Goal: Task Accomplishment & Management: Use online tool/utility

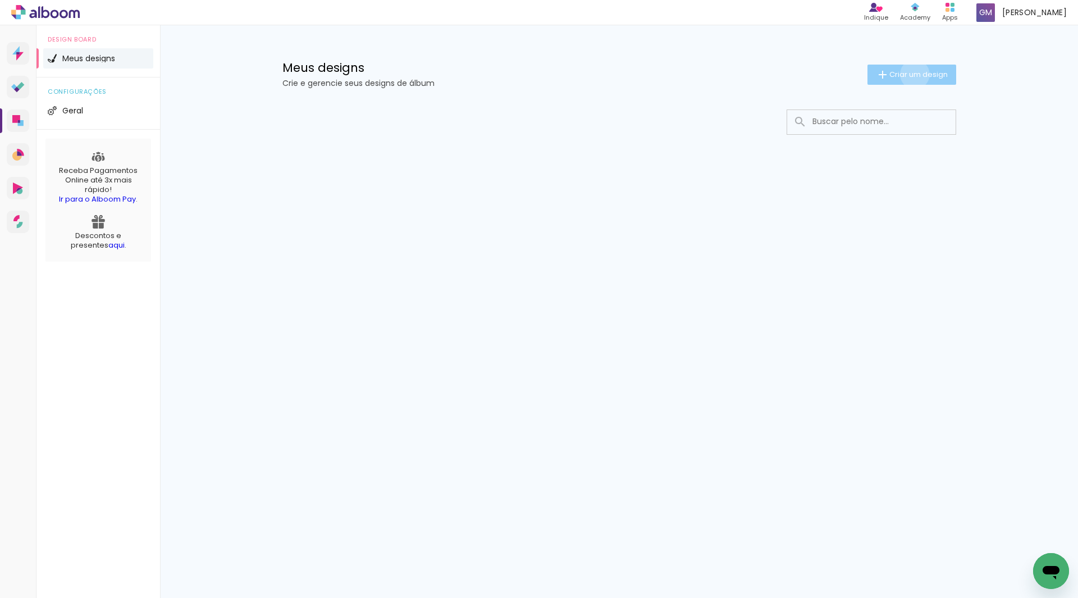
click at [912, 74] on span "Criar um design" at bounding box center [918, 74] width 58 height 7
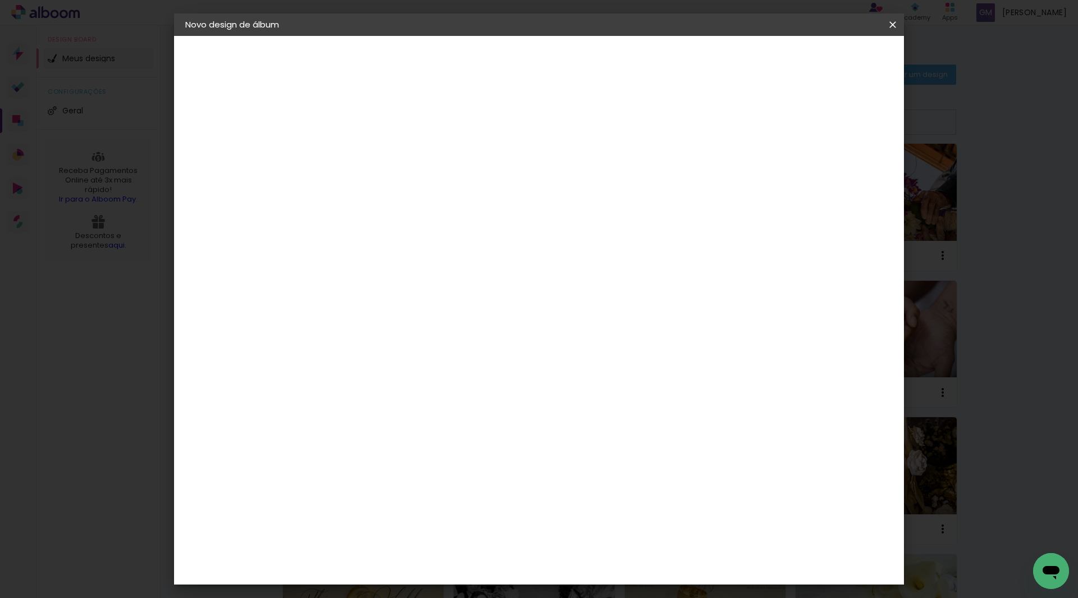
click at [369, 153] on input at bounding box center [369, 150] width 0 height 17
type input "[PERSON_NAME] E CAIO"
type paper-input "[PERSON_NAME] E CAIO"
click at [0, 0] on slot "Avançar" at bounding box center [0, 0] width 0 height 0
click at [454, 208] on input at bounding box center [397, 214] width 113 height 14
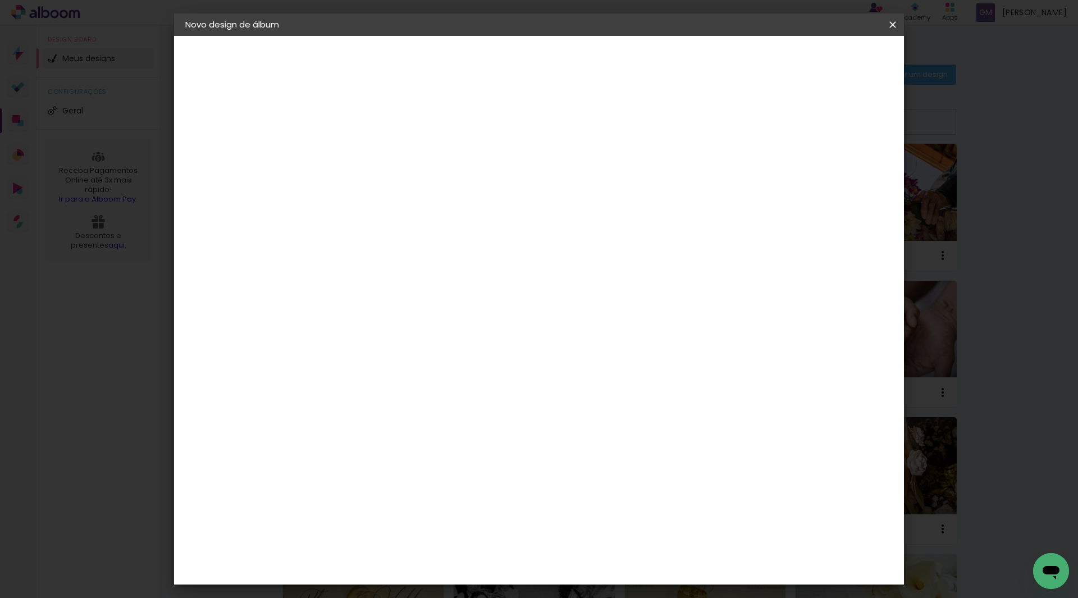
type input "LUI"
type paper-input "LUI"
click at [432, 252] on div "[PERSON_NAME]" at bounding box center [399, 253] width 75 height 9
click at [0, 0] on slot "Avançar" at bounding box center [0, 0] width 0 height 0
click at [413, 187] on input "text" at bounding box center [391, 195] width 44 height 17
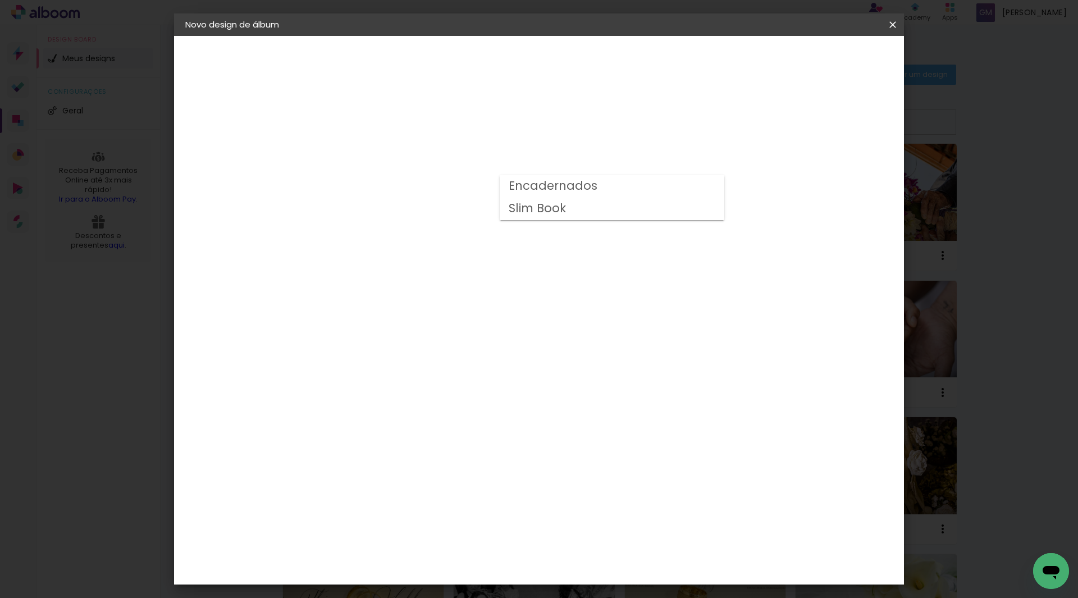
click at [633, 182] on div at bounding box center [612, 192] width 225 height 45
click at [619, 184] on paper-item "Encadernados" at bounding box center [612, 186] width 225 height 22
type input "Encadernados"
click at [0, 0] on slot "Avançar" at bounding box center [0, 0] width 0 height 0
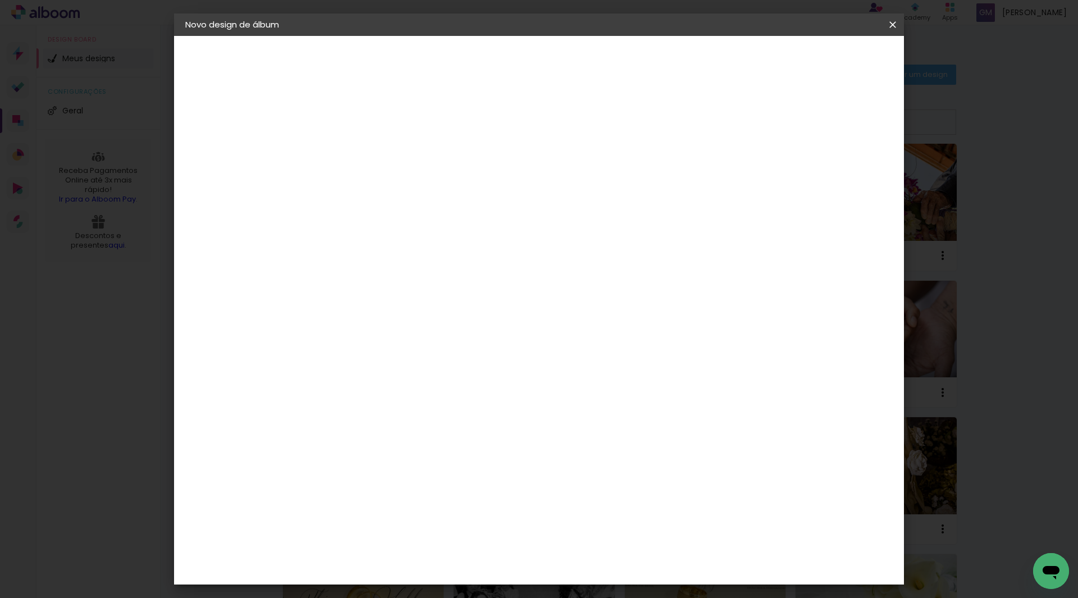
click at [823, 59] on span "Iniciar design" at bounding box center [796, 60] width 51 height 8
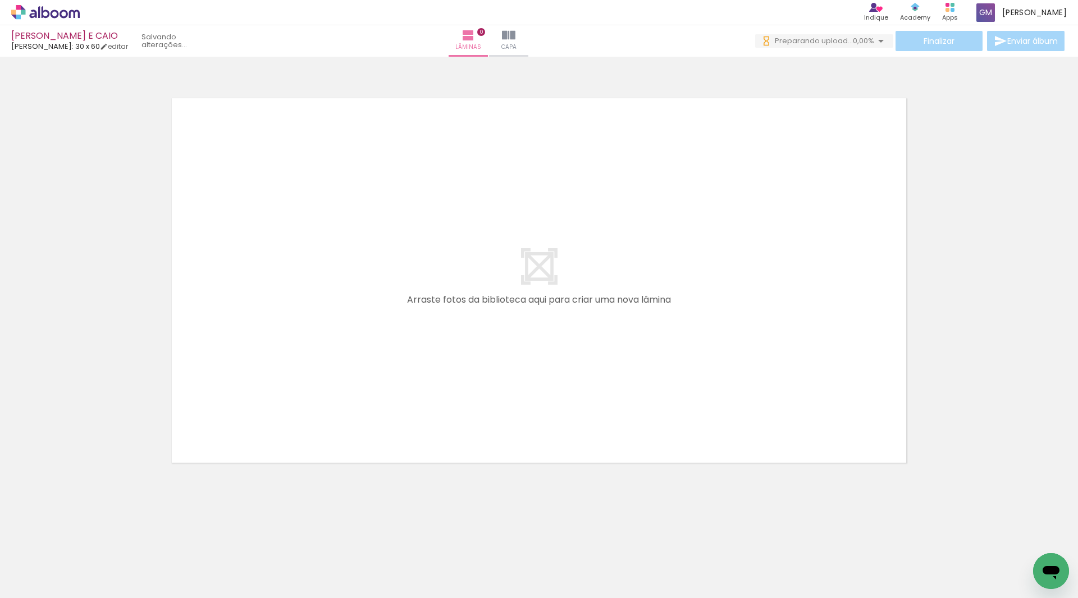
click at [38, 580] on span "Adicionar Fotos" at bounding box center [40, 583] width 34 height 12
click at [0, 0] on input "file" at bounding box center [0, 0] width 0 height 0
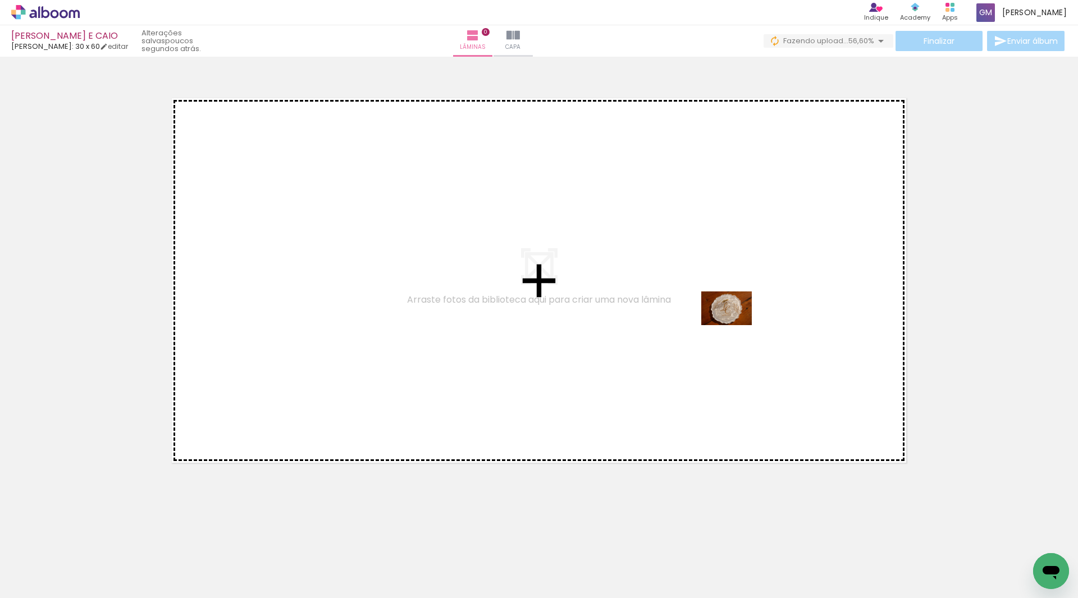
drag, startPoint x: 851, startPoint y: 562, endPoint x: 735, endPoint y: 325, distance: 263.6
click at [735, 325] on quentale-workspace at bounding box center [539, 299] width 1078 height 598
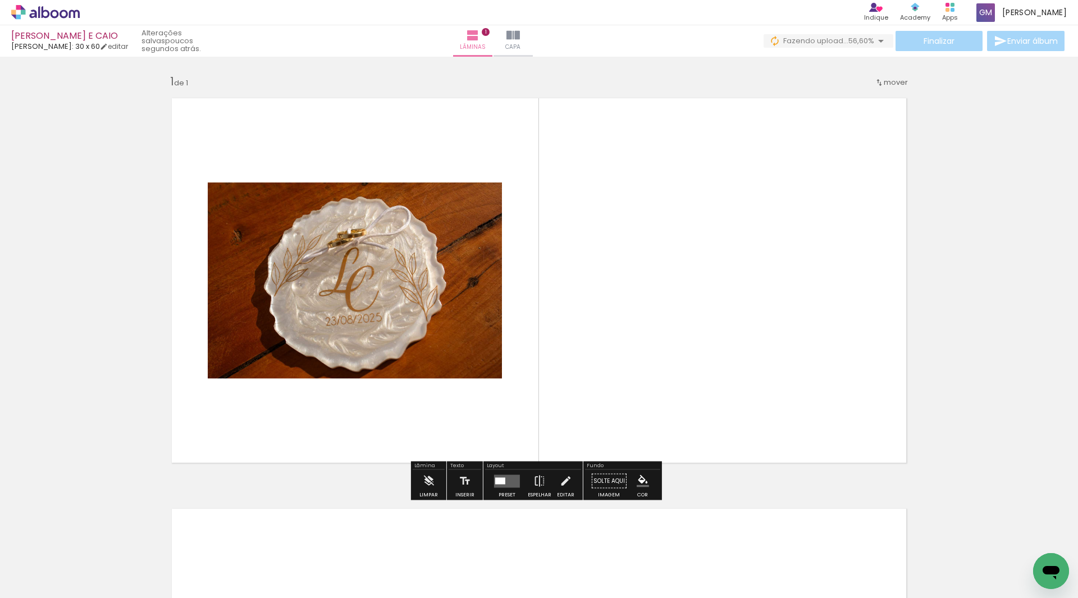
click at [504, 478] on quentale-layouter at bounding box center [507, 480] width 26 height 13
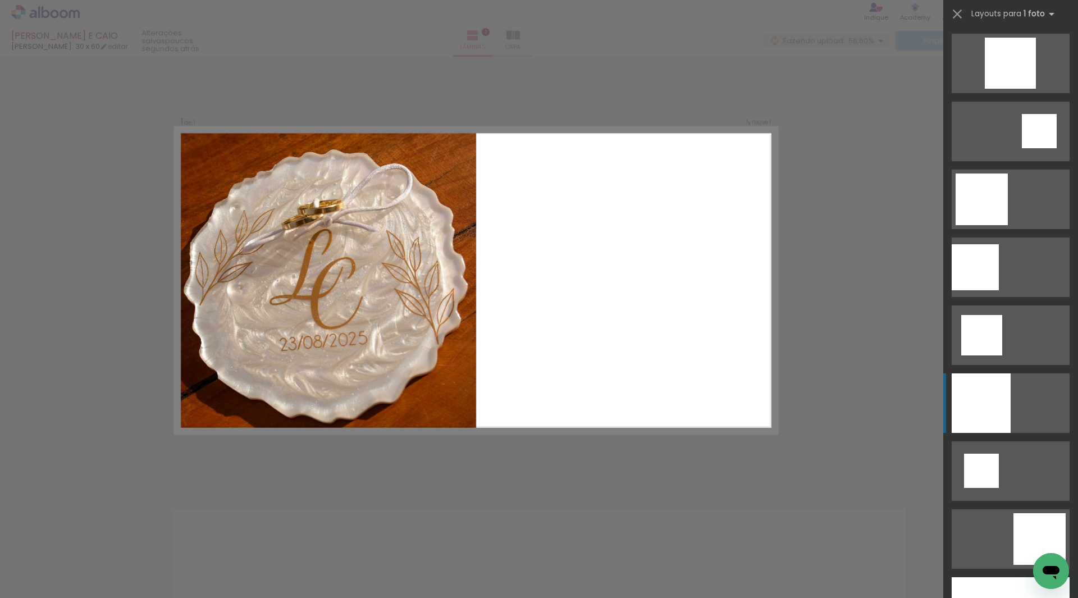
scroll to position [1516, 0]
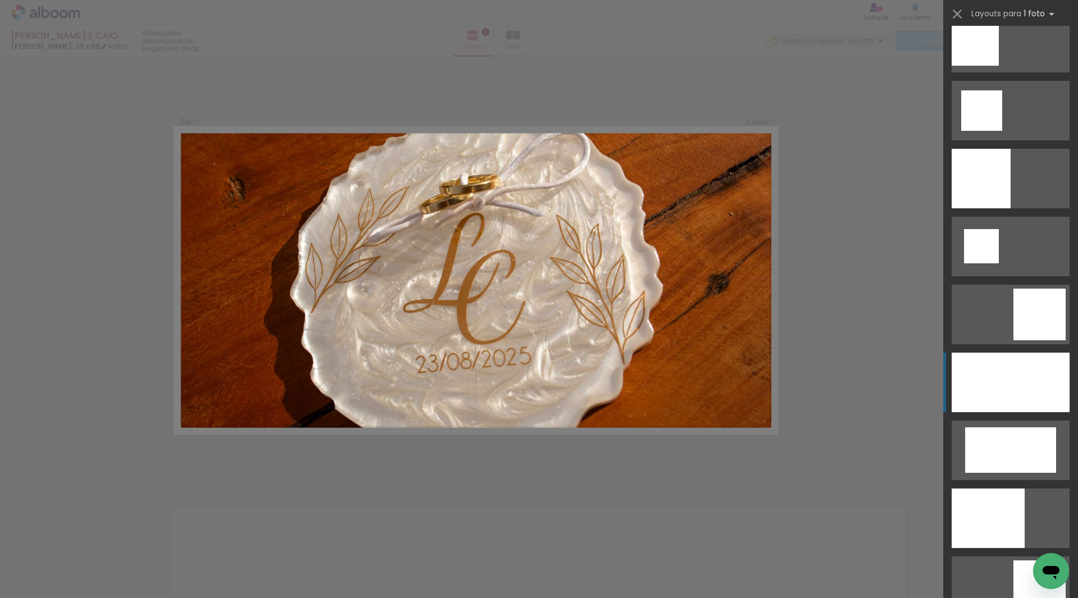
click at [1002, 383] on div at bounding box center [1011, 383] width 118 height 60
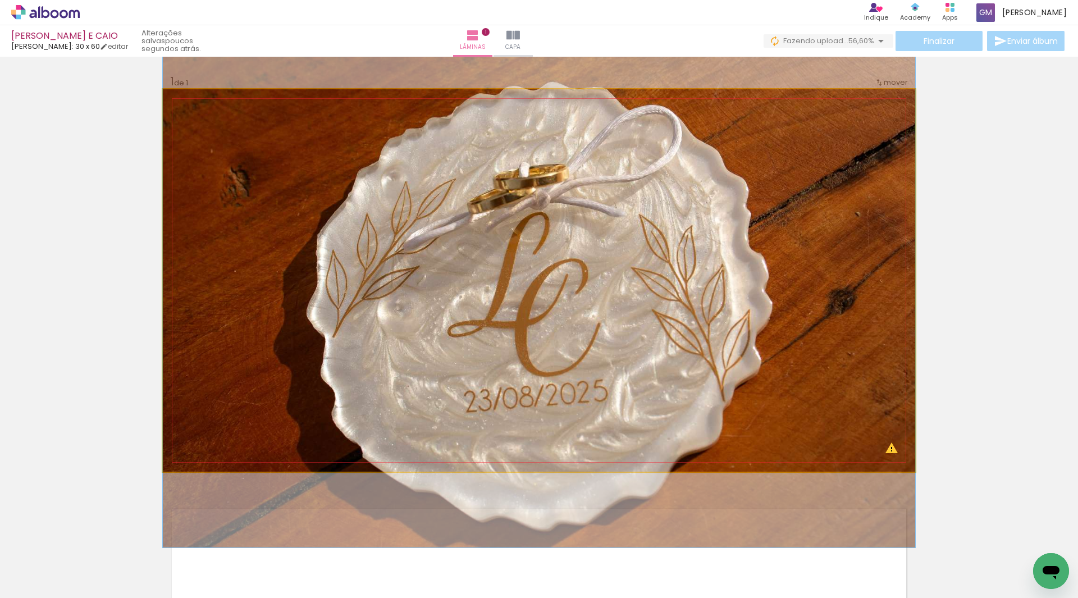
drag, startPoint x: 720, startPoint y: 326, endPoint x: 720, endPoint y: 342, distance: 16.3
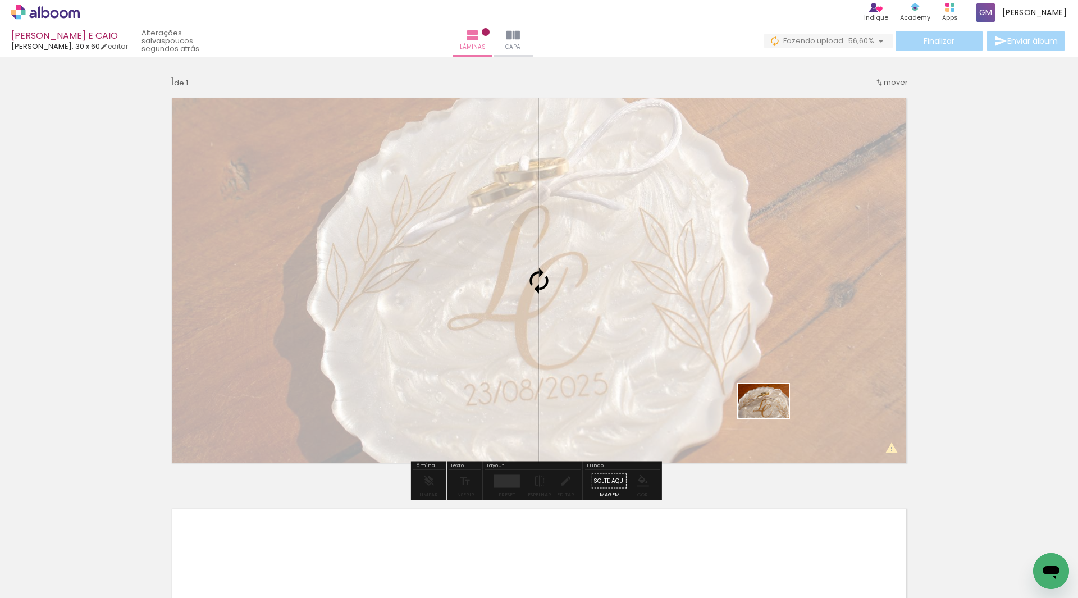
drag, startPoint x: 910, startPoint y: 564, endPoint x: 772, endPoint y: 418, distance: 200.6
click at [772, 418] on quentale-workspace at bounding box center [539, 299] width 1078 height 598
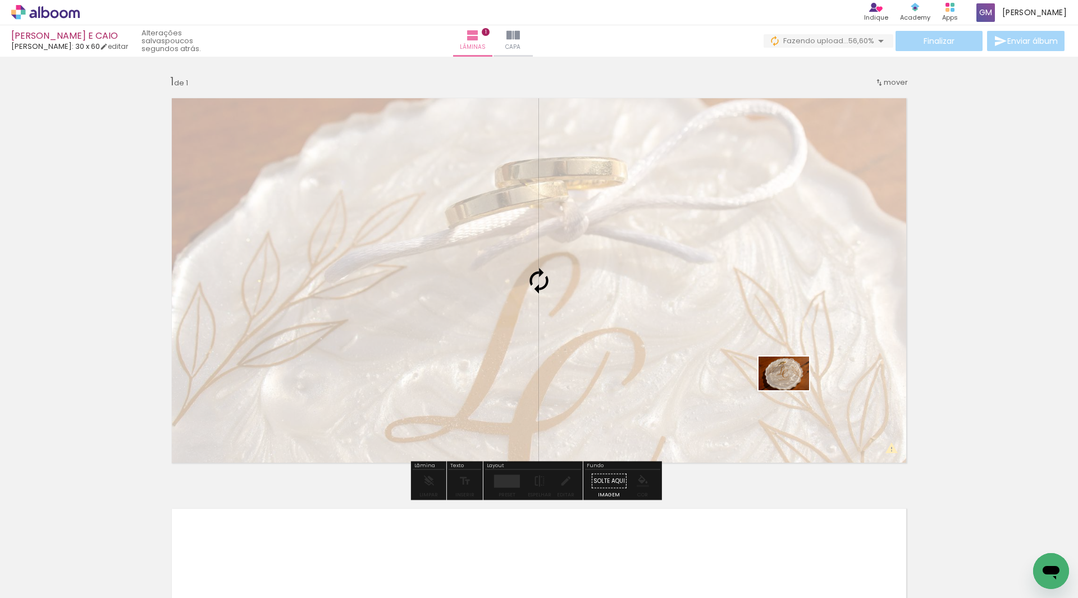
drag, startPoint x: 970, startPoint y: 560, endPoint x: 792, endPoint y: 390, distance: 245.8
click at [792, 390] on quentale-workspace at bounding box center [539, 299] width 1078 height 598
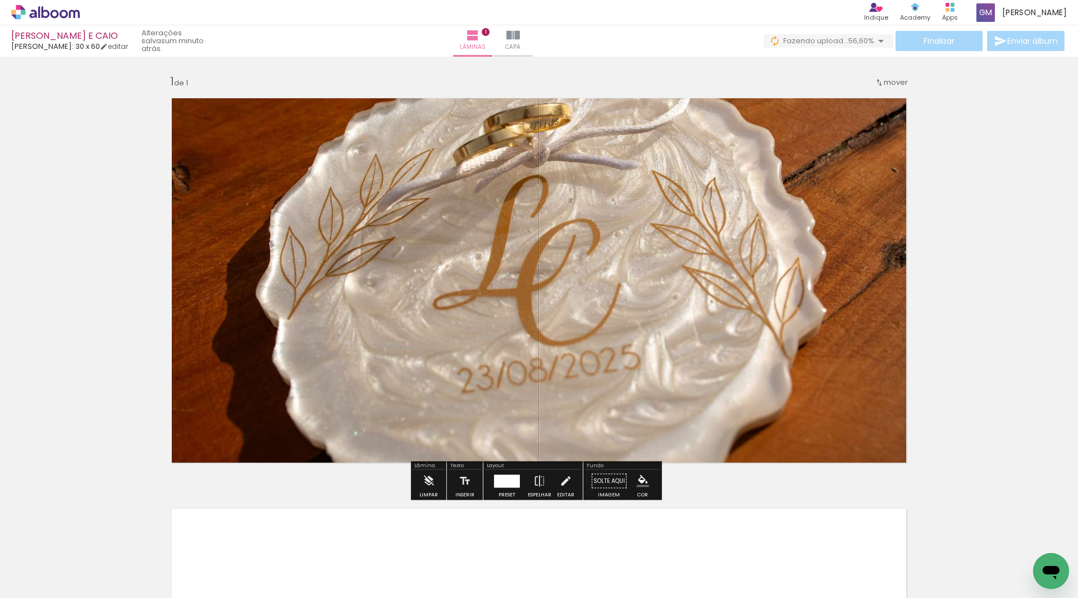
click at [887, 541] on iron-icon at bounding box center [882, 538] width 12 height 12
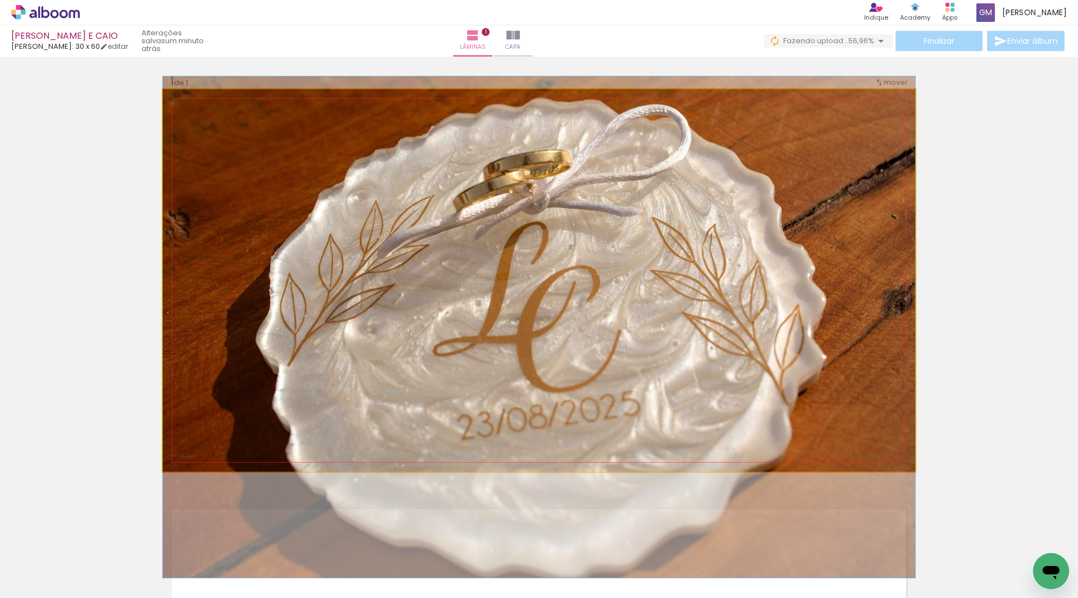
drag, startPoint x: 742, startPoint y: 324, endPoint x: 744, endPoint y: 372, distance: 48.3
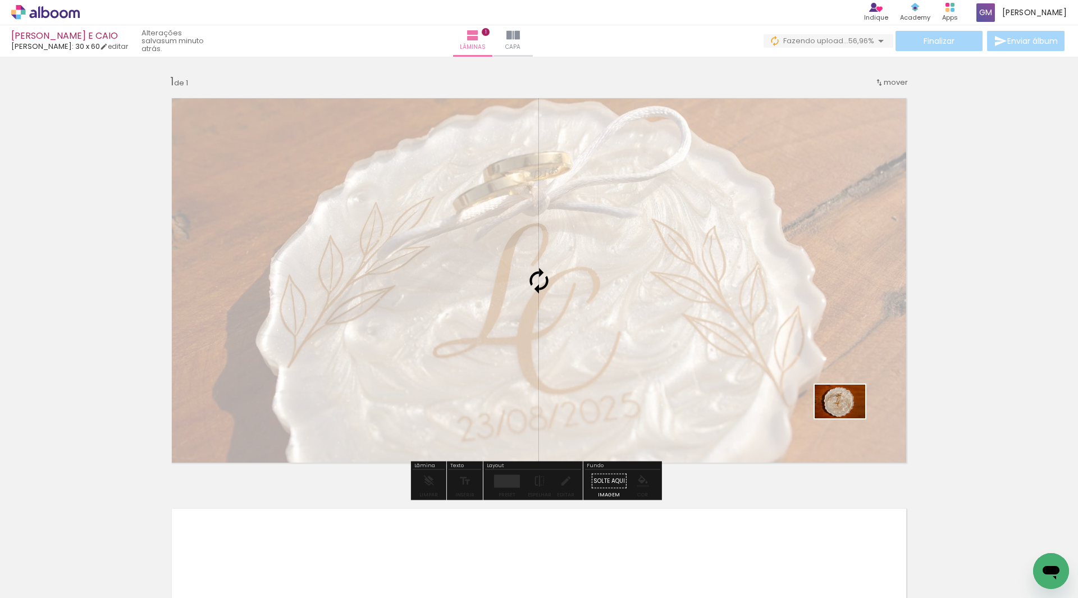
drag, startPoint x: 1029, startPoint y: 556, endPoint x: 848, endPoint y: 418, distance: 227.1
click at [848, 418] on quentale-workspace at bounding box center [539, 299] width 1078 height 598
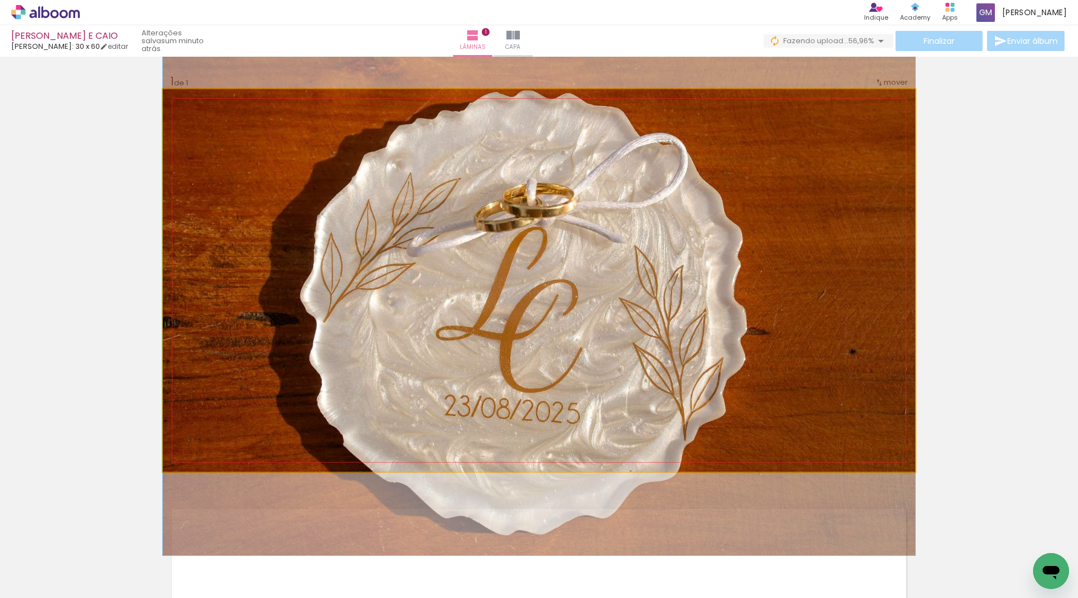
drag, startPoint x: 704, startPoint y: 298, endPoint x: 706, endPoint y: 318, distance: 20.8
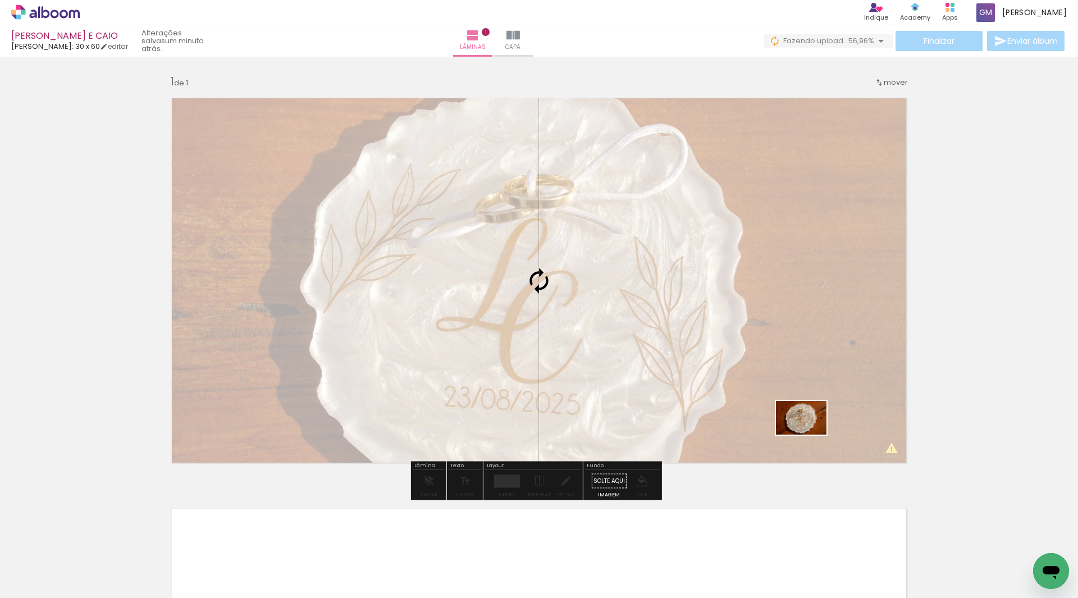
drag, startPoint x: 909, startPoint y: 556, endPoint x: 810, endPoint y: 435, distance: 157.2
click at [810, 435] on quentale-workspace at bounding box center [539, 299] width 1078 height 598
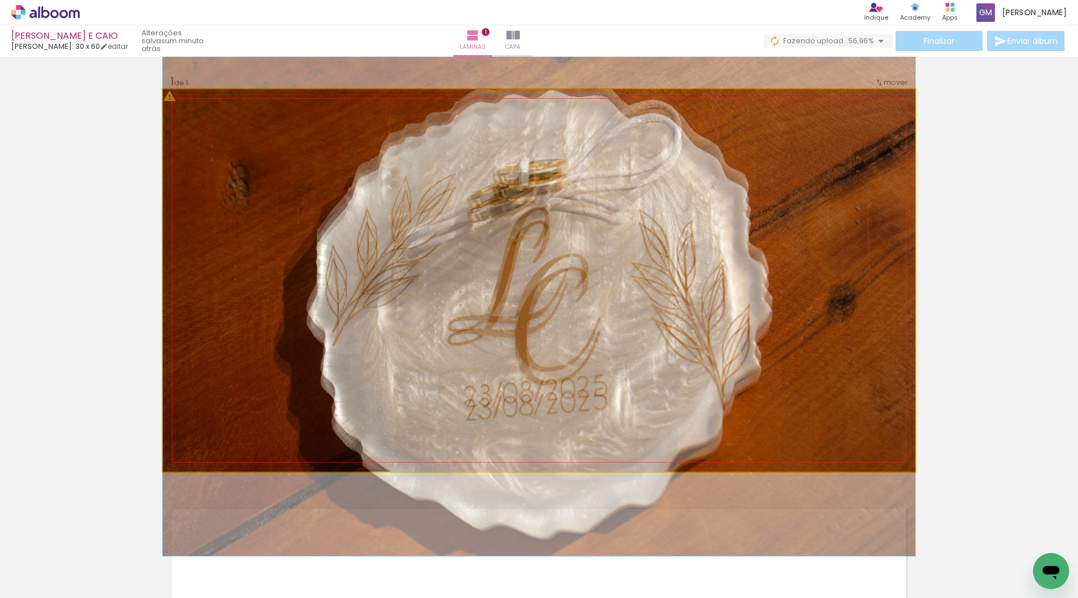
drag, startPoint x: 745, startPoint y: 314, endPoint x: 745, endPoint y: 322, distance: 7.9
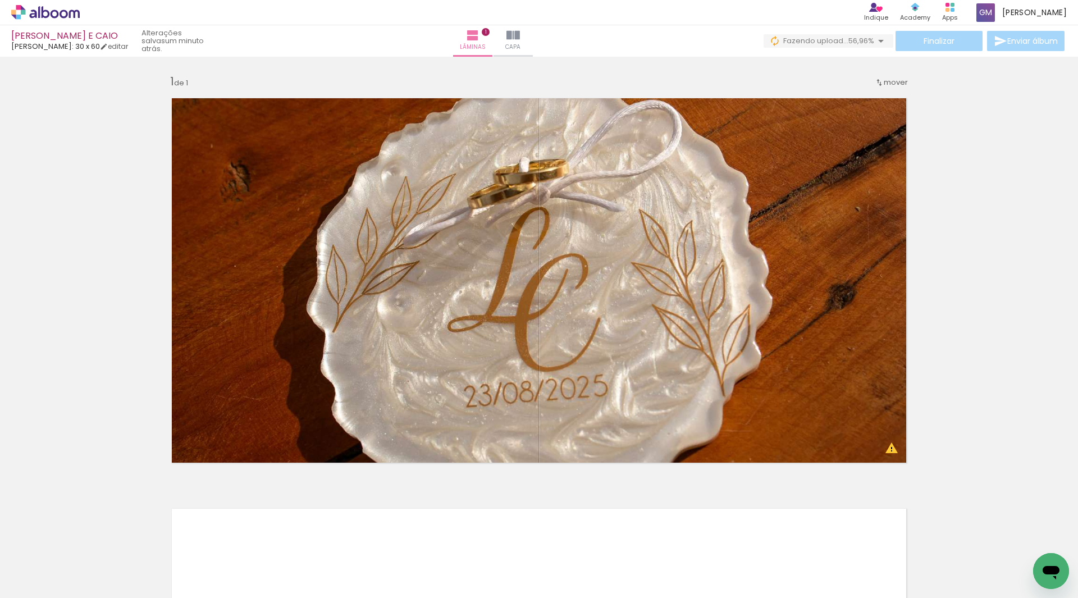
click at [1012, 536] on iron-icon at bounding box center [1008, 538] width 12 height 12
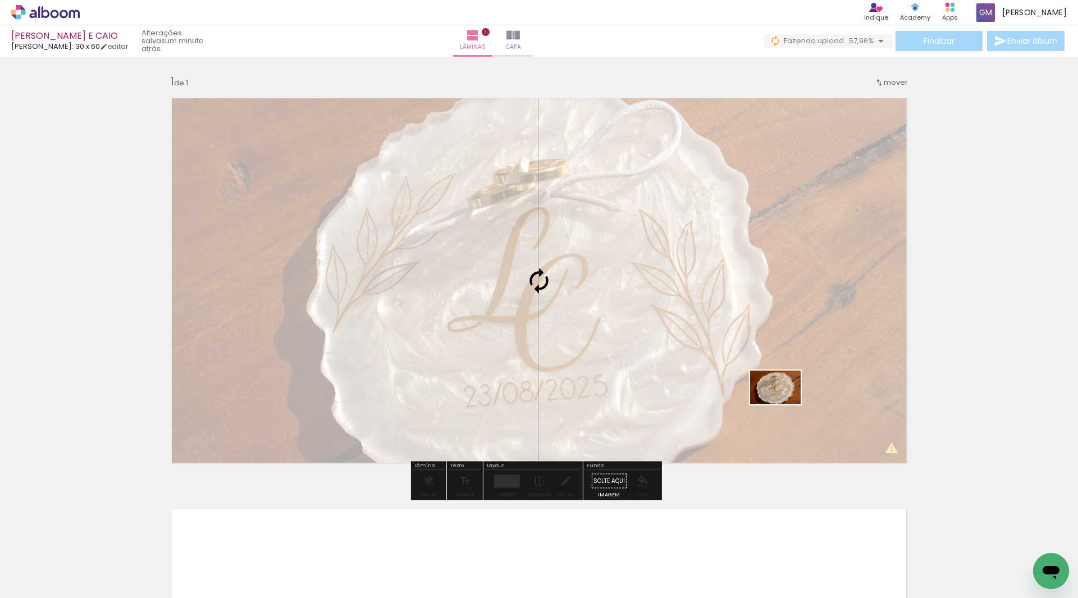
drag, startPoint x: 1021, startPoint y: 560, endPoint x: 784, endPoint y: 404, distance: 283.9
click at [784, 404] on quentale-workspace at bounding box center [539, 299] width 1078 height 598
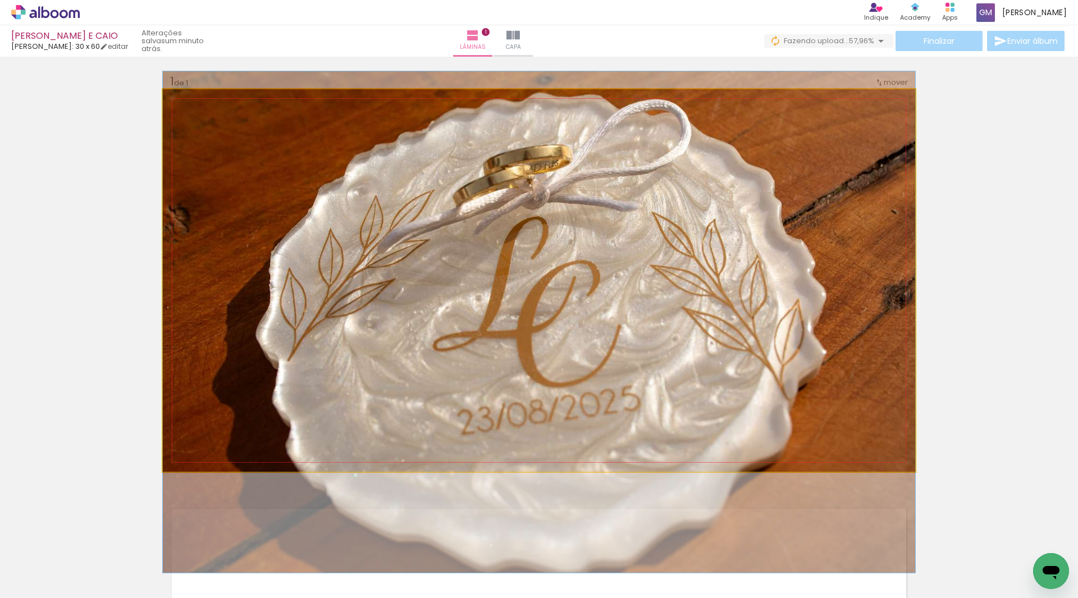
drag, startPoint x: 700, startPoint y: 295, endPoint x: 700, endPoint y: 325, distance: 30.3
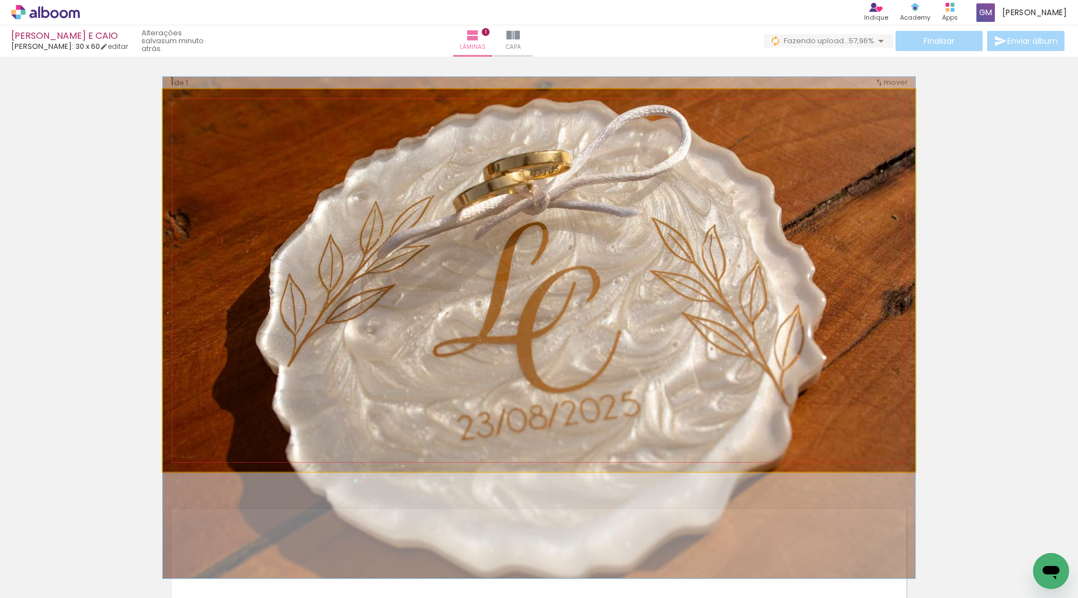
drag, startPoint x: 701, startPoint y: 327, endPoint x: 700, endPoint y: 321, distance: 5.7
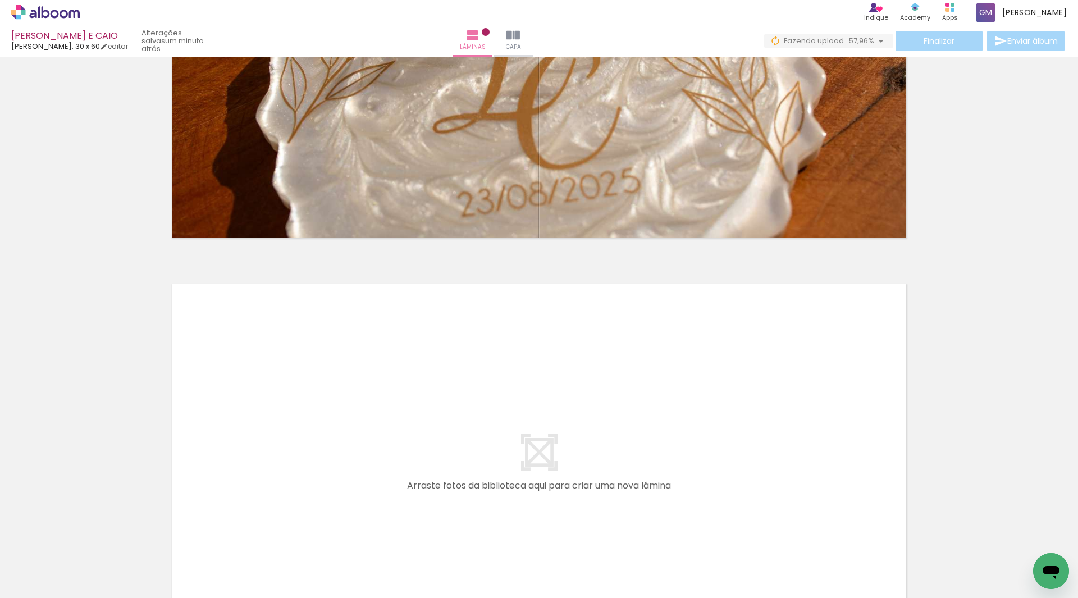
scroll to position [0, 0]
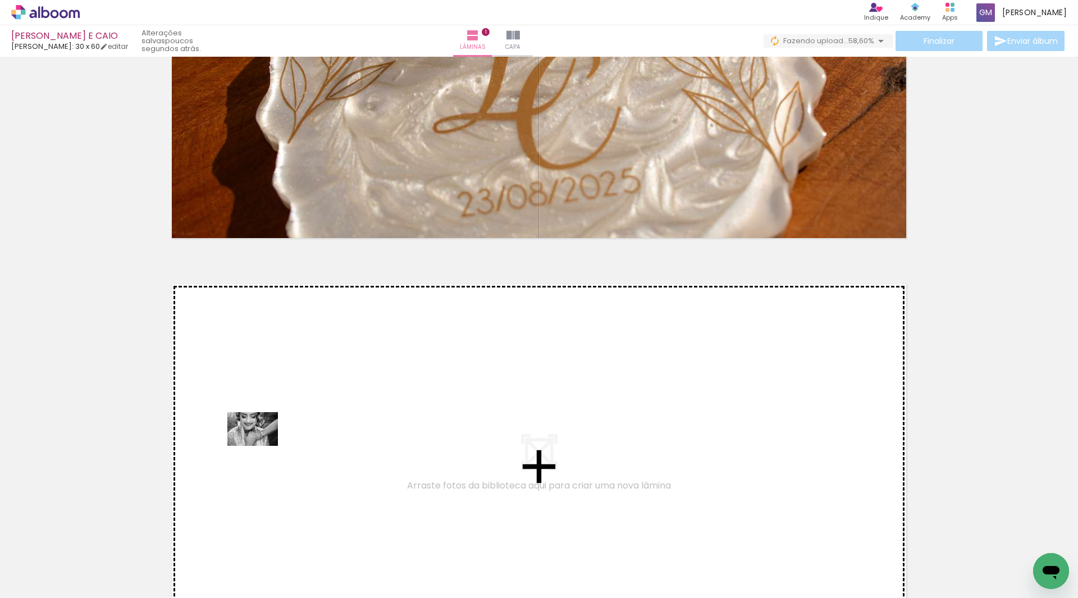
drag, startPoint x: 112, startPoint y: 559, endPoint x: 261, endPoint y: 446, distance: 186.7
click at [261, 446] on quentale-workspace at bounding box center [539, 299] width 1078 height 598
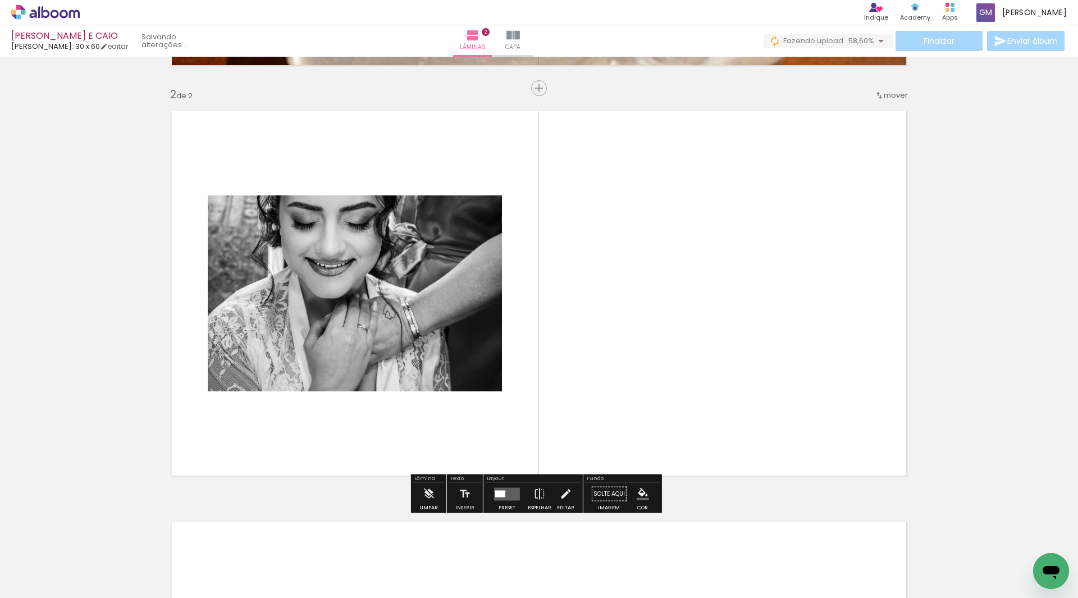
scroll to position [399, 0]
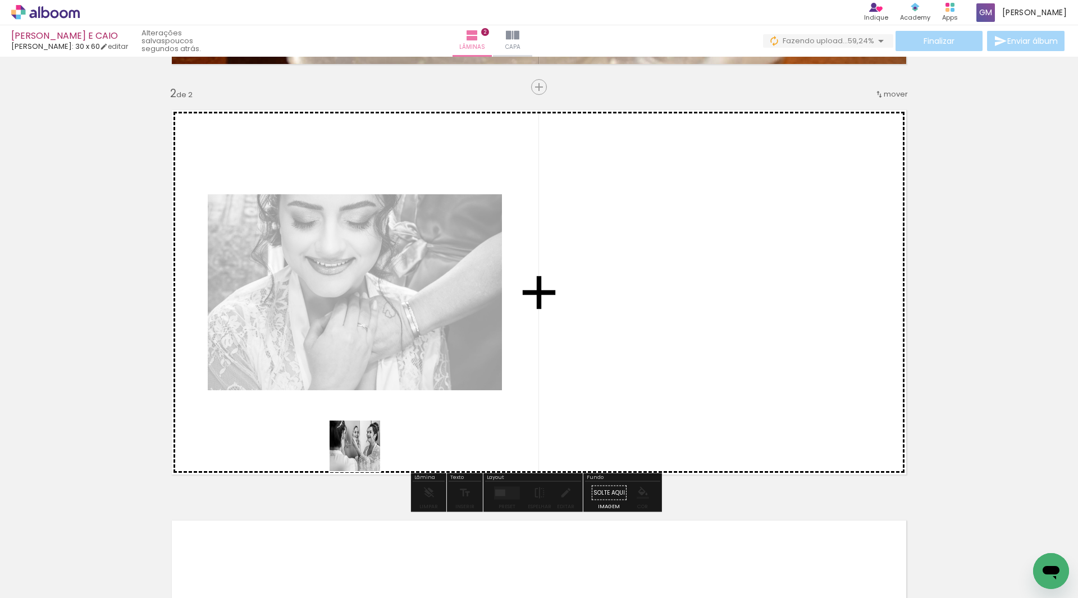
drag, startPoint x: 175, startPoint y: 561, endPoint x: 363, endPoint y: 454, distance: 216.7
click at [363, 454] on quentale-workspace at bounding box center [539, 299] width 1078 height 598
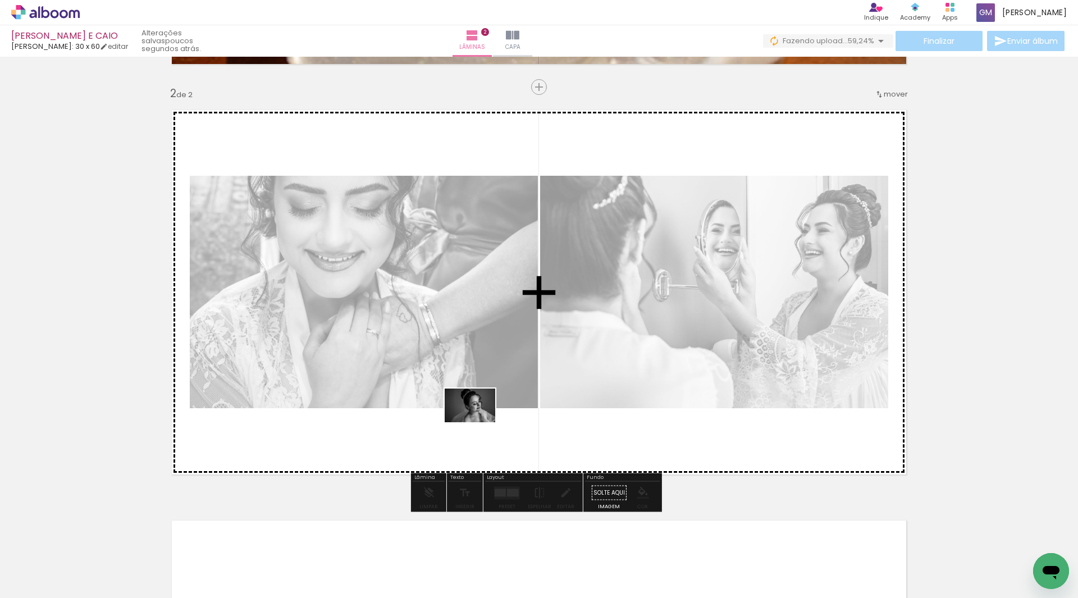
drag, startPoint x: 245, startPoint y: 568, endPoint x: 478, endPoint y: 422, distance: 274.9
click at [478, 422] on quentale-workspace at bounding box center [539, 299] width 1078 height 598
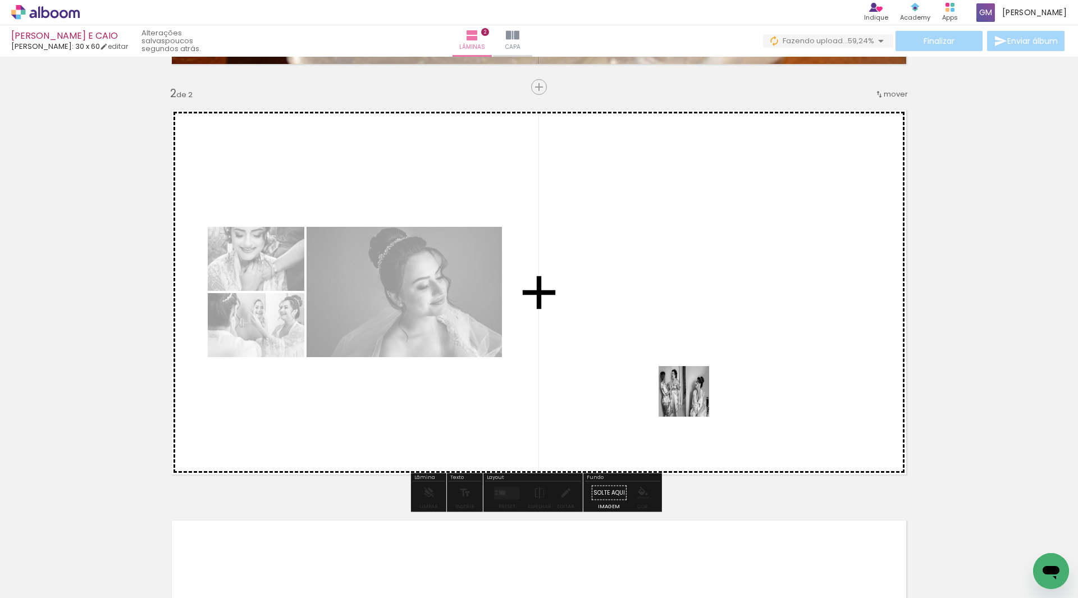
drag, startPoint x: 672, startPoint y: 561, endPoint x: 693, endPoint y: 398, distance: 164.7
click at [693, 398] on quentale-workspace at bounding box center [539, 299] width 1078 height 598
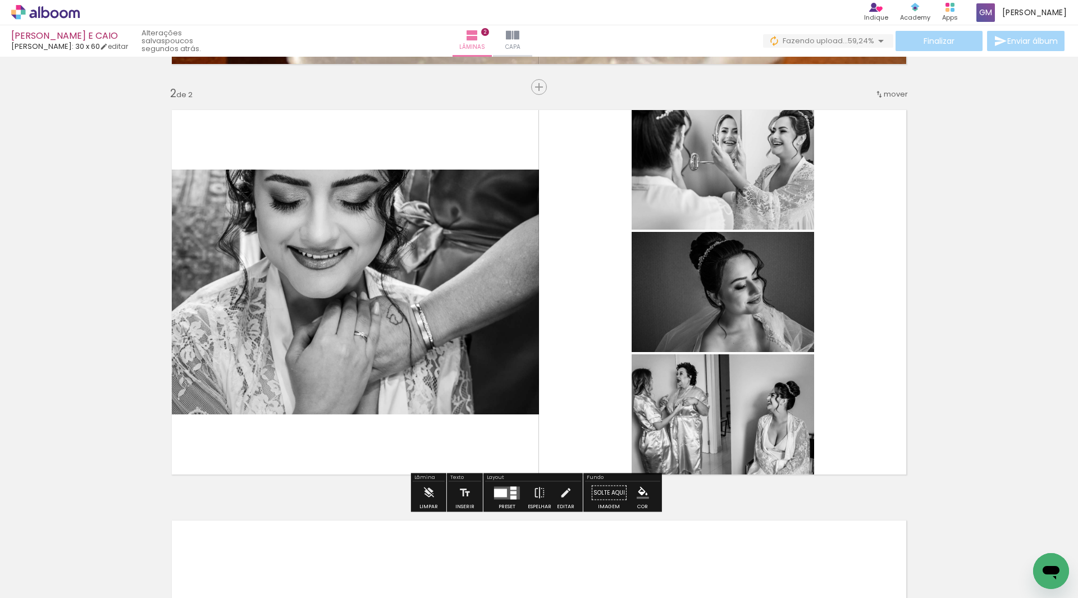
click at [506, 496] on quentale-layouter at bounding box center [507, 492] width 26 height 13
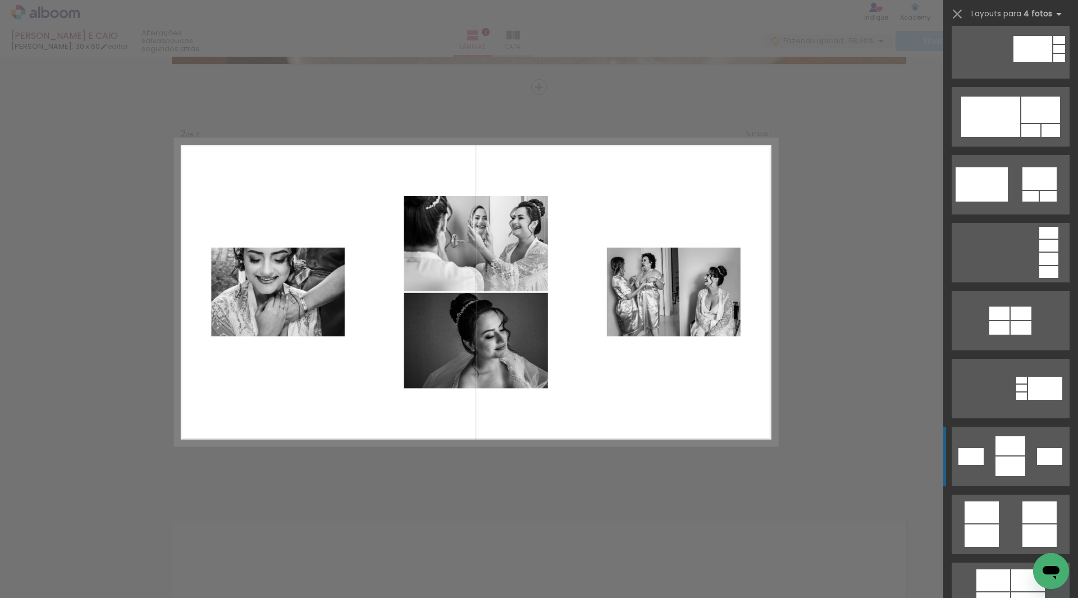
scroll to position [954, 0]
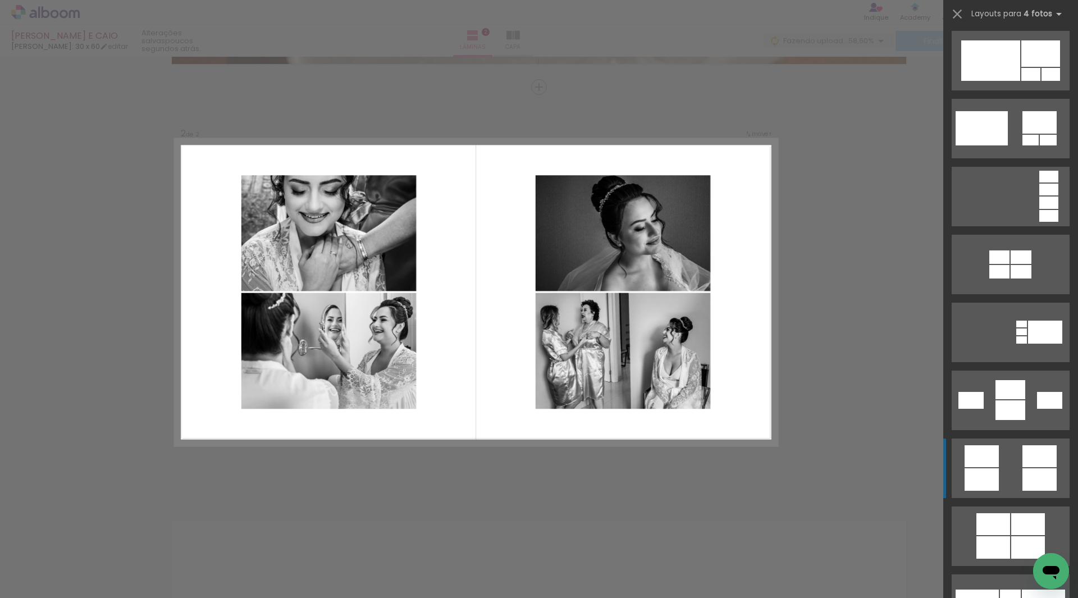
click at [995, 462] on quentale-layouter at bounding box center [1011, 468] width 118 height 60
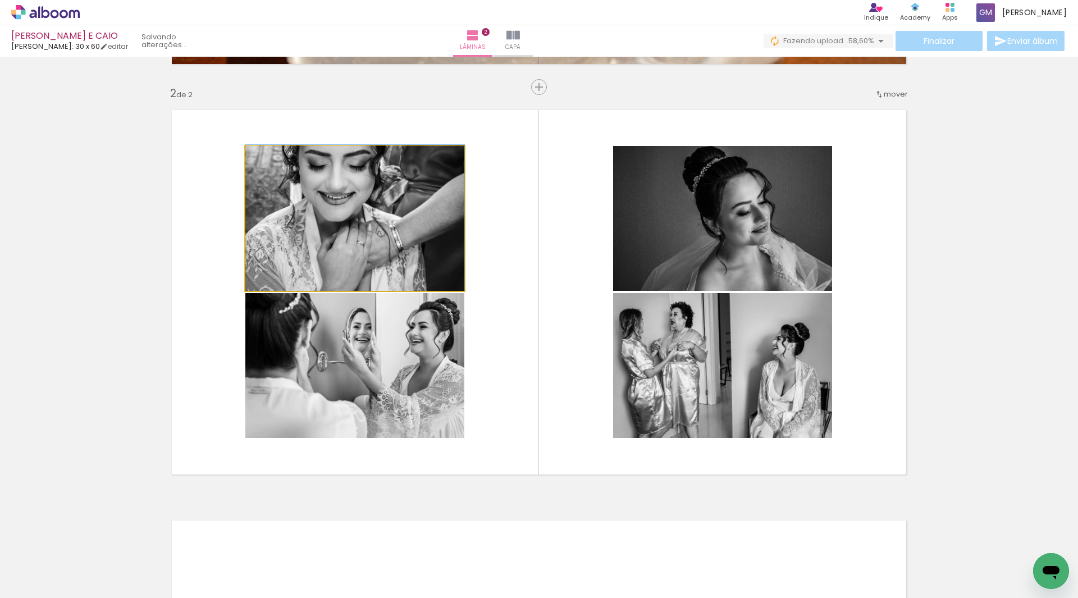
drag, startPoint x: 358, startPoint y: 198, endPoint x: 0, endPoint y: 193, distance: 358.2
click at [0, 193] on div "Inserir lâmina 1 de 2 Inserir lâmina 2 de 2" at bounding box center [539, 278] width 1078 height 1232
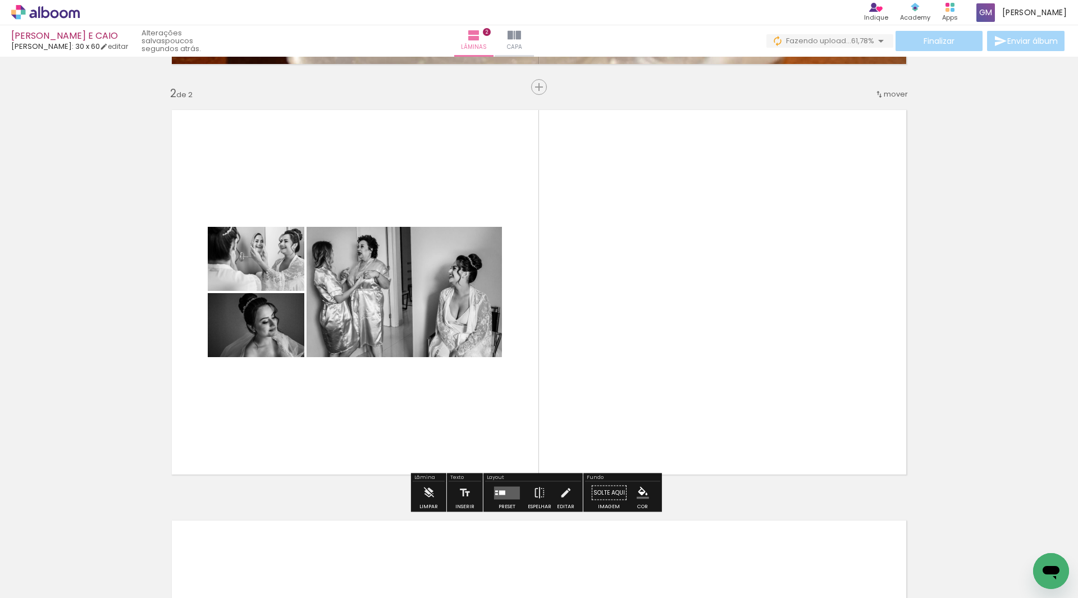
click at [514, 494] on quentale-layouter at bounding box center [507, 492] width 26 height 13
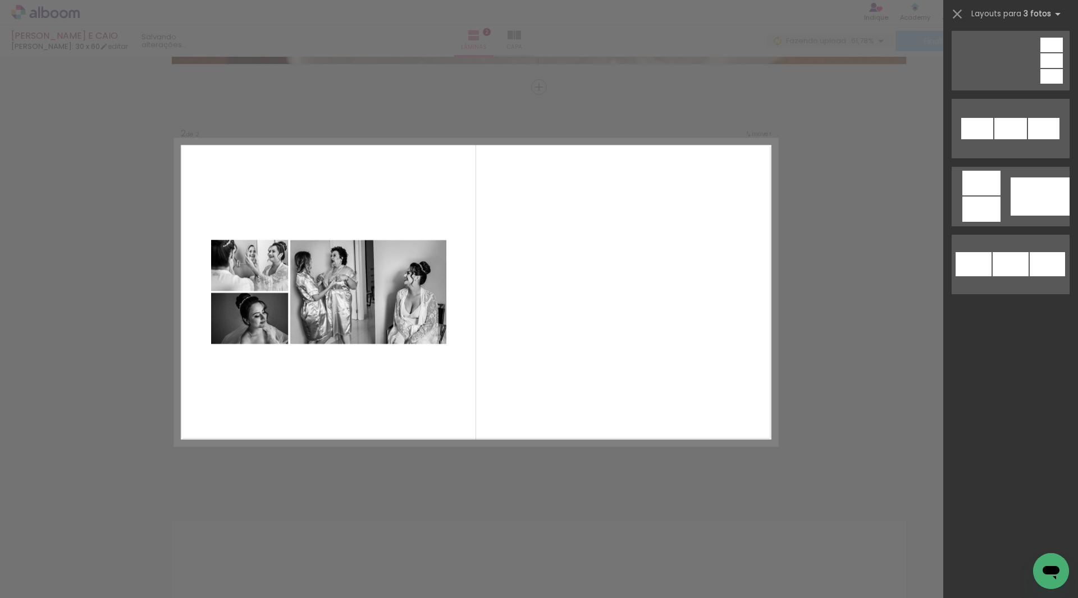
scroll to position [0, 0]
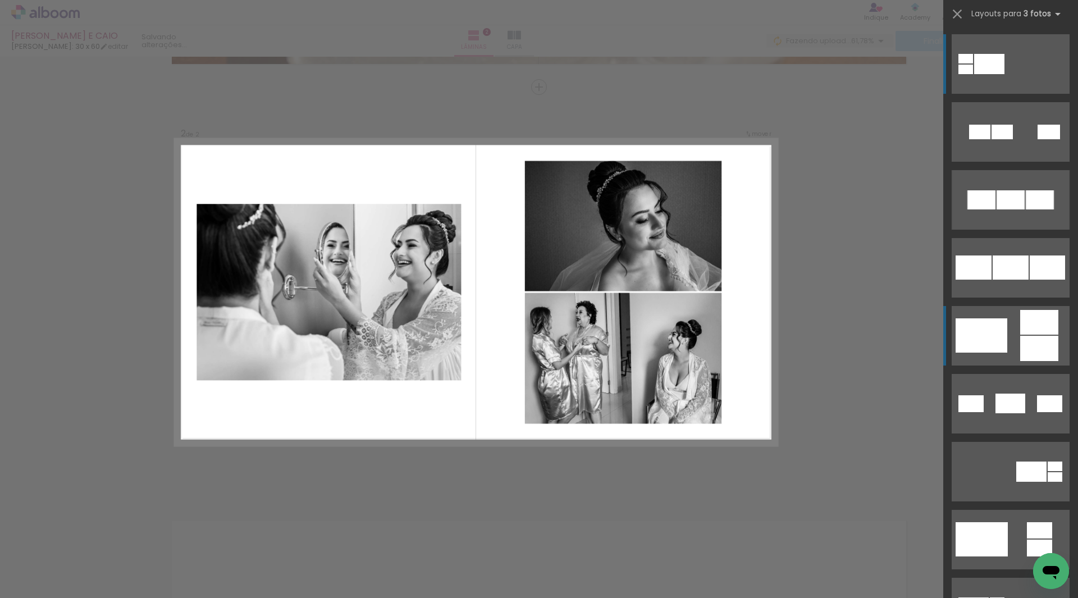
click at [1006, 354] on quentale-layouter at bounding box center [1011, 336] width 118 height 60
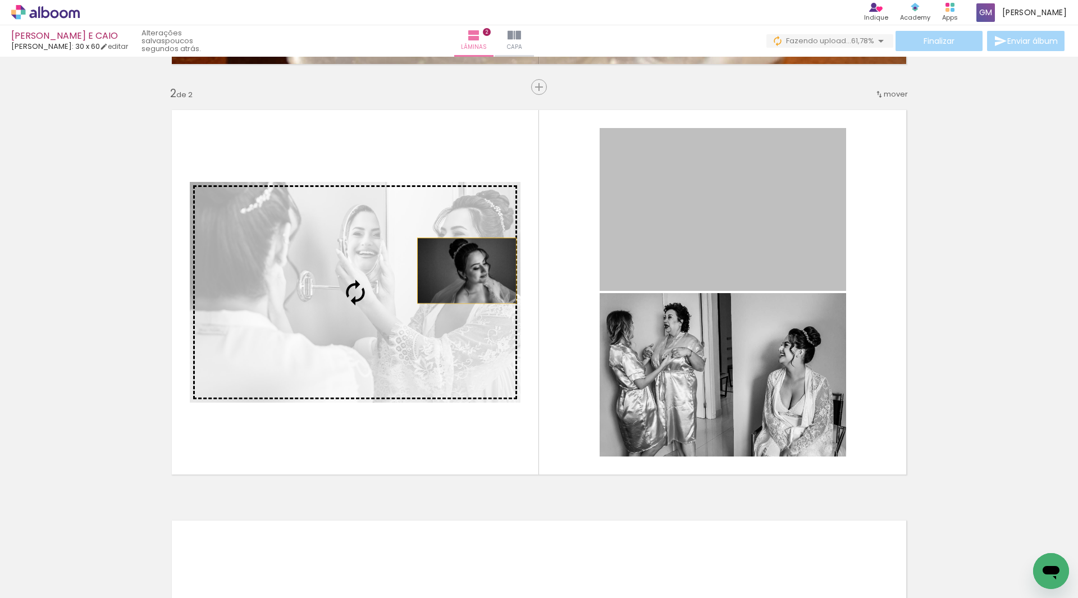
drag, startPoint x: 671, startPoint y: 239, endPoint x: 335, endPoint y: 301, distance: 341.9
click at [0, 0] on slot at bounding box center [0, 0] width 0 height 0
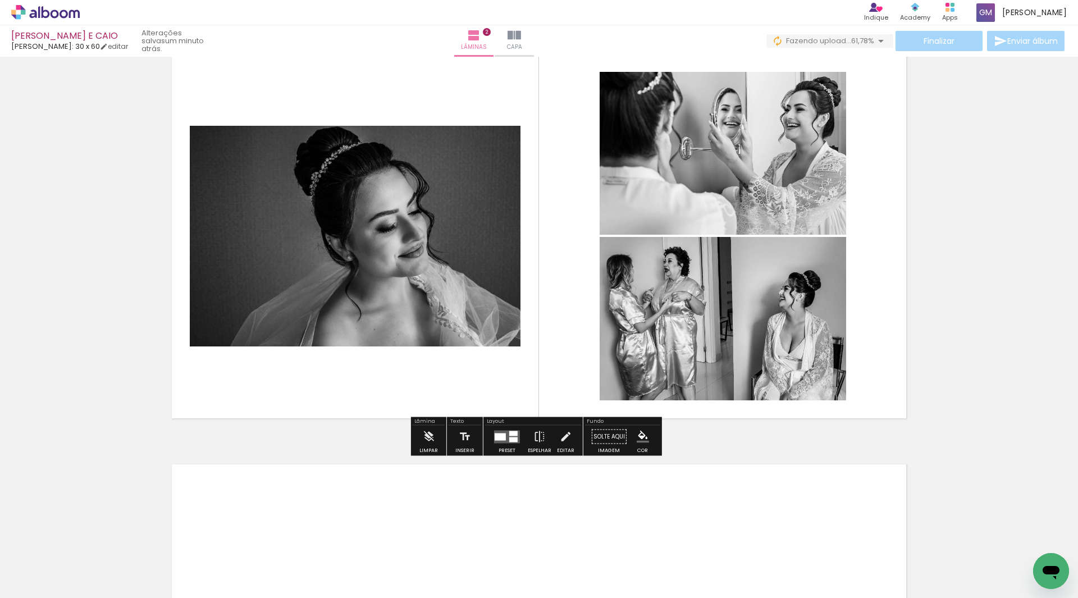
scroll to position [511, 0]
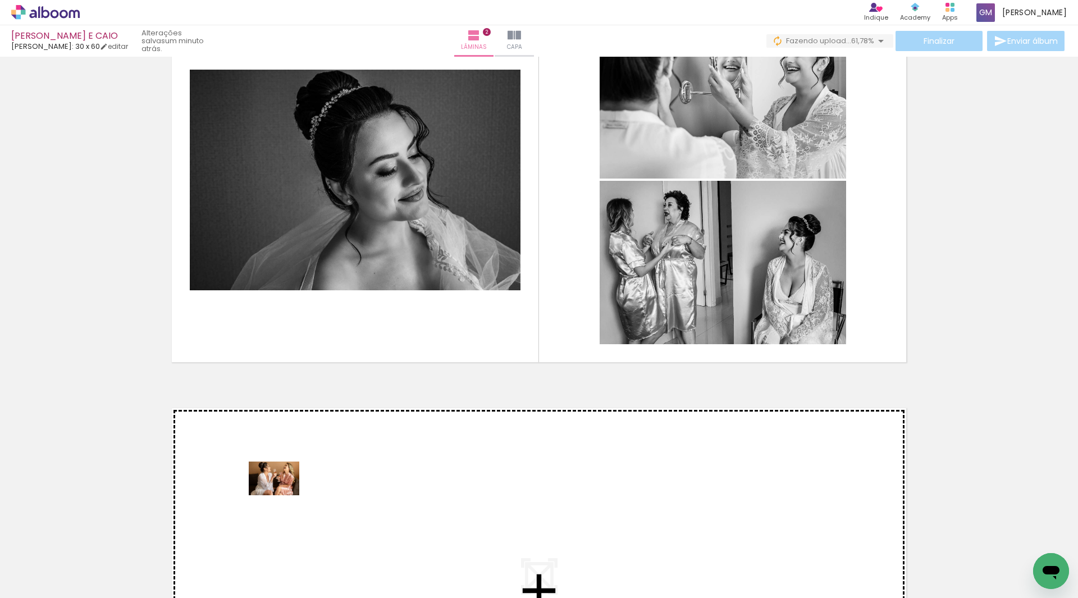
drag, startPoint x: 303, startPoint y: 565, endPoint x: 282, endPoint y: 495, distance: 72.5
click at [282, 495] on quentale-workspace at bounding box center [539, 299] width 1078 height 598
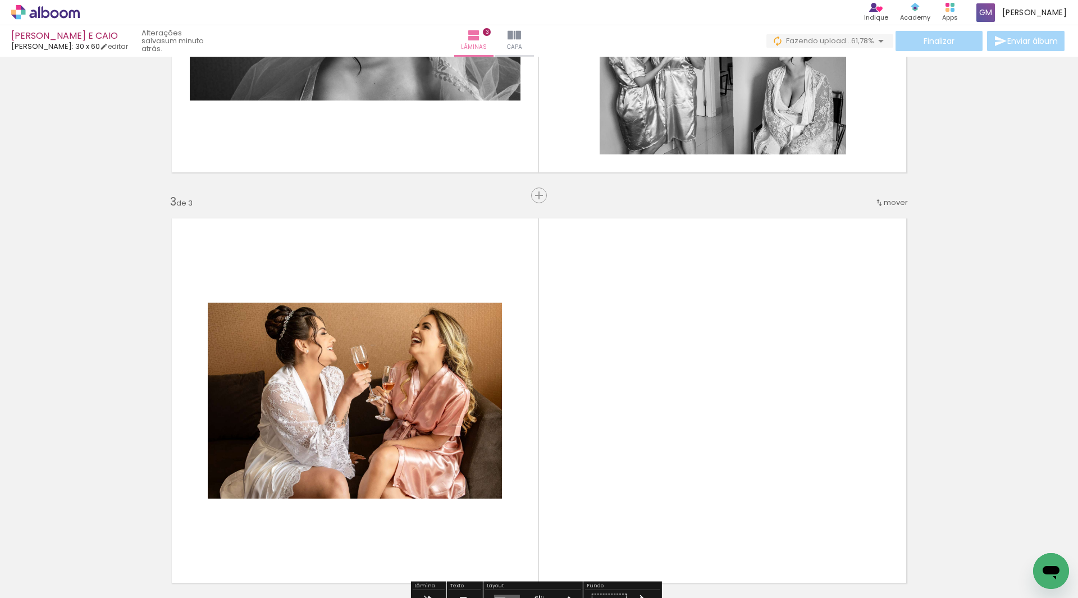
scroll to position [809, 0]
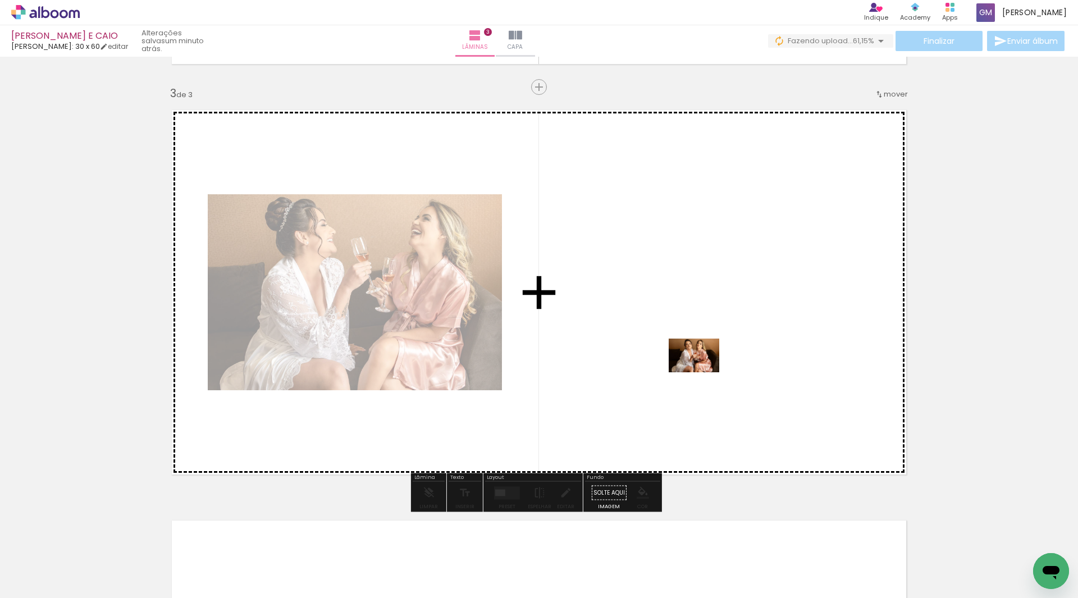
drag, startPoint x: 427, startPoint y: 565, endPoint x: 702, endPoint y: 372, distance: 336.6
click at [702, 372] on quentale-workspace at bounding box center [539, 299] width 1078 height 598
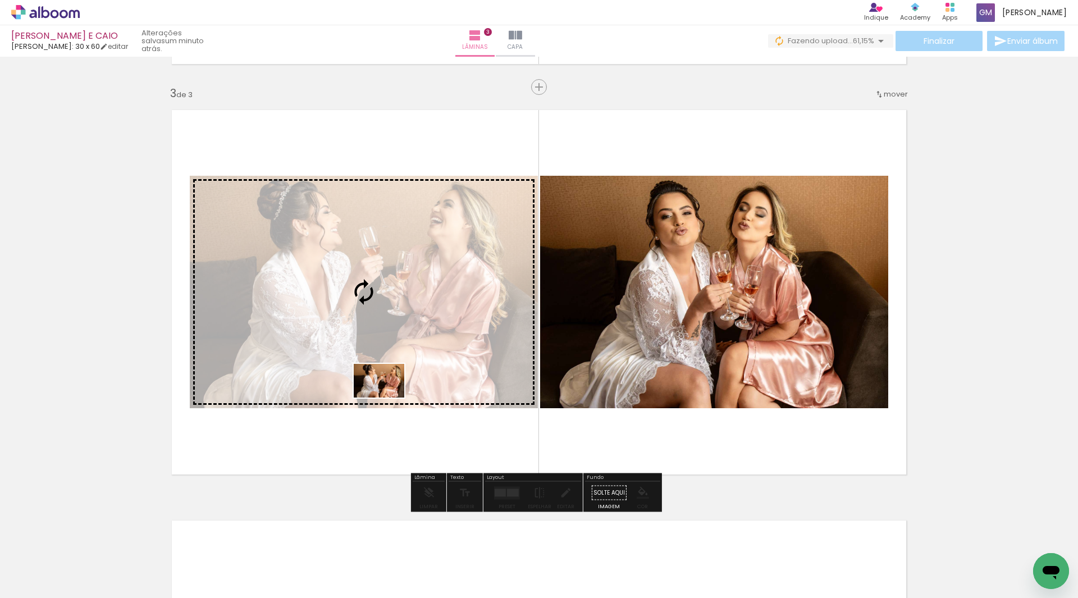
drag, startPoint x: 364, startPoint y: 561, endPoint x: 387, endPoint y: 397, distance: 165.0
click at [387, 397] on quentale-workspace at bounding box center [539, 299] width 1078 height 598
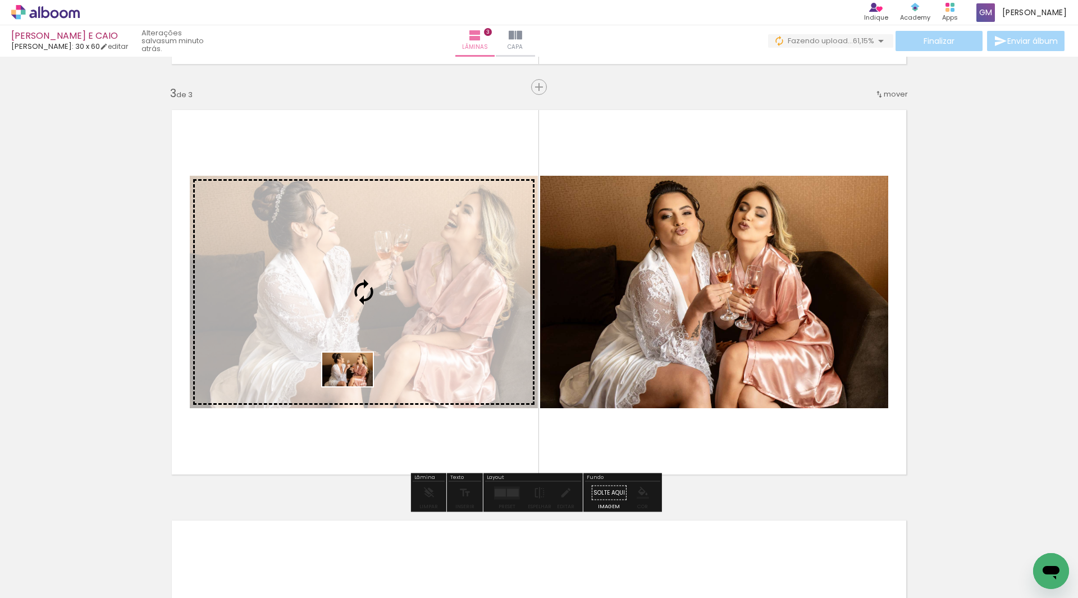
drag, startPoint x: 306, startPoint y: 564, endPoint x: 356, endPoint y: 386, distance: 184.3
click at [356, 386] on quentale-workspace at bounding box center [539, 299] width 1078 height 598
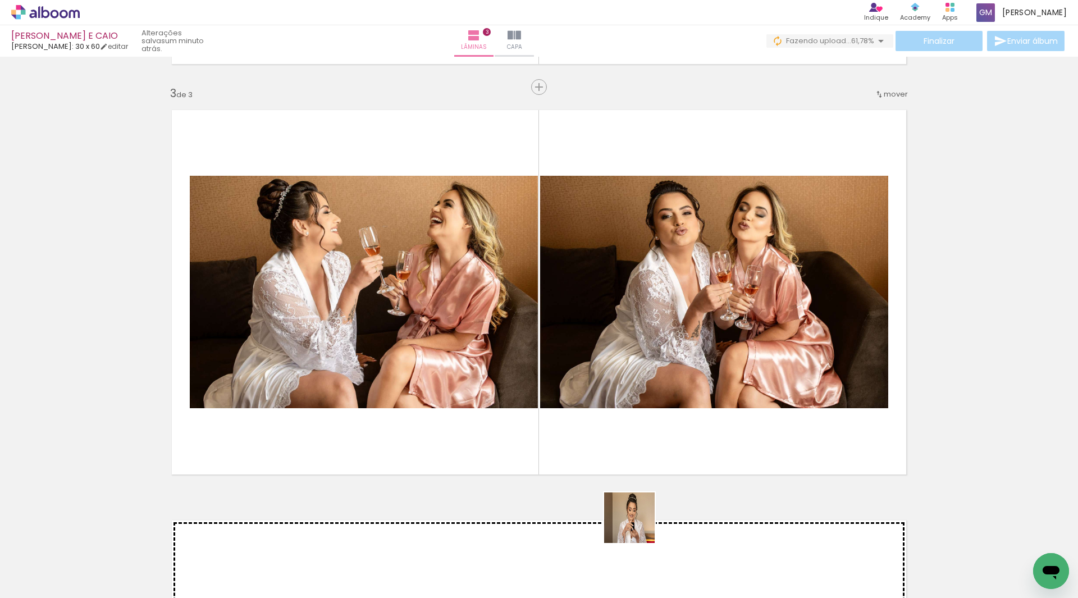
drag, startPoint x: 616, startPoint y: 570, endPoint x: 622, endPoint y: 512, distance: 58.1
click at [709, 421] on quentale-workspace at bounding box center [539, 299] width 1078 height 598
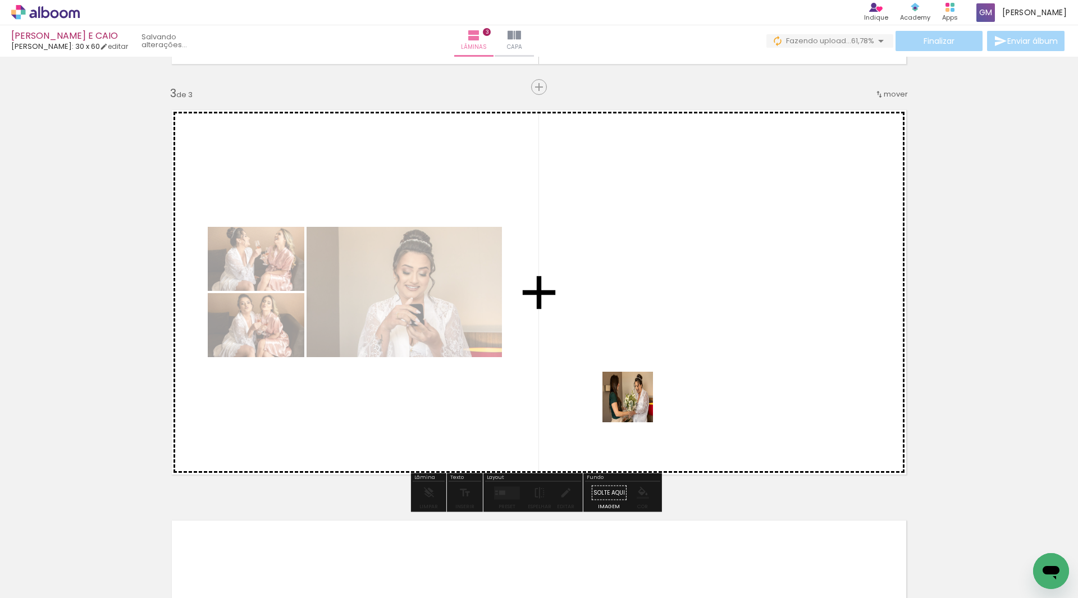
drag, startPoint x: 560, startPoint y: 561, endPoint x: 641, endPoint y: 394, distance: 185.6
click at [641, 394] on quentale-workspace at bounding box center [539, 299] width 1078 height 598
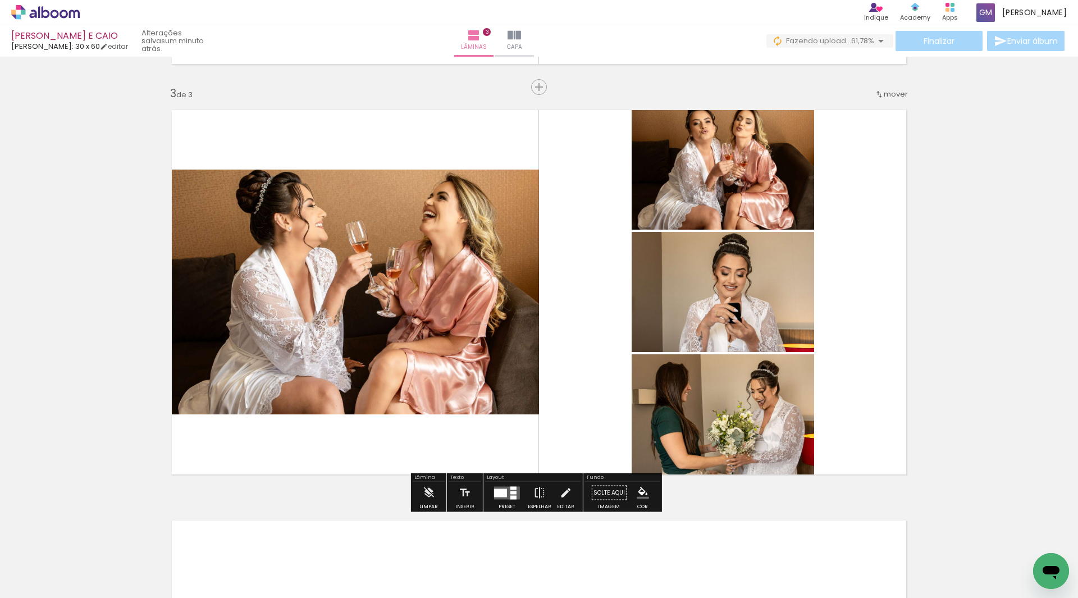
click at [505, 495] on quentale-layouter at bounding box center [507, 492] width 26 height 13
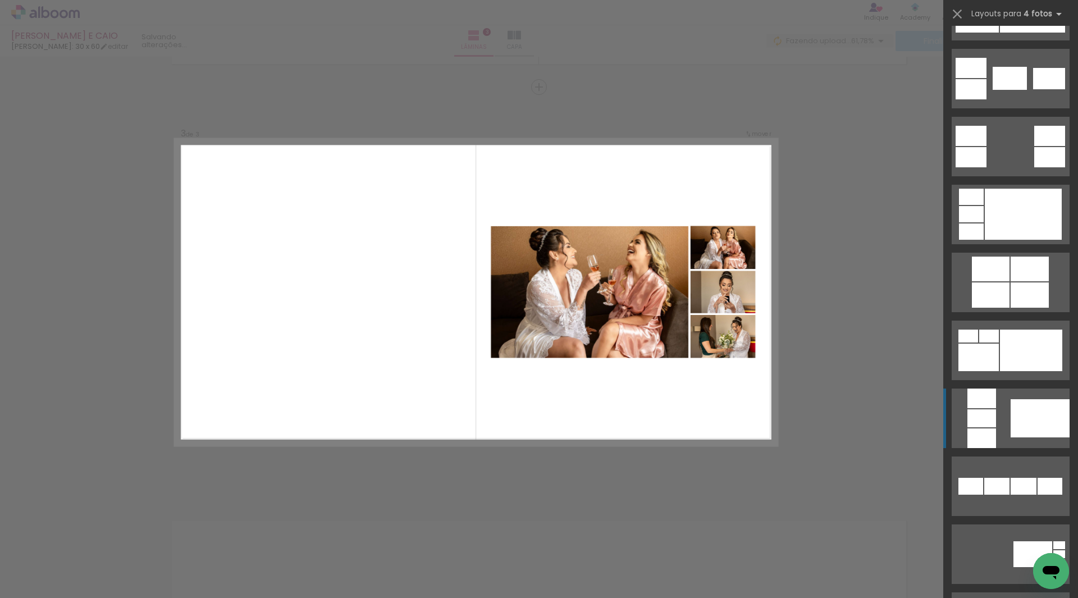
scroll to position [618, 0]
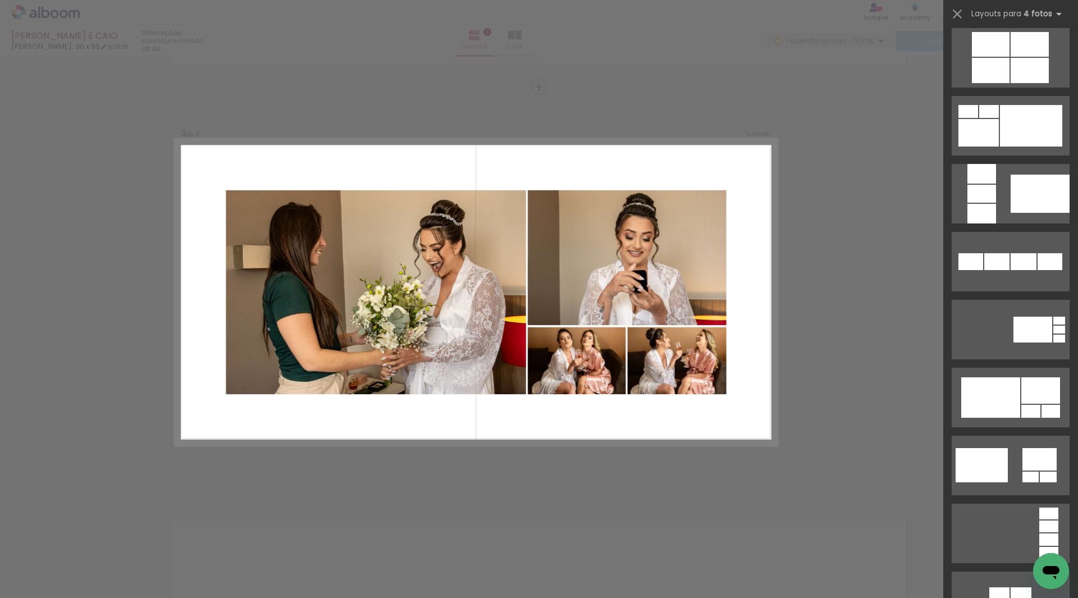
click at [831, 391] on div "Confirmar Cancelar" at bounding box center [539, 82] width 1078 height 1669
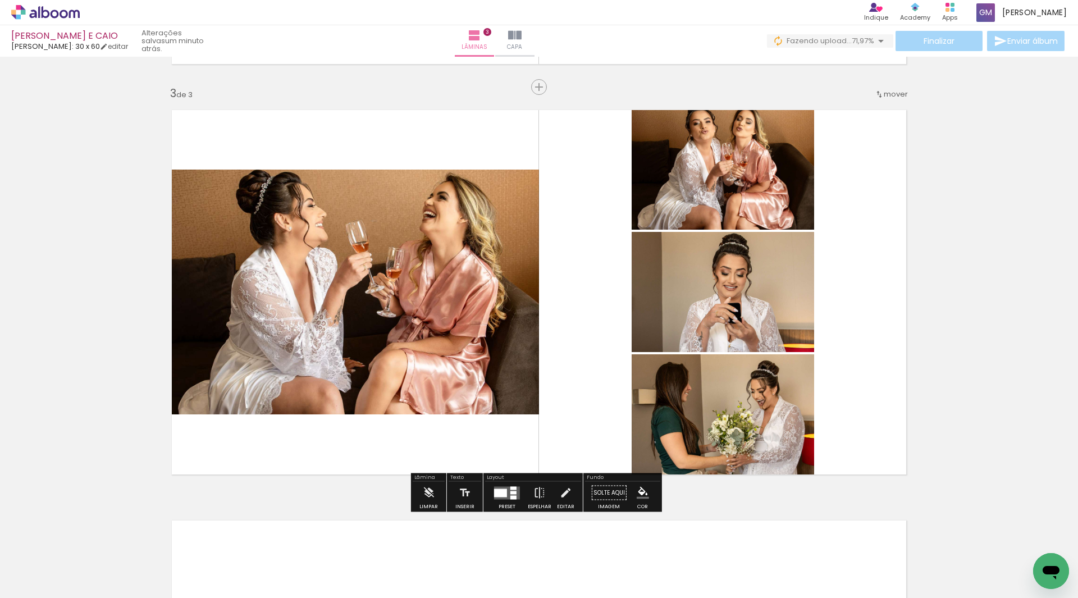
drag, startPoint x: 802, startPoint y: 560, endPoint x: 612, endPoint y: 388, distance: 256.8
click at [611, 351] on quentale-workspace at bounding box center [539, 299] width 1078 height 598
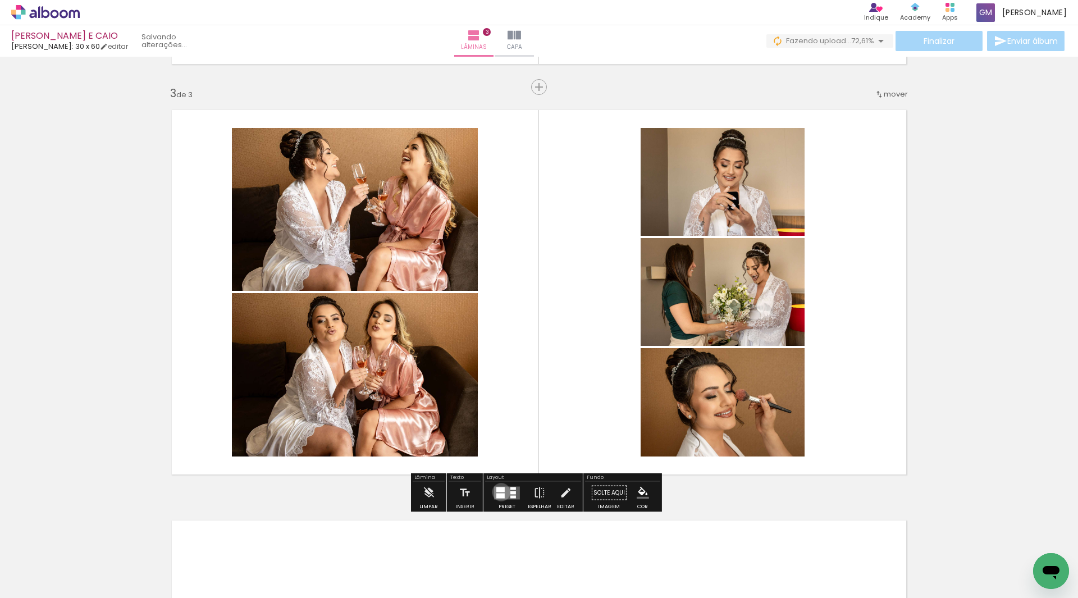
click at [499, 492] on quentale-layouter at bounding box center [507, 492] width 26 height 13
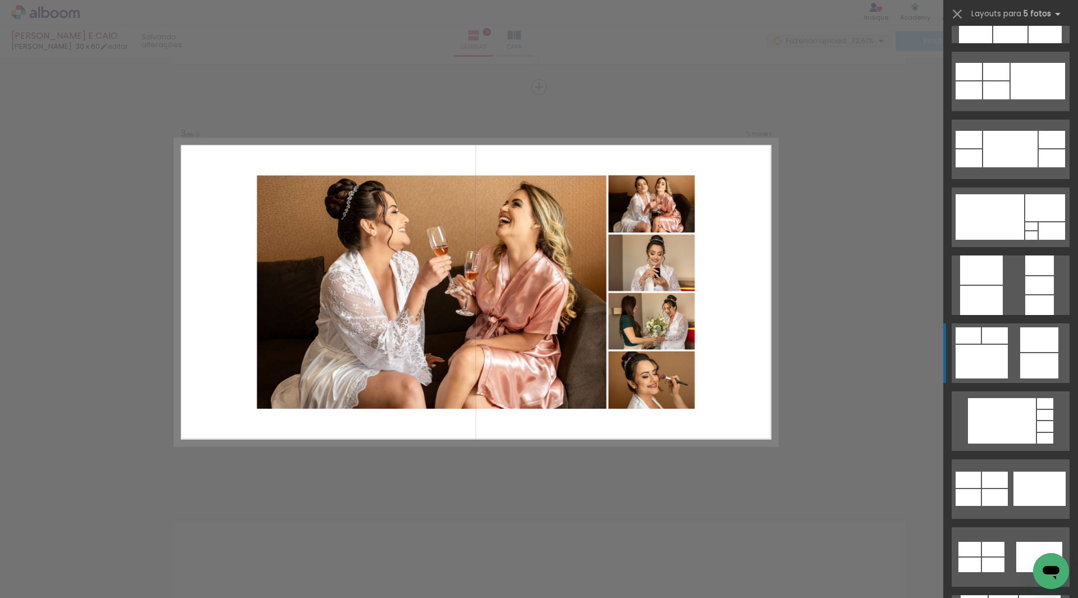
scroll to position [842, 0]
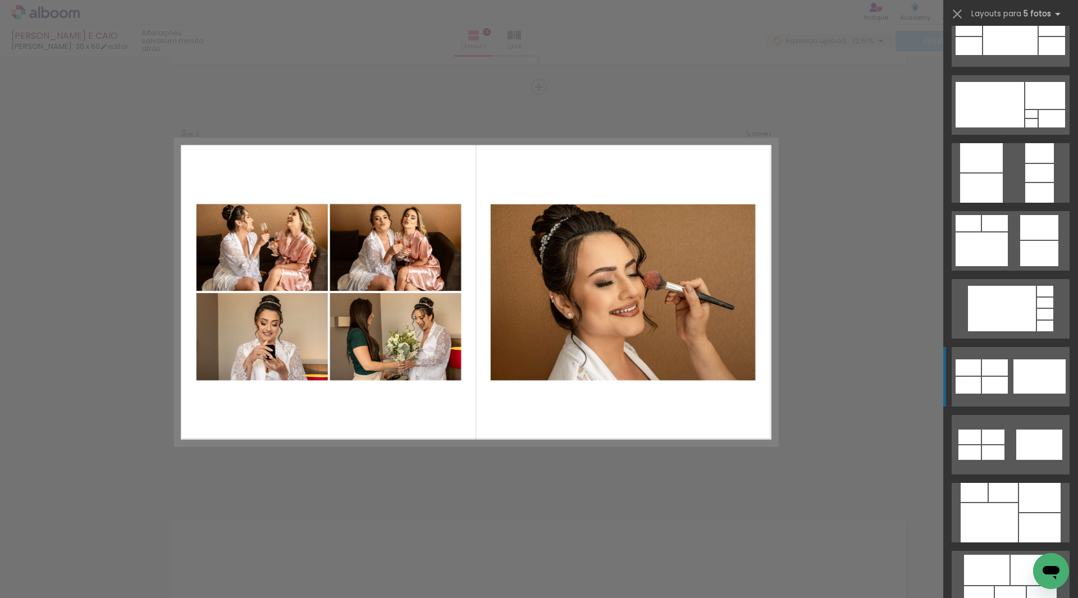
click at [1046, 382] on div at bounding box center [1039, 376] width 52 height 34
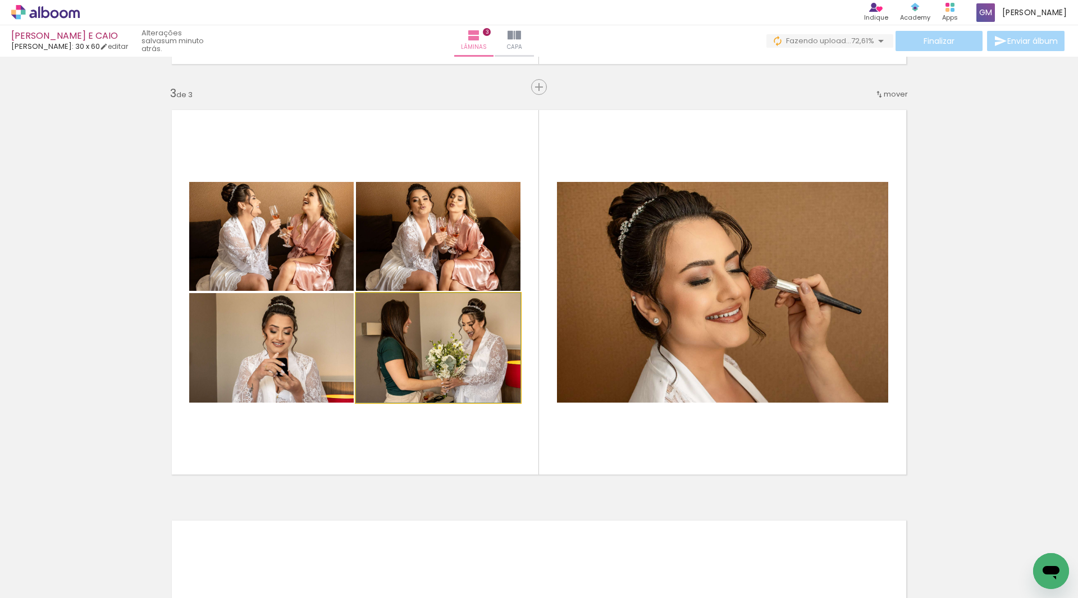
drag, startPoint x: 444, startPoint y: 344, endPoint x: 301, endPoint y: 332, distance: 142.5
click at [0, 0] on slot at bounding box center [0, 0] width 0 height 0
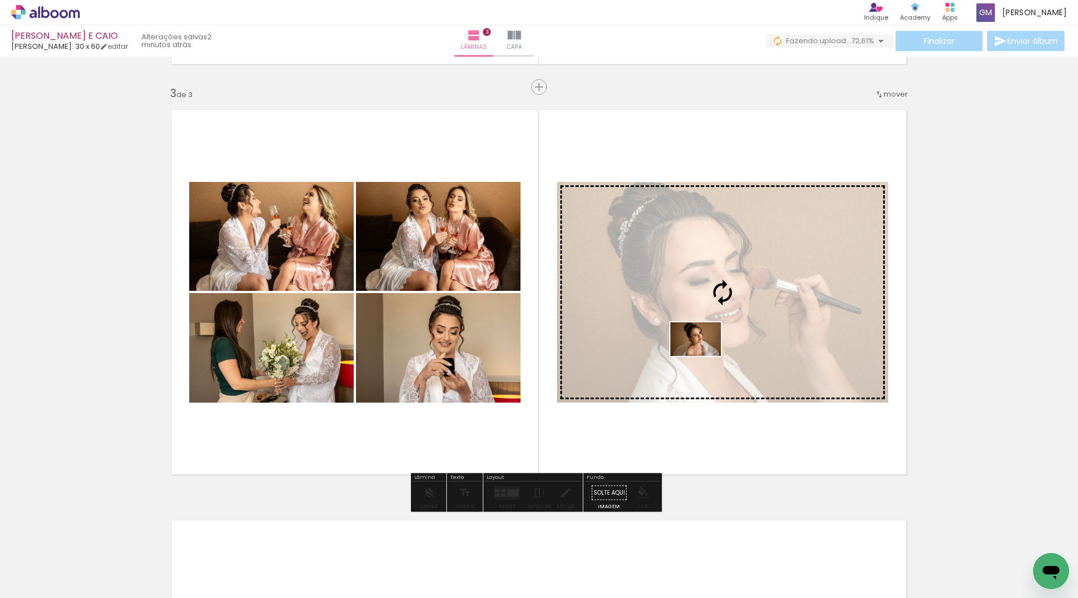
drag, startPoint x: 497, startPoint y: 554, endPoint x: 704, endPoint y: 356, distance: 286.7
click at [704, 356] on quentale-workspace at bounding box center [539, 299] width 1078 height 598
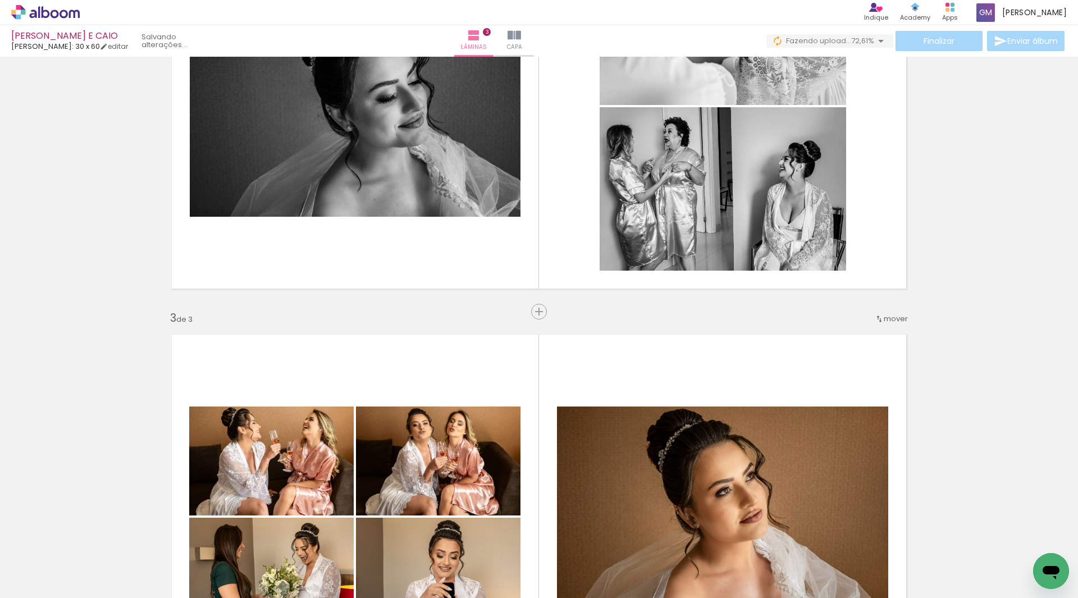
scroll to position [528, 0]
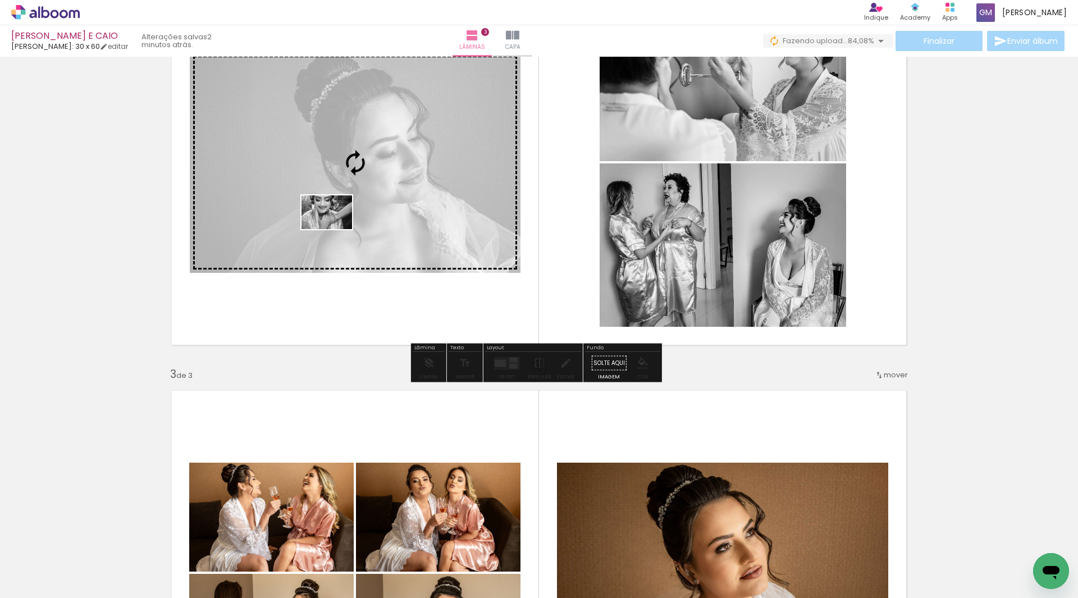
drag, startPoint x: 103, startPoint y: 559, endPoint x: 335, endPoint y: 229, distance: 403.4
click at [335, 229] on quentale-workspace at bounding box center [539, 299] width 1078 height 598
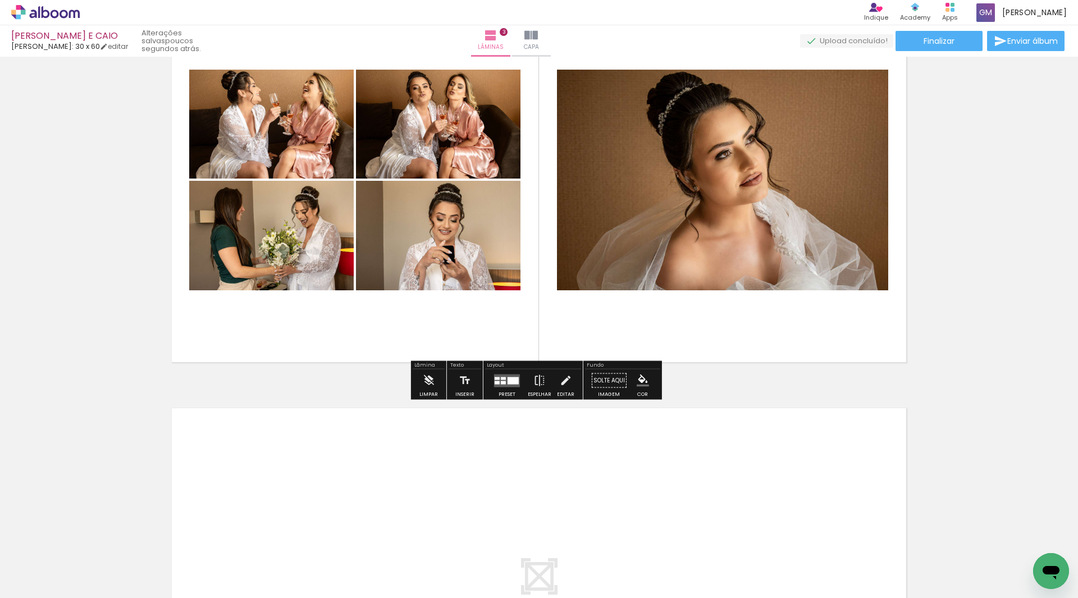
scroll to position [977, 0]
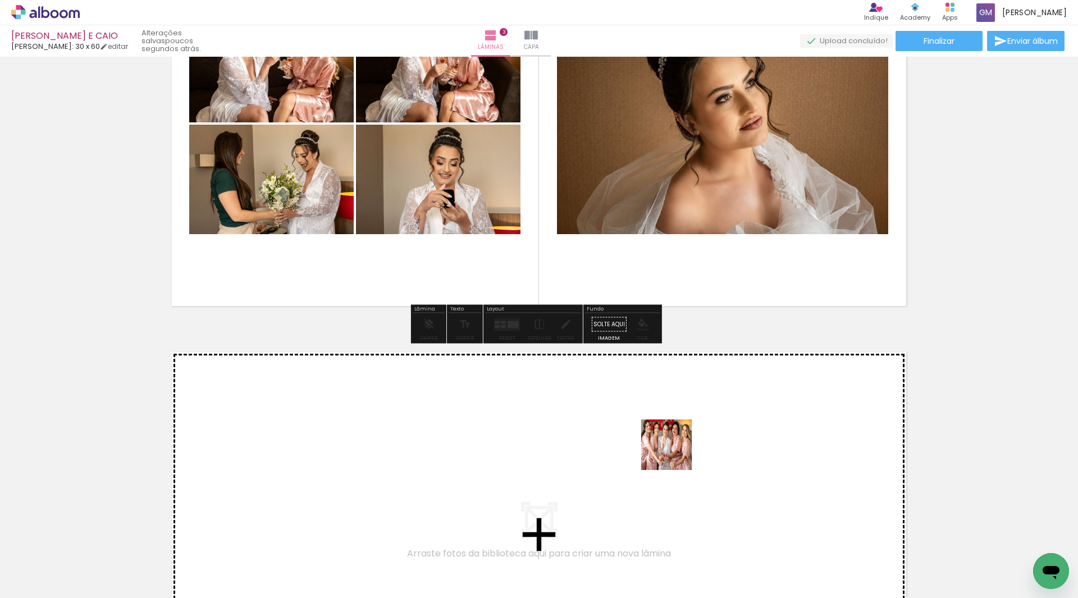
drag, startPoint x: 860, startPoint y: 551, endPoint x: 675, endPoint y: 453, distance: 209.5
click at [675, 453] on quentale-workspace at bounding box center [539, 299] width 1078 height 598
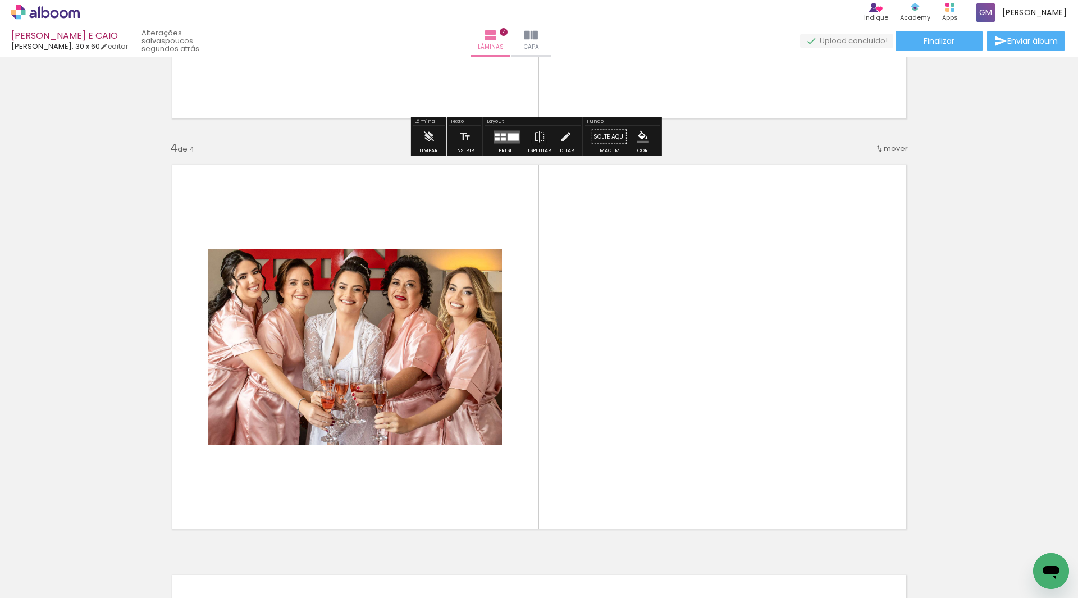
scroll to position [1219, 0]
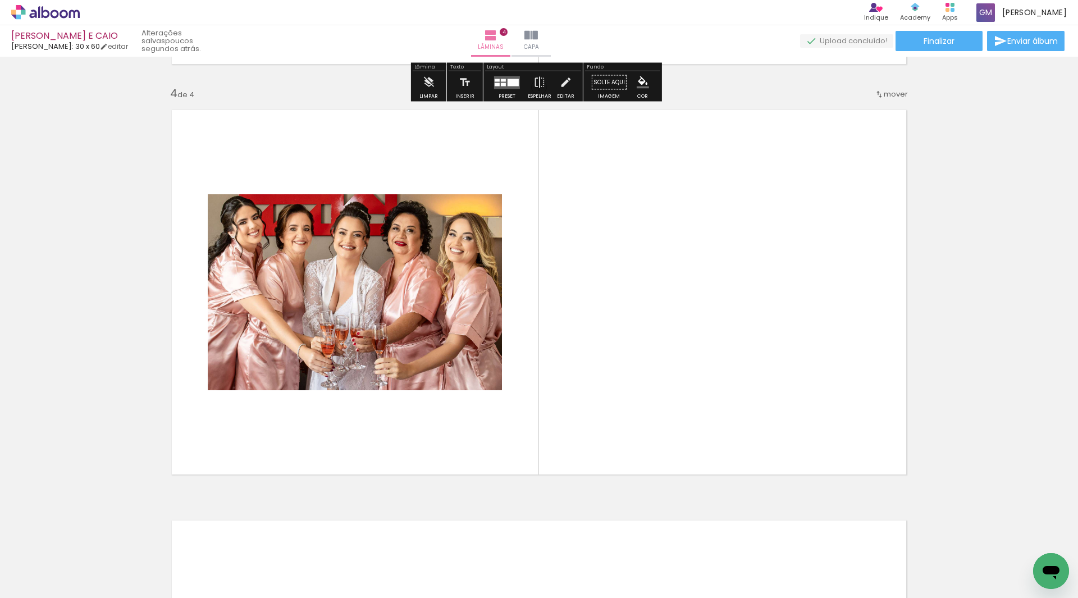
drag, startPoint x: 931, startPoint y: 566, endPoint x: 794, endPoint y: 429, distance: 193.7
click at [794, 429] on quentale-workspace at bounding box center [539, 299] width 1078 height 598
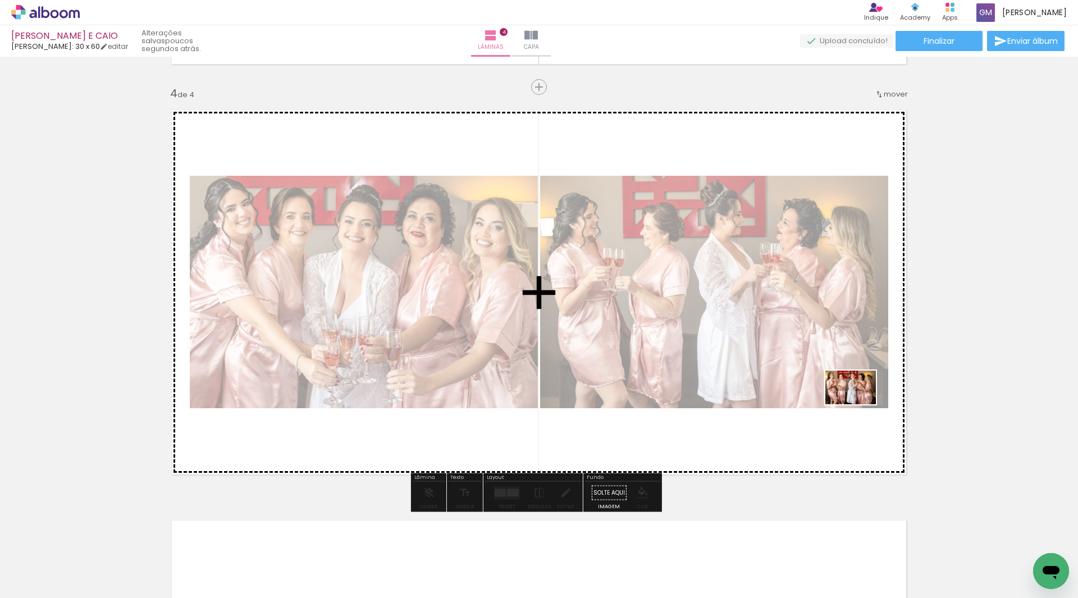
drag, startPoint x: 995, startPoint y: 560, endPoint x: 859, endPoint y: 404, distance: 206.5
click at [859, 404] on quentale-workspace at bounding box center [539, 299] width 1078 height 598
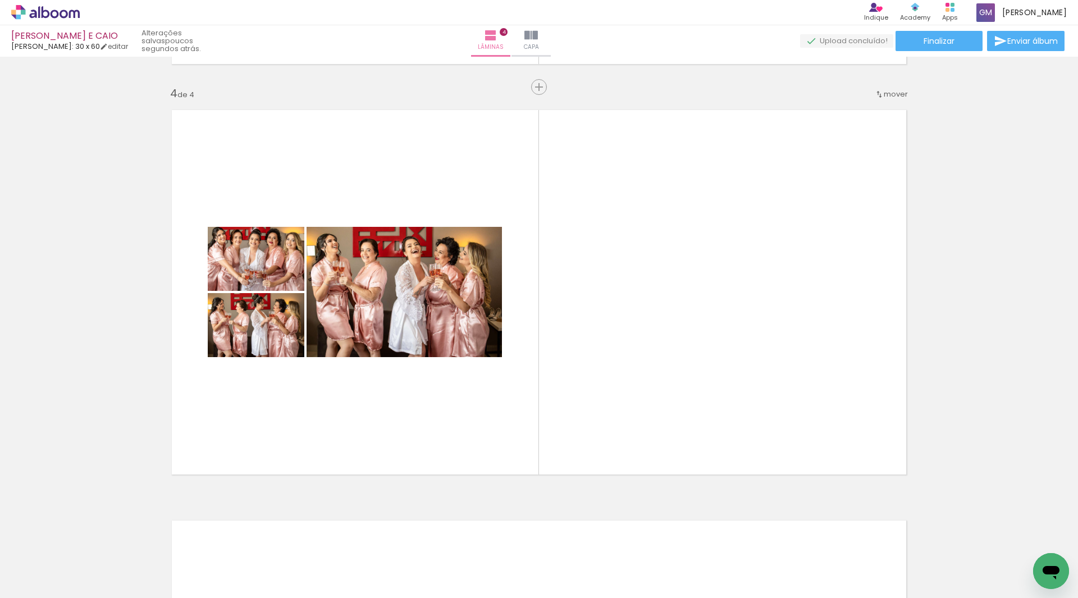
scroll to position [0, 530]
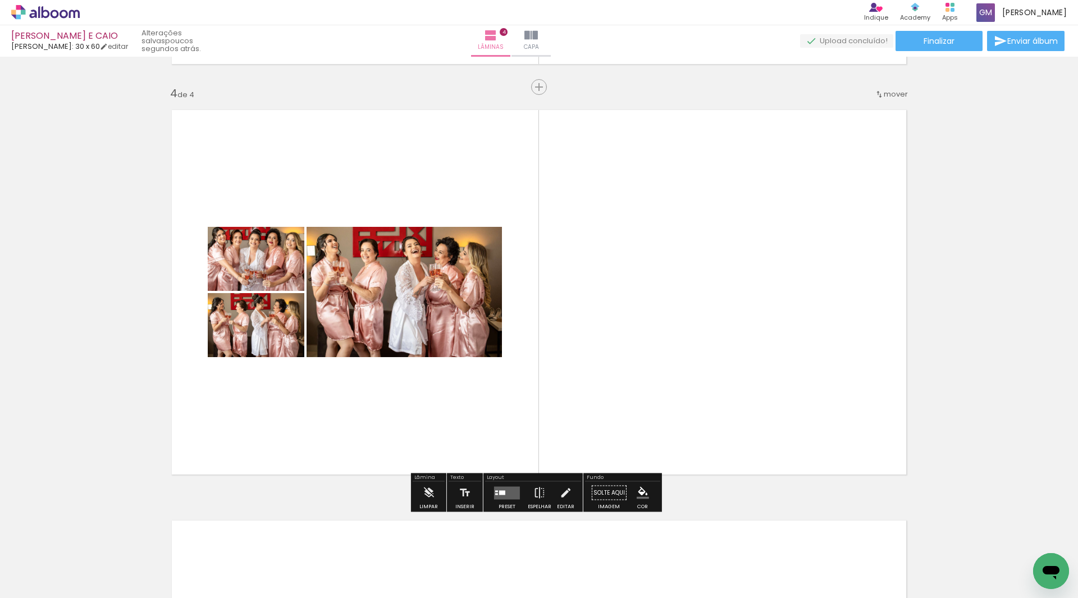
click at [510, 495] on quentale-layouter at bounding box center [507, 492] width 26 height 13
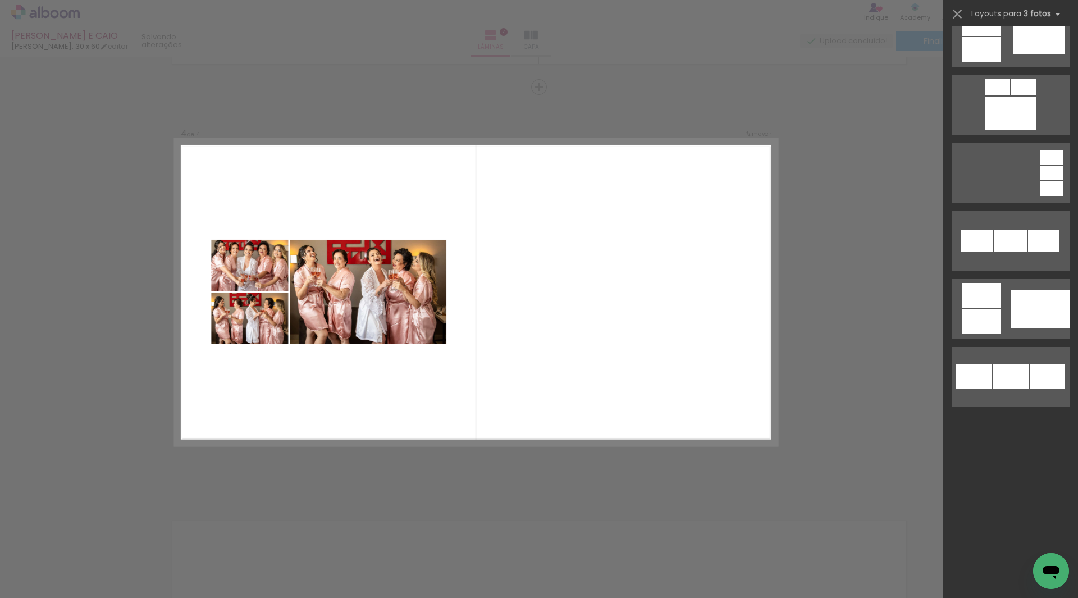
scroll to position [0, 0]
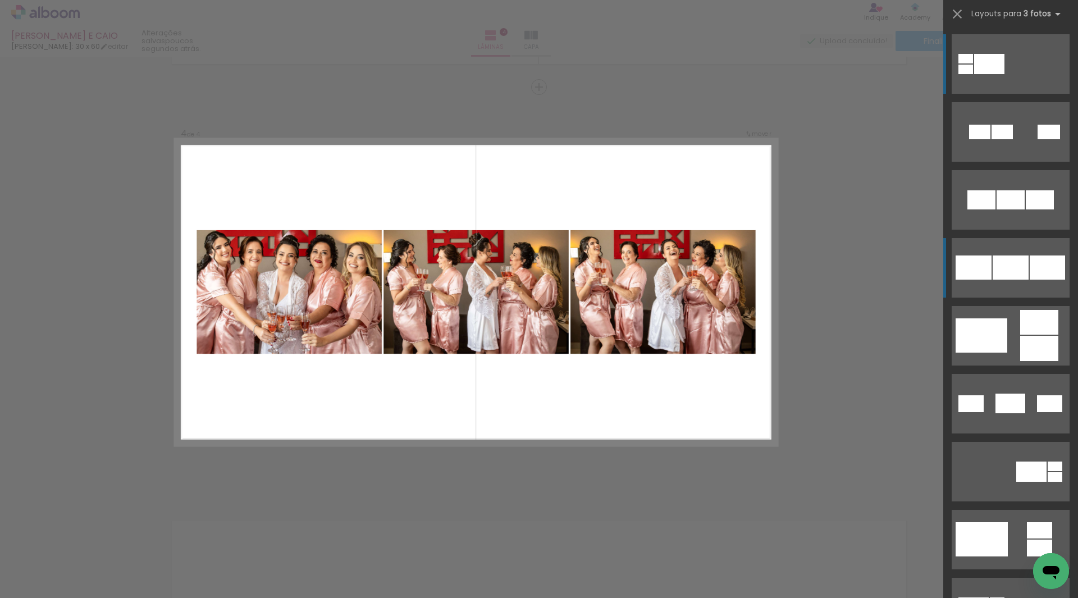
click at [1021, 271] on div at bounding box center [1011, 267] width 36 height 24
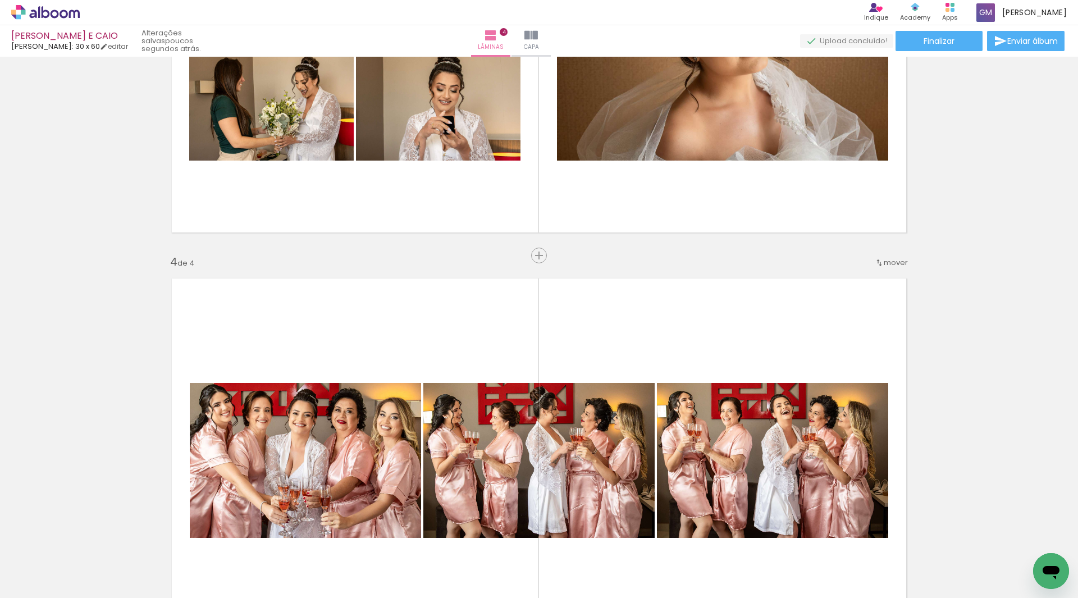
scroll to position [995, 0]
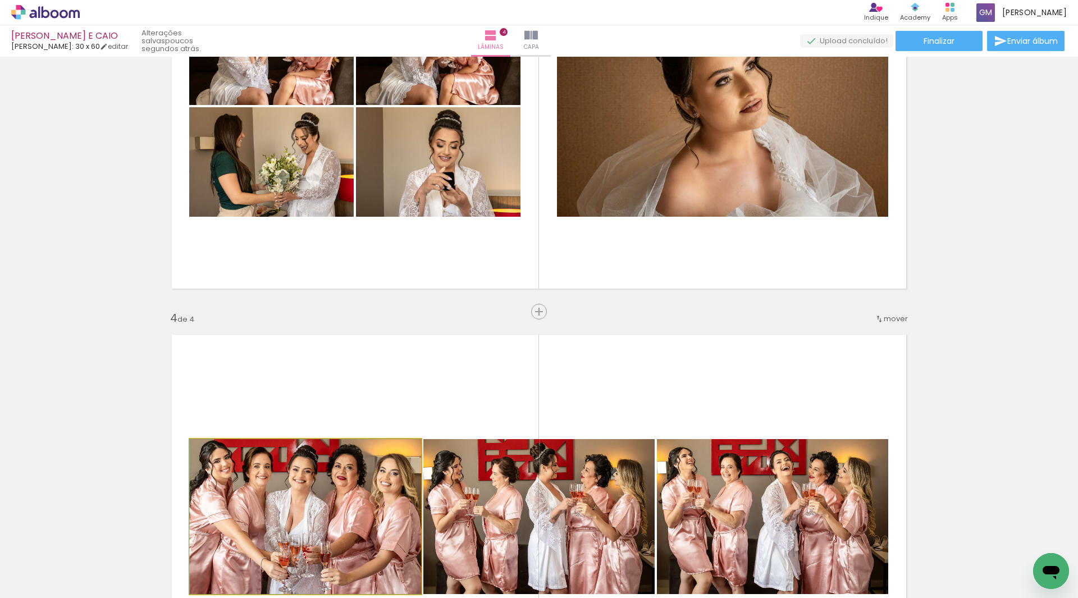
click at [320, 472] on quentale-photo at bounding box center [305, 516] width 231 height 155
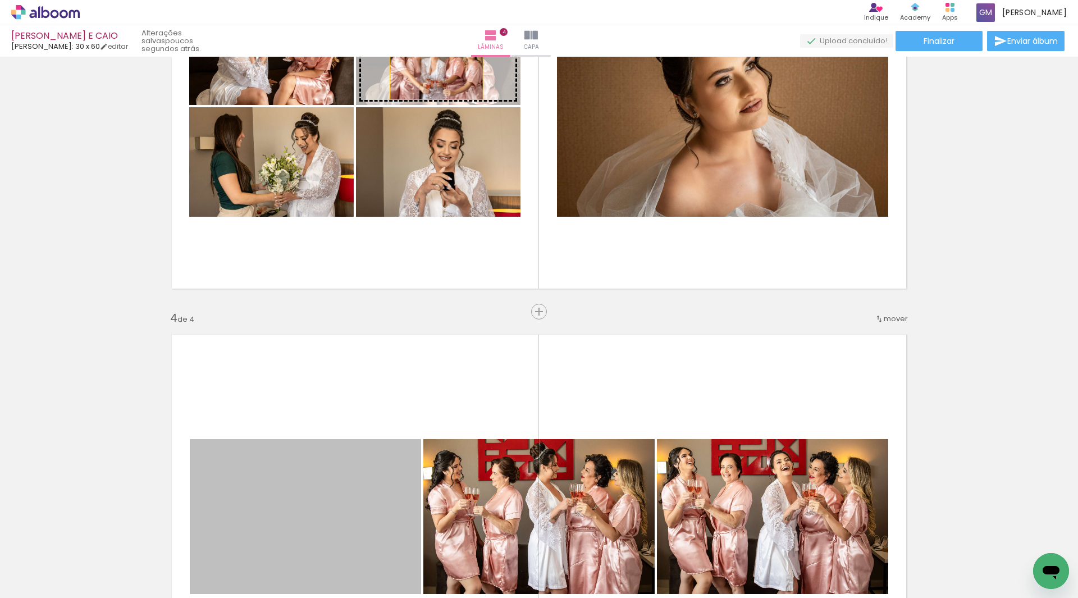
drag, startPoint x: 331, startPoint y: 482, endPoint x: 432, endPoint y: 68, distance: 425.9
click at [432, 68] on div "Inserir lâmina 1 de 4 Inserir lâmina 2 de 4 Inserir lâmina 3 de 4 Inserir lâmin…" at bounding box center [539, 92] width 1078 height 2053
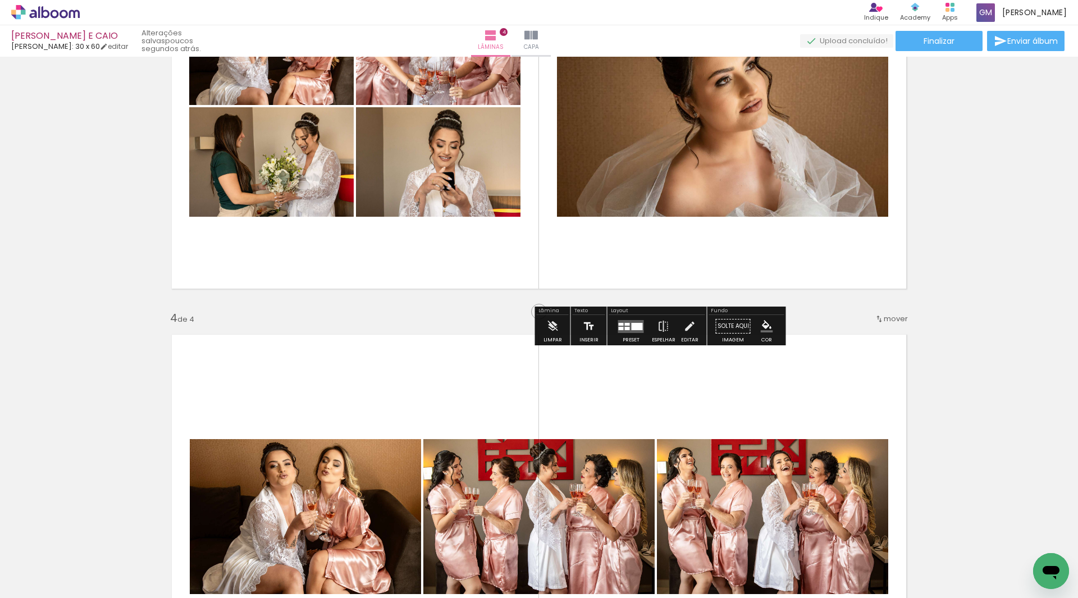
scroll to position [1163, 0]
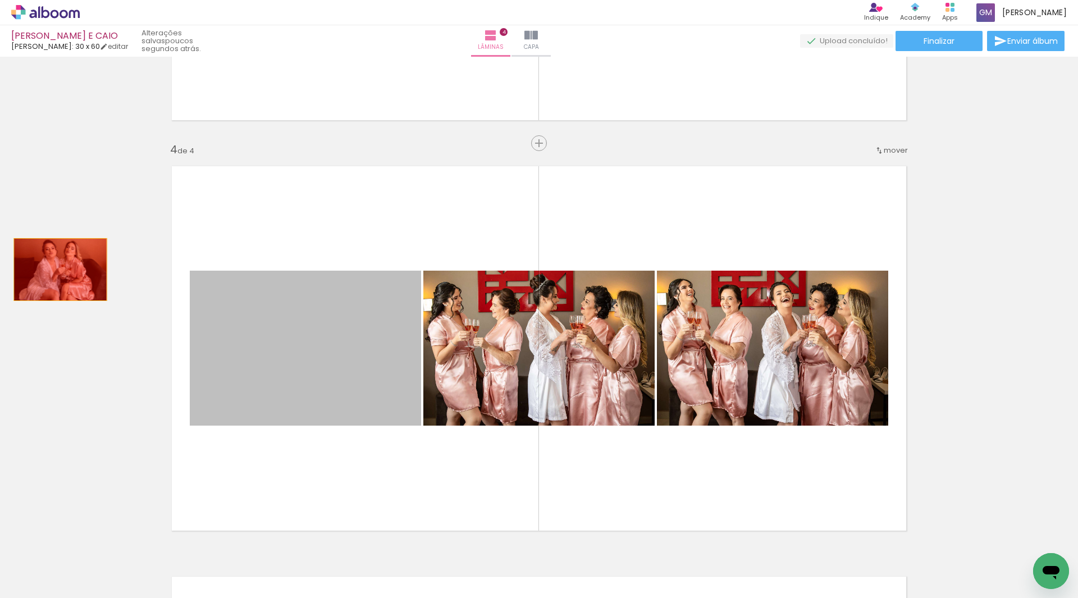
drag, startPoint x: 322, startPoint y: 339, endPoint x: 56, endPoint y: 269, distance: 274.9
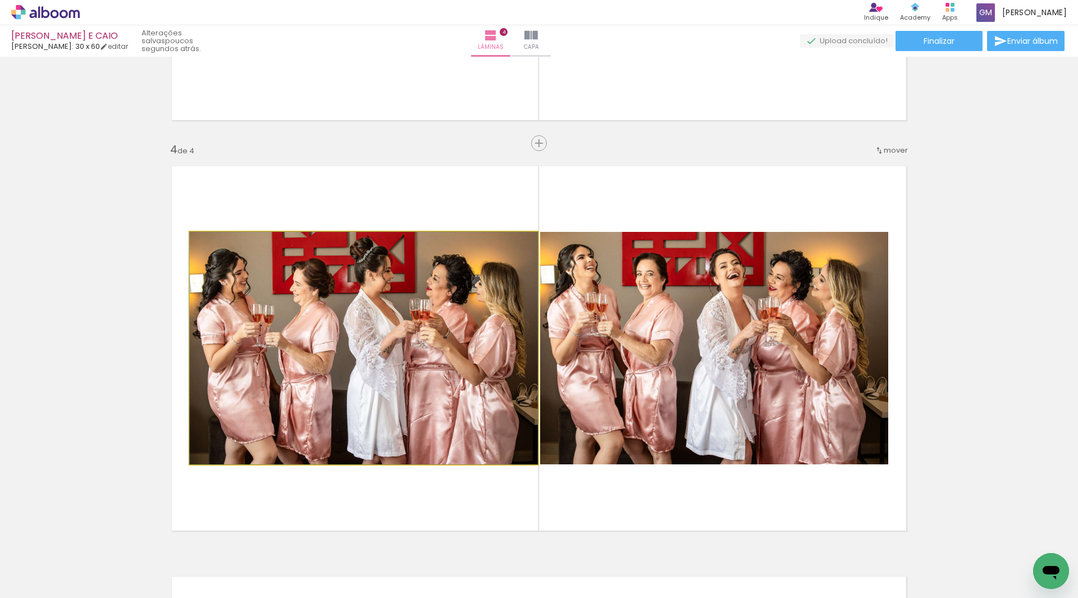
drag, startPoint x: 399, startPoint y: 339, endPoint x: 374, endPoint y: 339, distance: 25.3
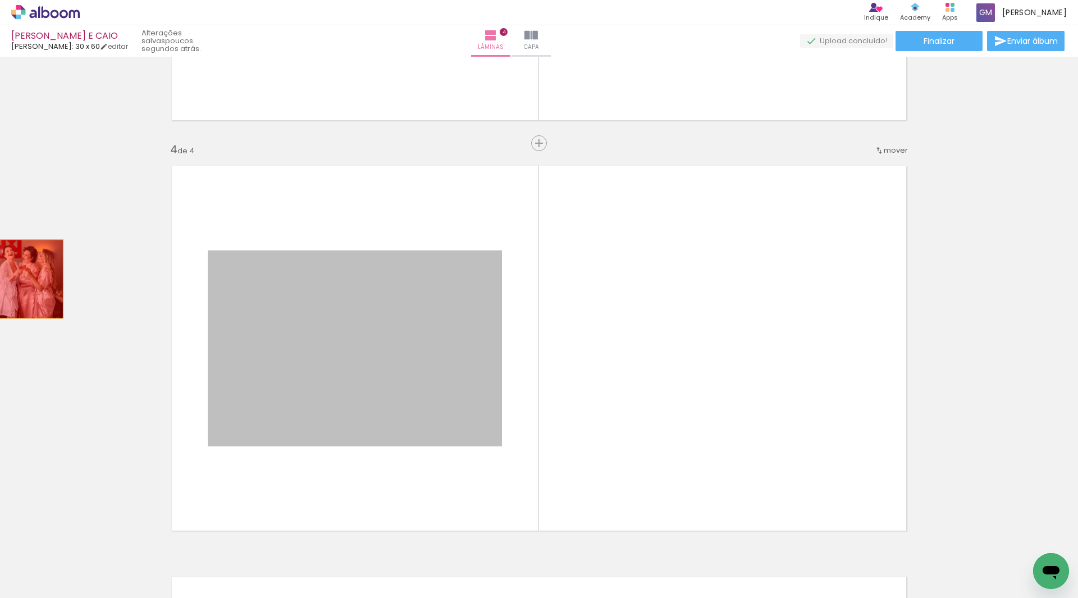
drag, startPoint x: 423, startPoint y: 346, endPoint x: 0, endPoint y: 279, distance: 428.6
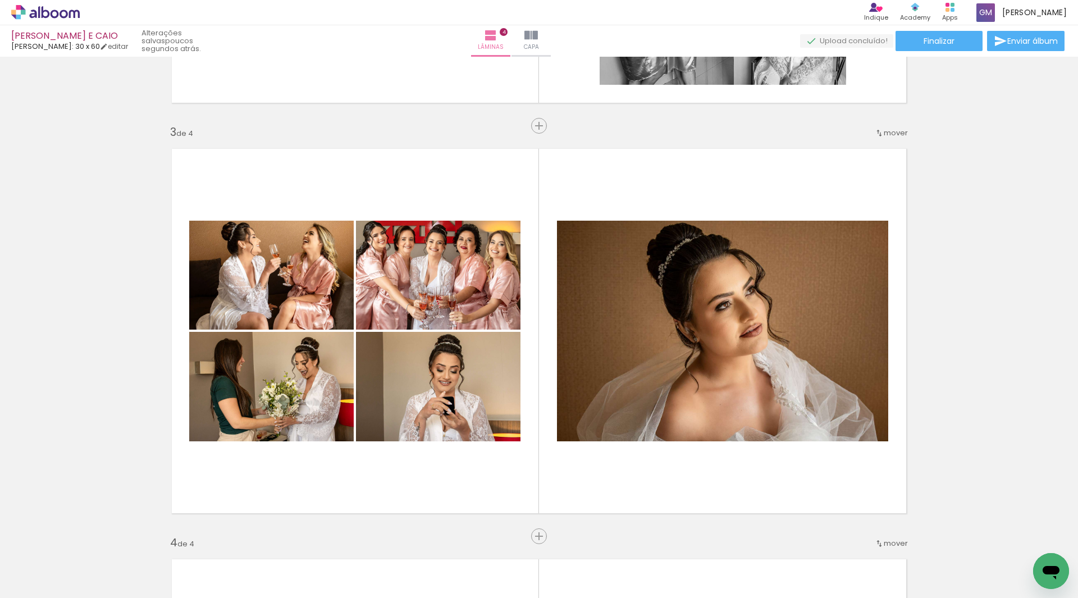
scroll to position [826, 0]
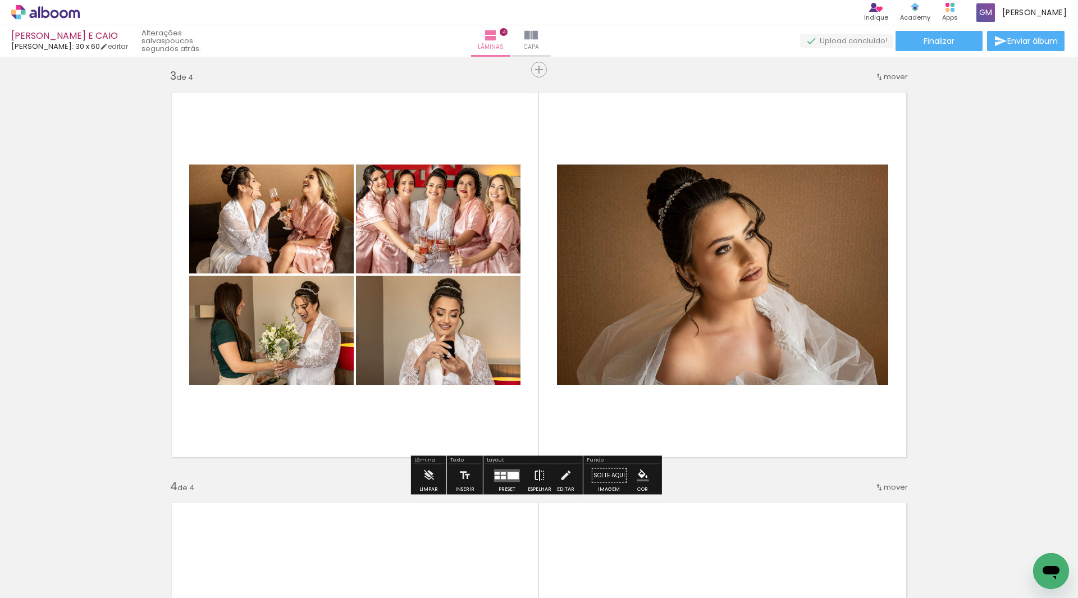
click at [537, 470] on iron-icon at bounding box center [539, 475] width 12 height 22
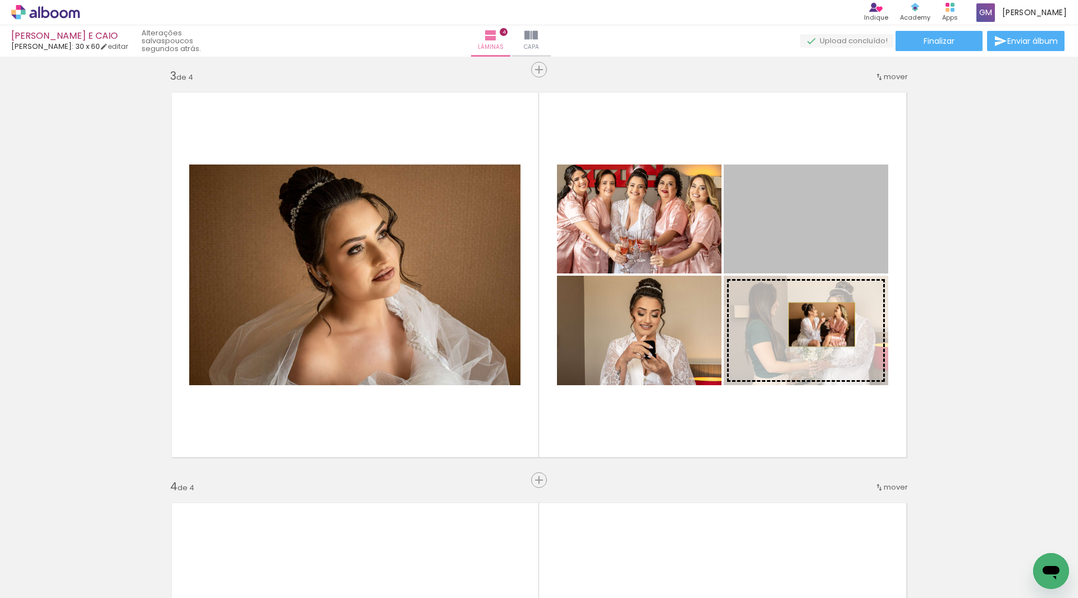
drag, startPoint x: 837, startPoint y: 227, endPoint x: 817, endPoint y: 325, distance: 99.0
click at [0, 0] on slot at bounding box center [0, 0] width 0 height 0
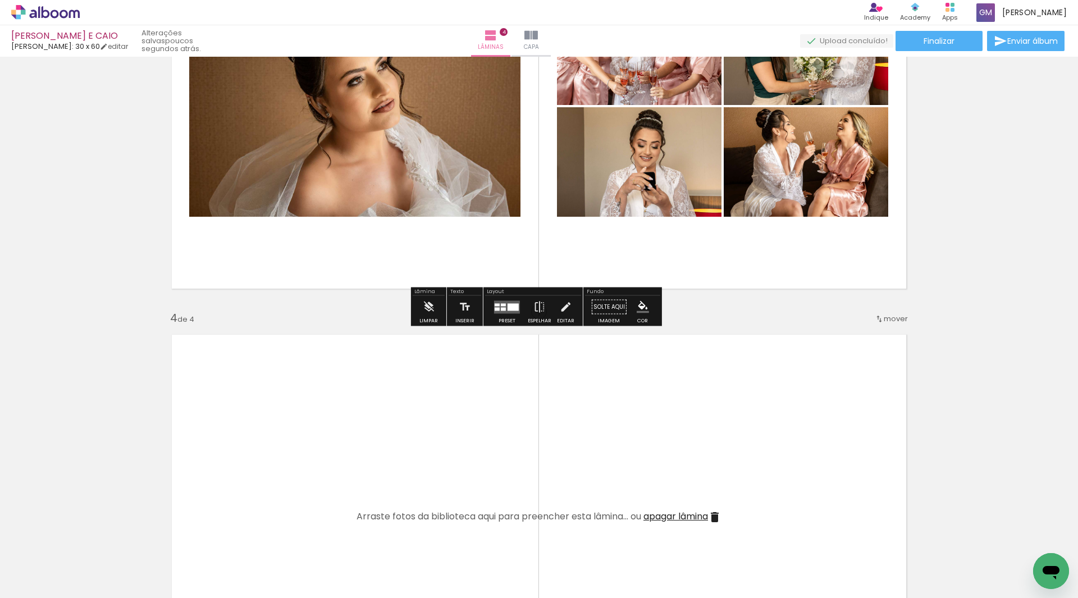
scroll to position [1107, 0]
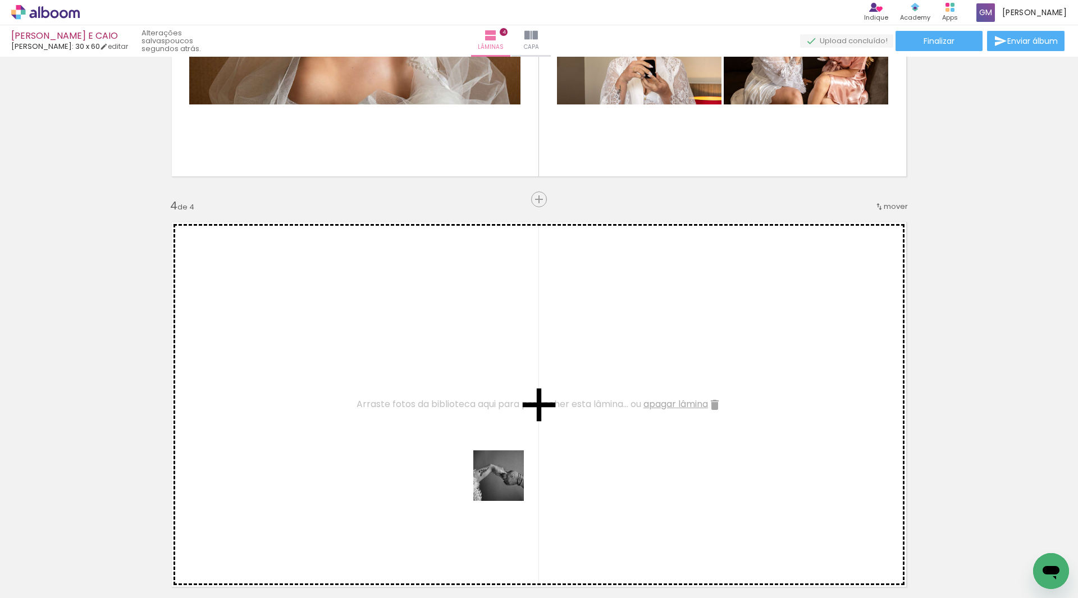
drag, startPoint x: 537, startPoint y: 555, endPoint x: 491, endPoint y: 447, distance: 117.7
click at [491, 447] on quentale-workspace at bounding box center [539, 299] width 1078 height 598
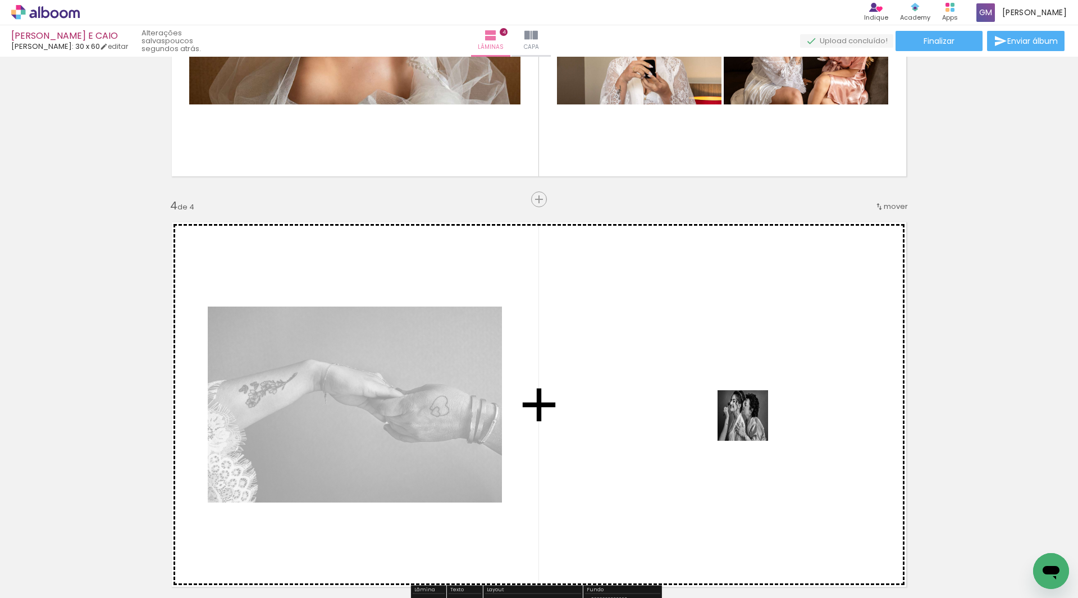
drag, startPoint x: 733, startPoint y: 437, endPoint x: 751, endPoint y: 424, distance: 22.9
click at [751, 424] on quentale-workspace at bounding box center [539, 299] width 1078 height 598
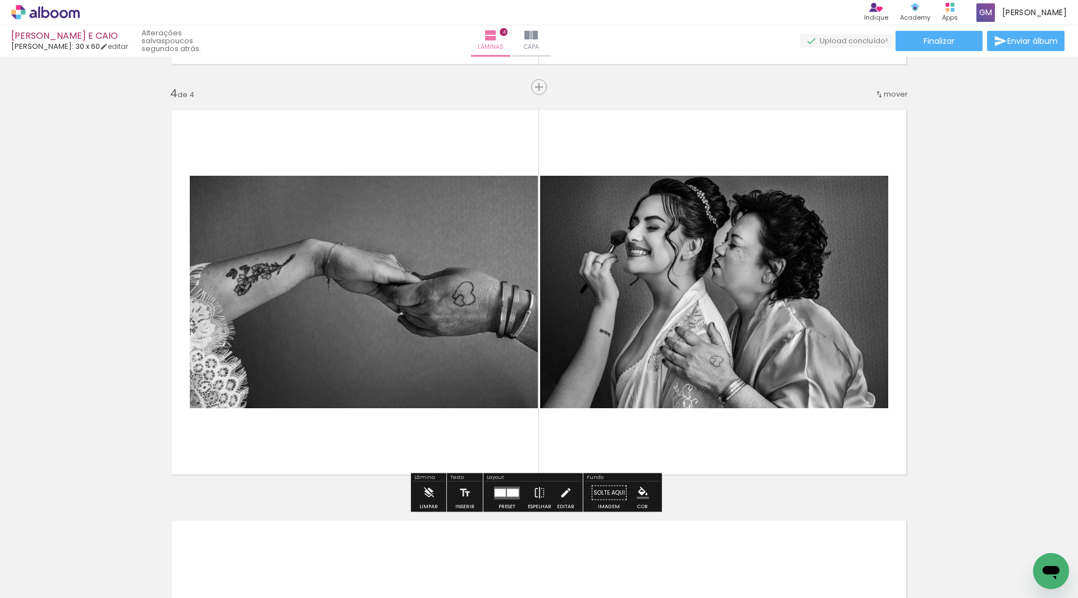
scroll to position [1276, 0]
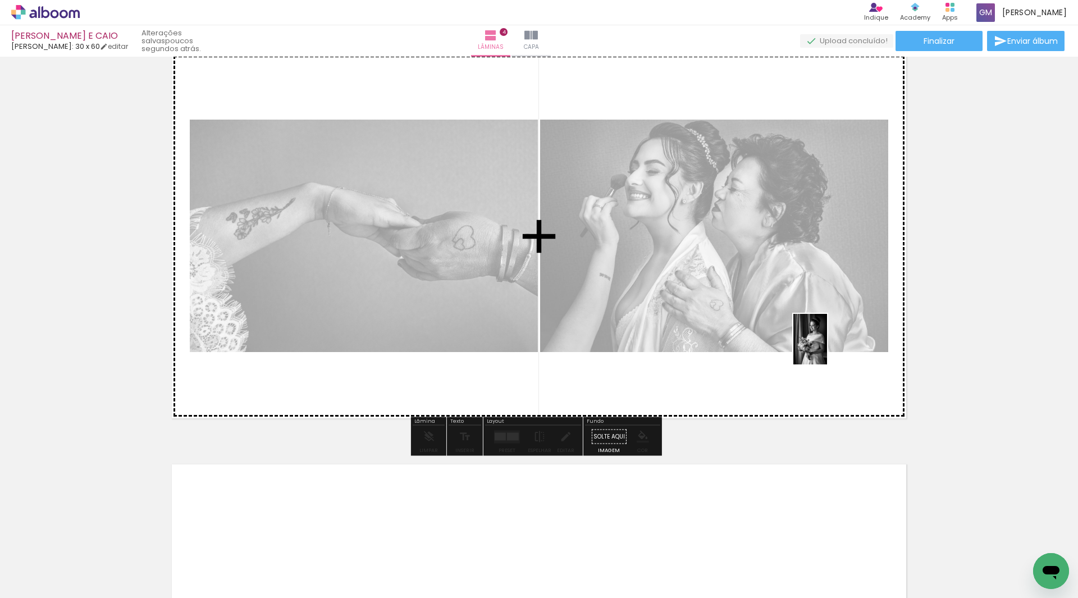
drag, startPoint x: 783, startPoint y: 560, endPoint x: 827, endPoint y: 348, distance: 217.4
click at [827, 348] on quentale-workspace at bounding box center [539, 299] width 1078 height 598
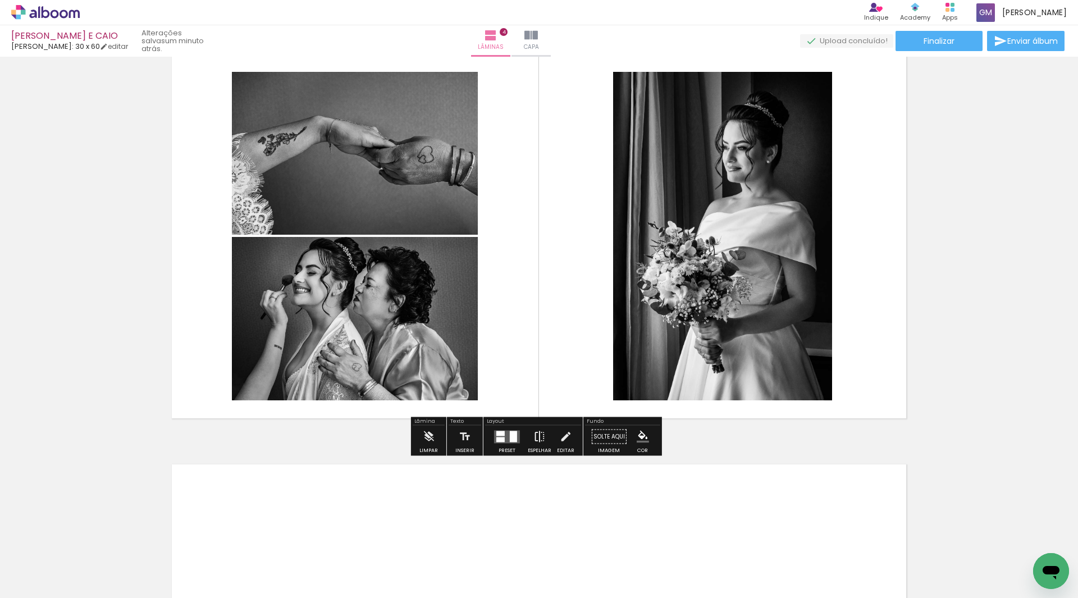
click at [533, 434] on iron-icon at bounding box center [539, 437] width 12 height 22
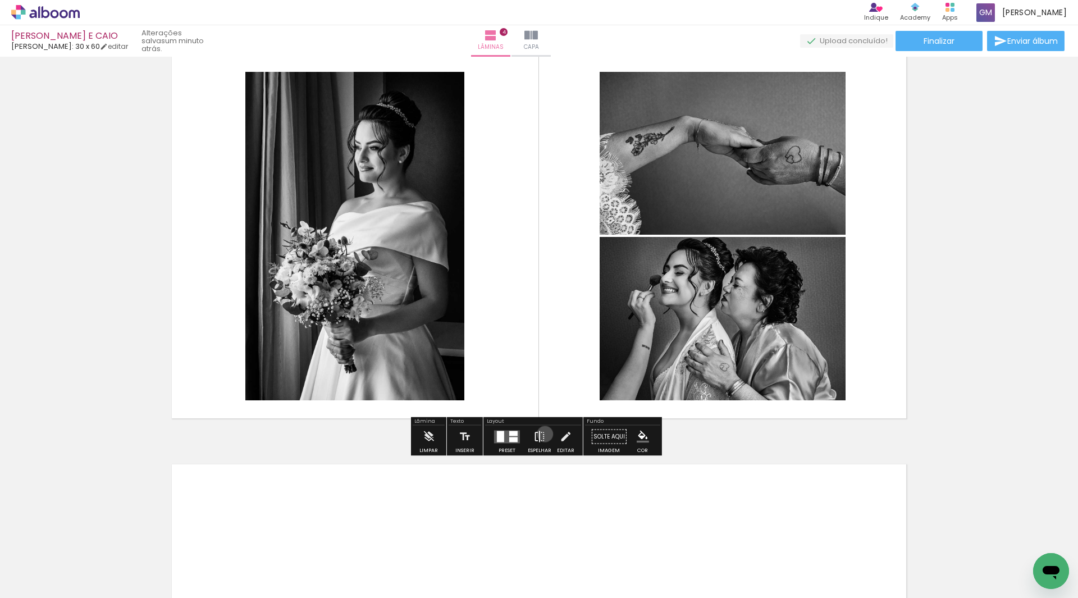
click at [542, 434] on iron-icon at bounding box center [539, 437] width 12 height 22
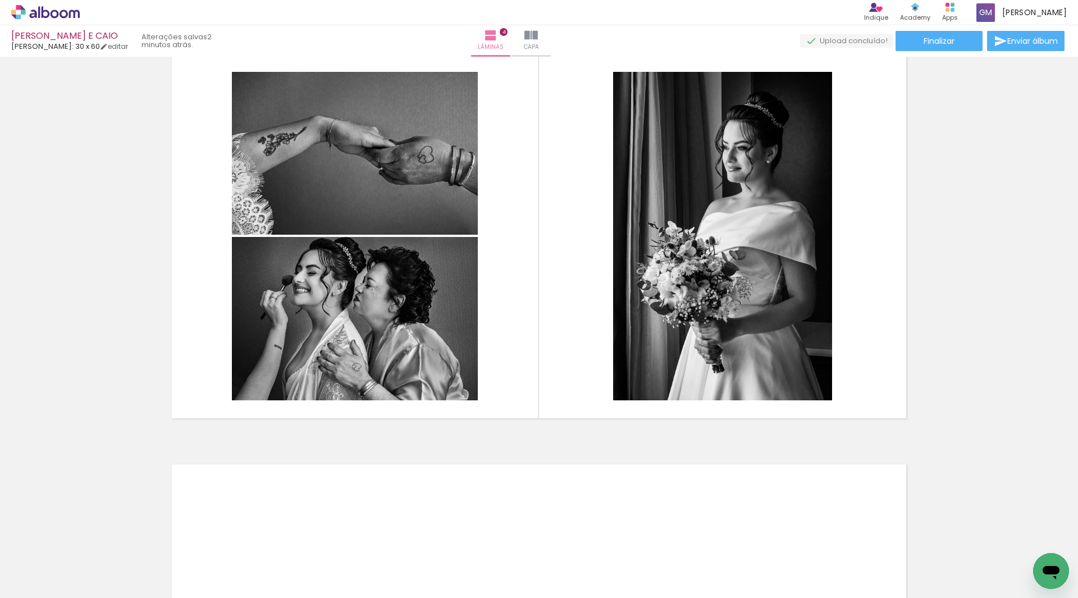
scroll to position [1388, 0]
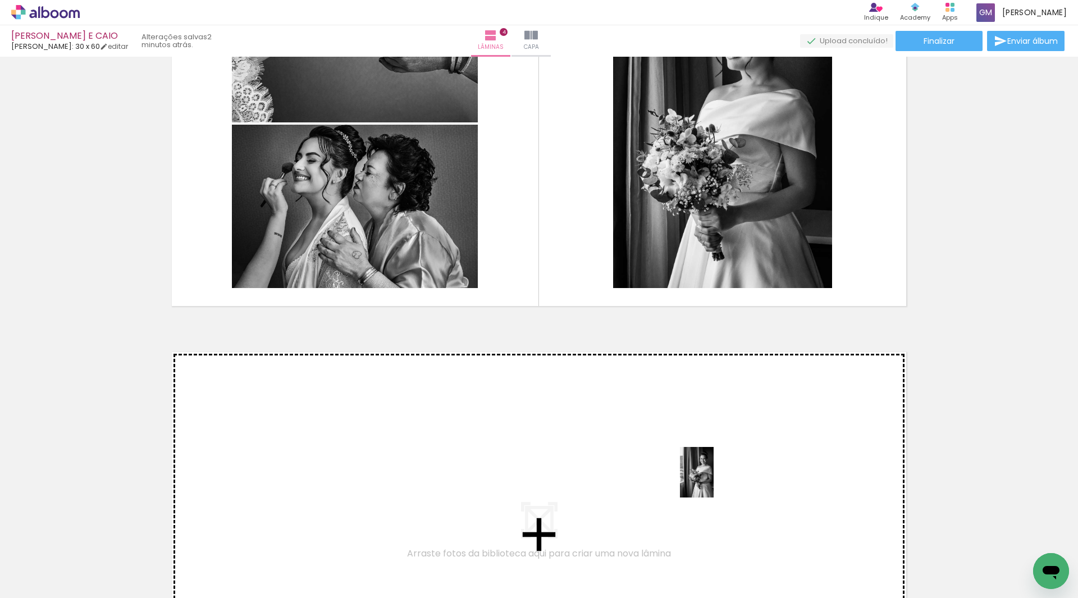
drag, startPoint x: 847, startPoint y: 556, endPoint x: 714, endPoint y: 481, distance: 153.1
click at [714, 481] on quentale-workspace at bounding box center [539, 299] width 1078 height 598
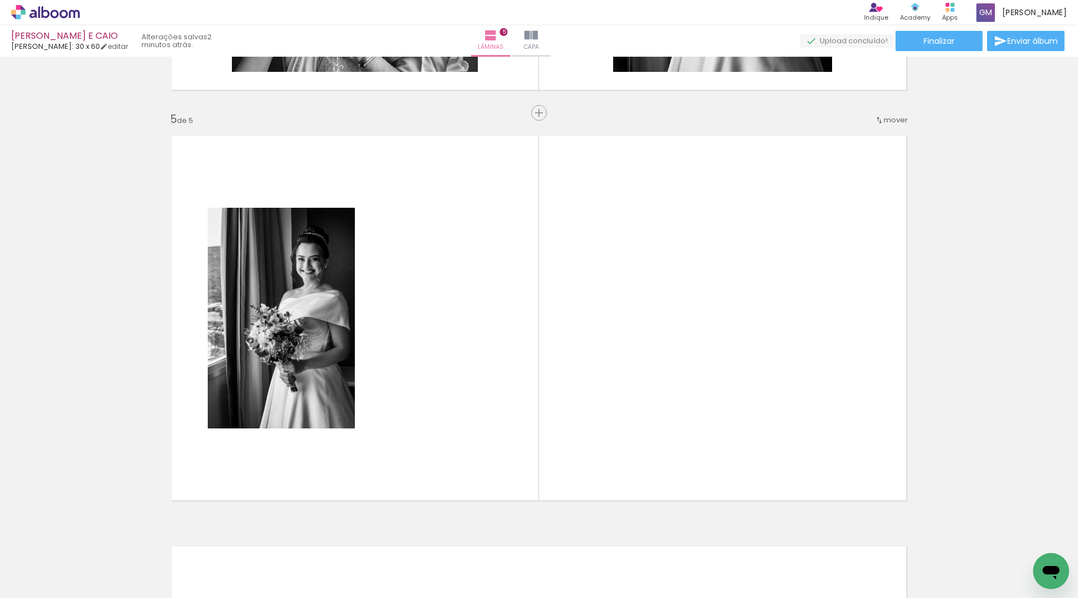
scroll to position [1630, 0]
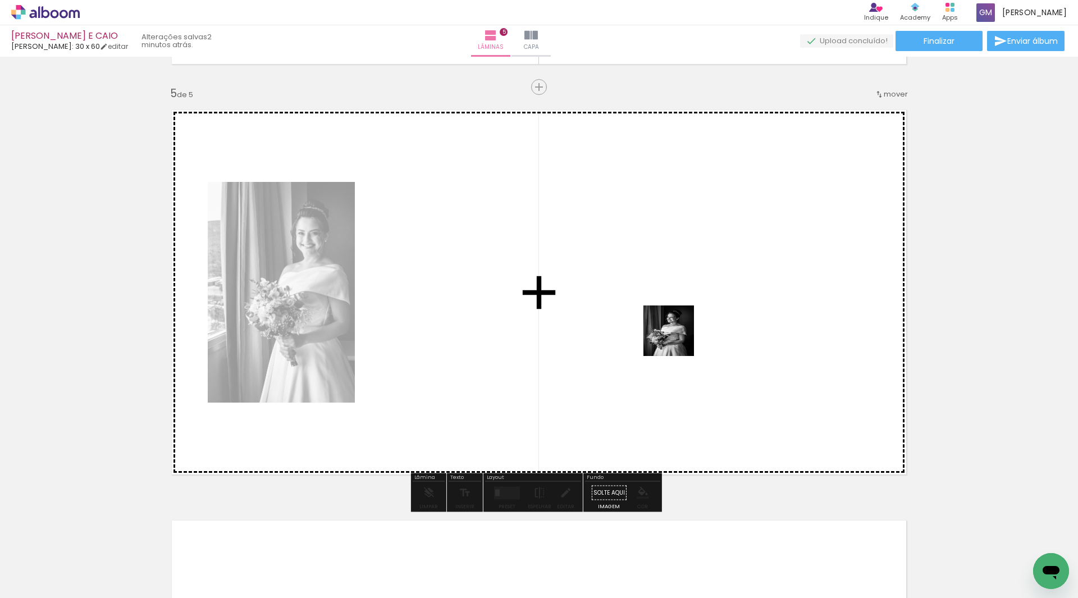
drag, startPoint x: 817, startPoint y: 461, endPoint x: 701, endPoint y: 345, distance: 164.0
click at [676, 339] on quentale-workspace at bounding box center [539, 299] width 1078 height 598
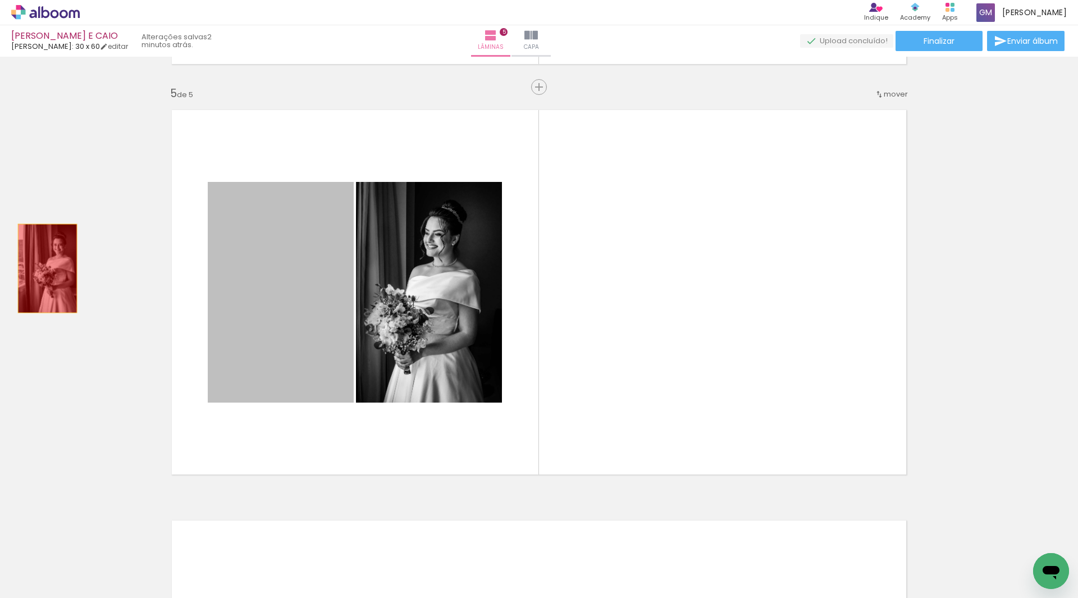
drag, startPoint x: 268, startPoint y: 293, endPoint x: 43, endPoint y: 268, distance: 227.0
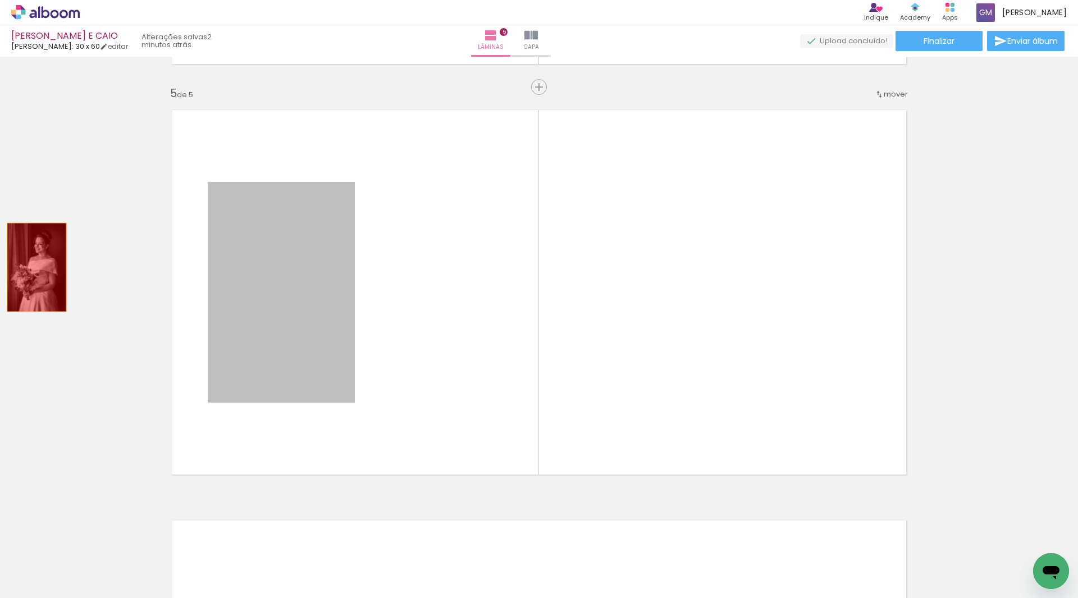
drag, startPoint x: 275, startPoint y: 279, endPoint x: 596, endPoint y: 373, distance: 334.5
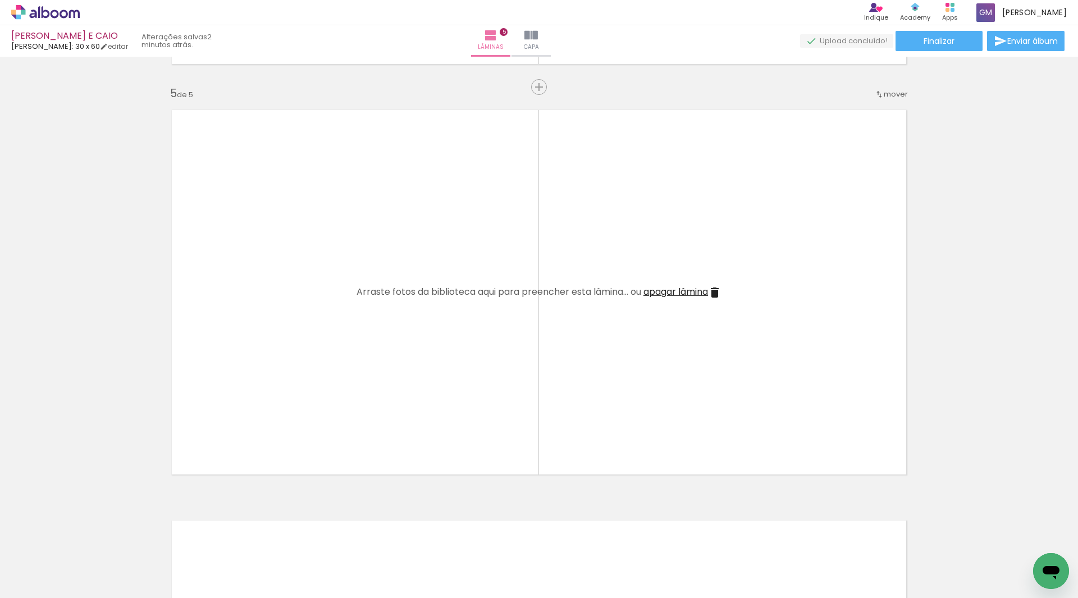
scroll to position [0, 1089]
drag, startPoint x: 409, startPoint y: 561, endPoint x: 355, endPoint y: 489, distance: 90.3
click at [432, 426] on quentale-workspace at bounding box center [539, 299] width 1078 height 598
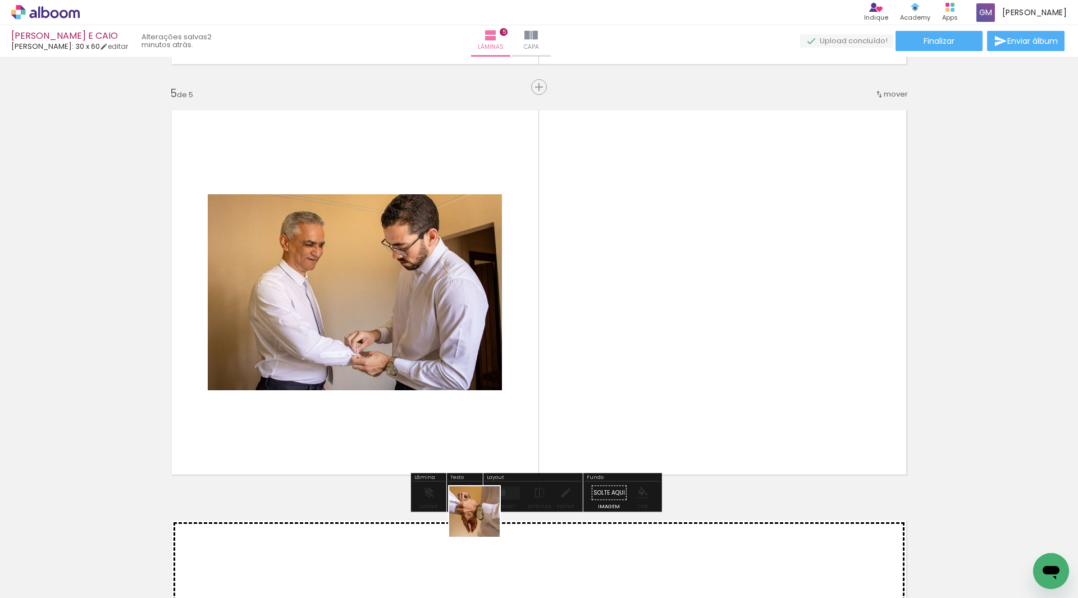
drag, startPoint x: 470, startPoint y: 563, endPoint x: 556, endPoint y: 399, distance: 184.8
click at [556, 399] on quentale-workspace at bounding box center [539, 299] width 1078 height 598
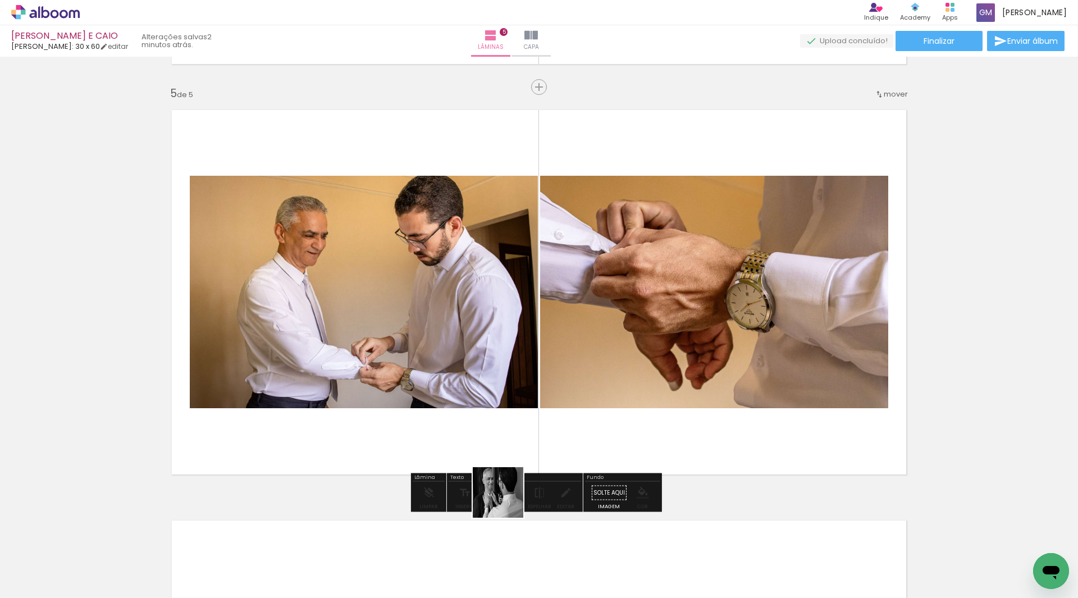
drag, startPoint x: 533, startPoint y: 566, endPoint x: 466, endPoint y: 428, distance: 154.2
click at [466, 428] on quentale-workspace at bounding box center [539, 299] width 1078 height 598
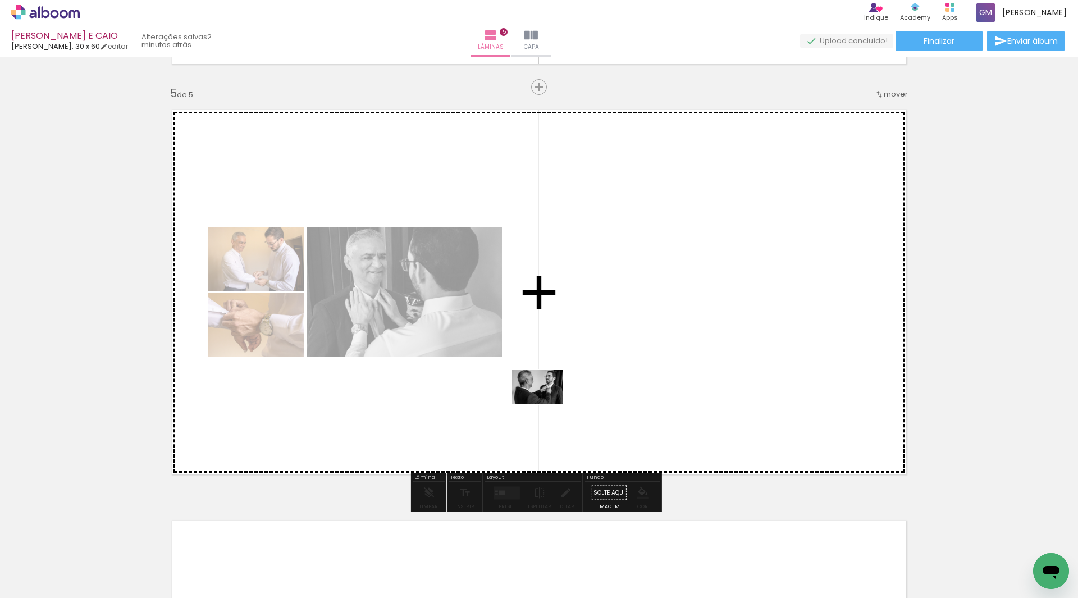
drag, startPoint x: 591, startPoint y: 552, endPoint x: 546, endPoint y: 404, distance: 155.4
click at [546, 404] on quentale-workspace at bounding box center [539, 299] width 1078 height 598
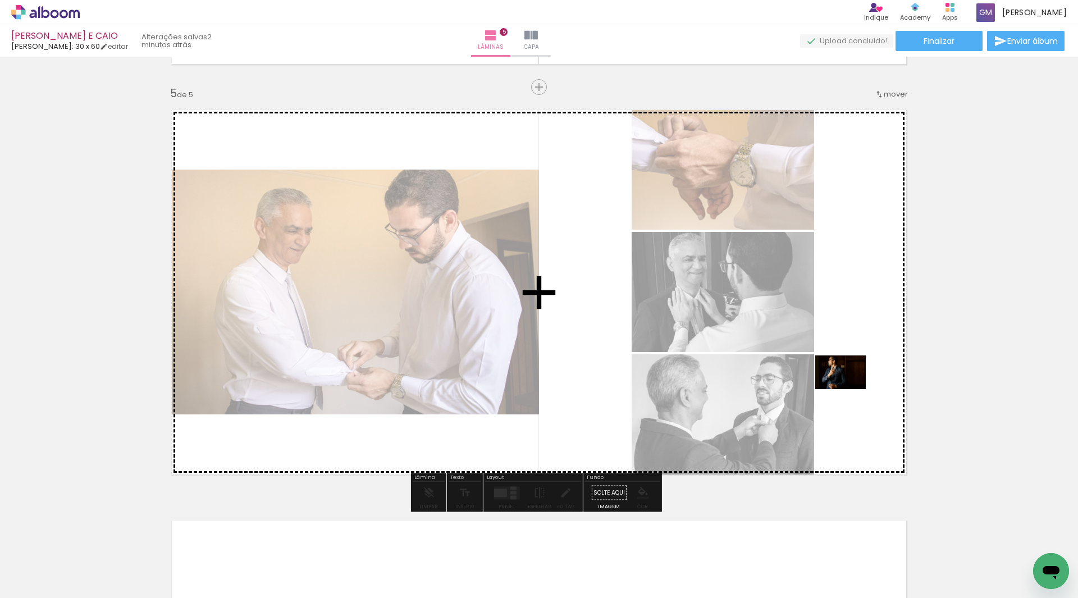
drag, startPoint x: 668, startPoint y: 566, endPoint x: 849, endPoint y: 389, distance: 253.3
click at [849, 389] on quentale-workspace at bounding box center [539, 299] width 1078 height 598
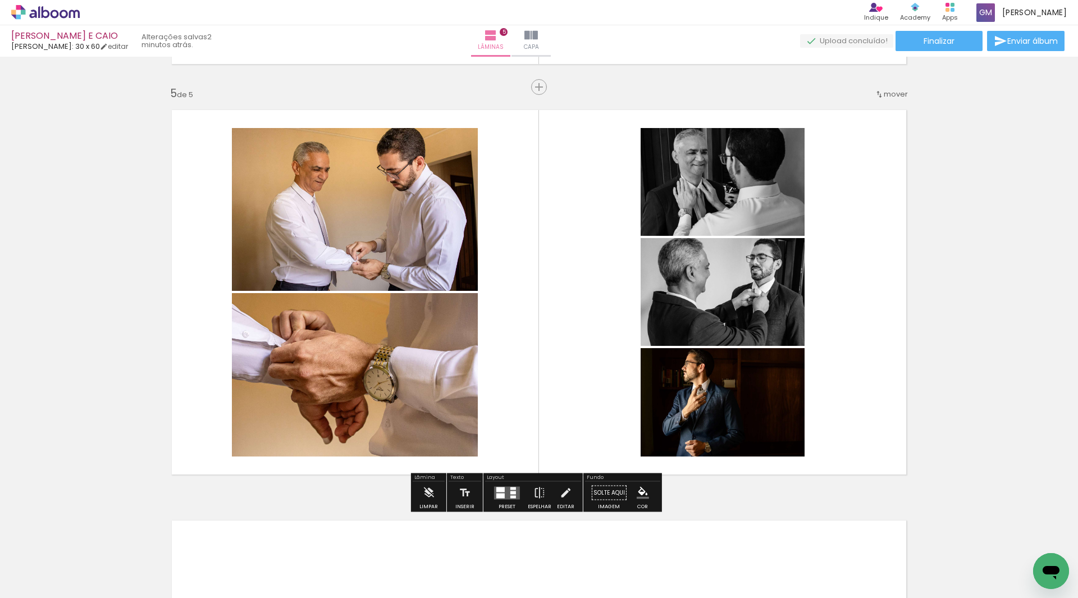
click at [506, 494] on quentale-layouter at bounding box center [507, 492] width 26 height 13
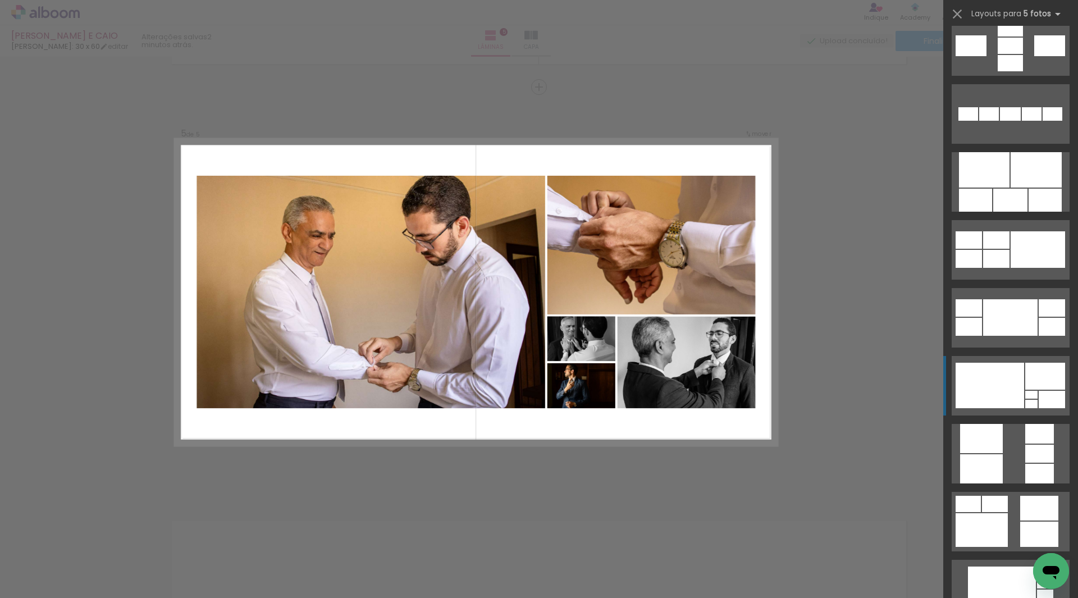
scroll to position [730, 0]
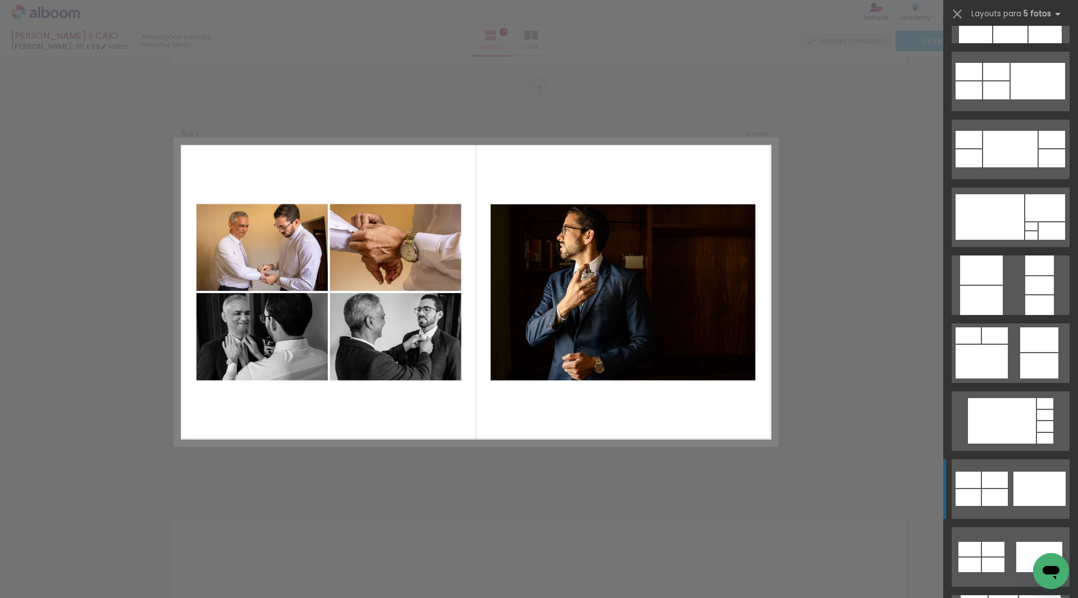
click at [1018, 481] on div at bounding box center [1039, 489] width 52 height 34
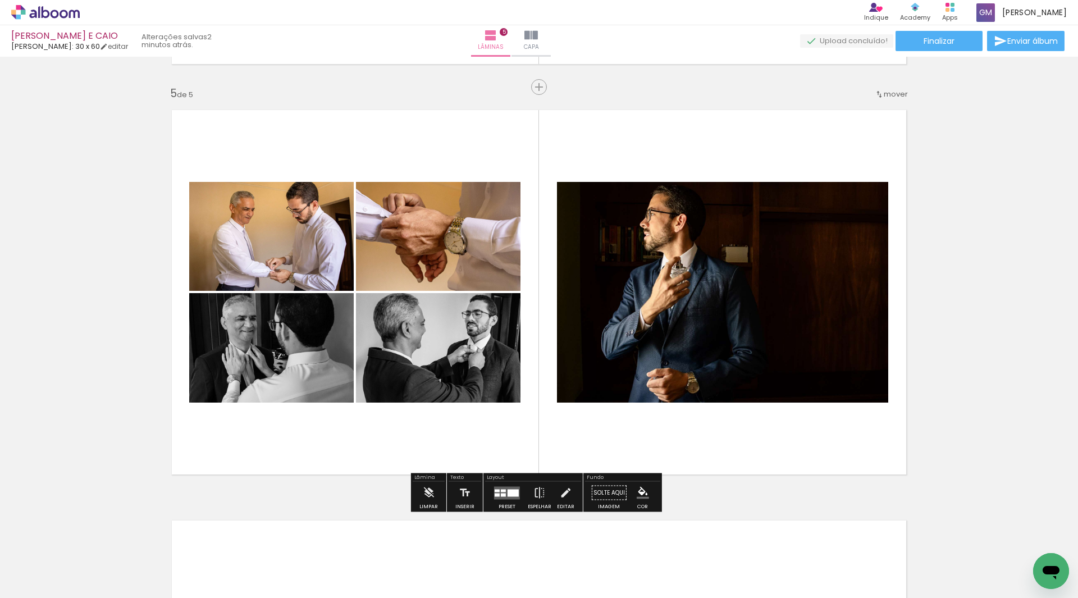
click at [0, 0] on slot "P&B" at bounding box center [0, 0] width 0 height 0
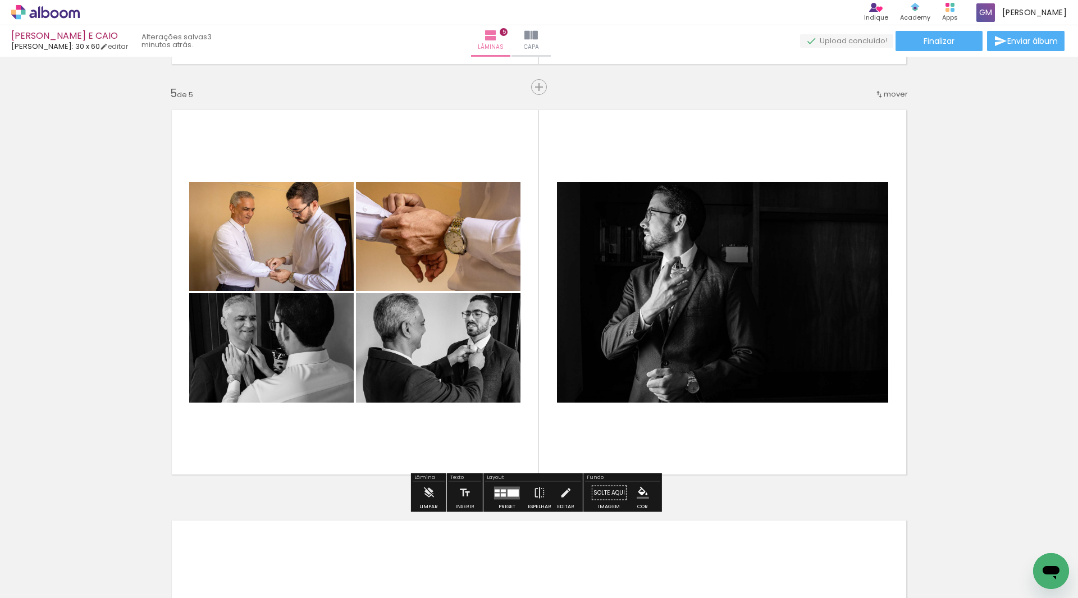
click at [0, 0] on slot "P&B" at bounding box center [0, 0] width 0 height 0
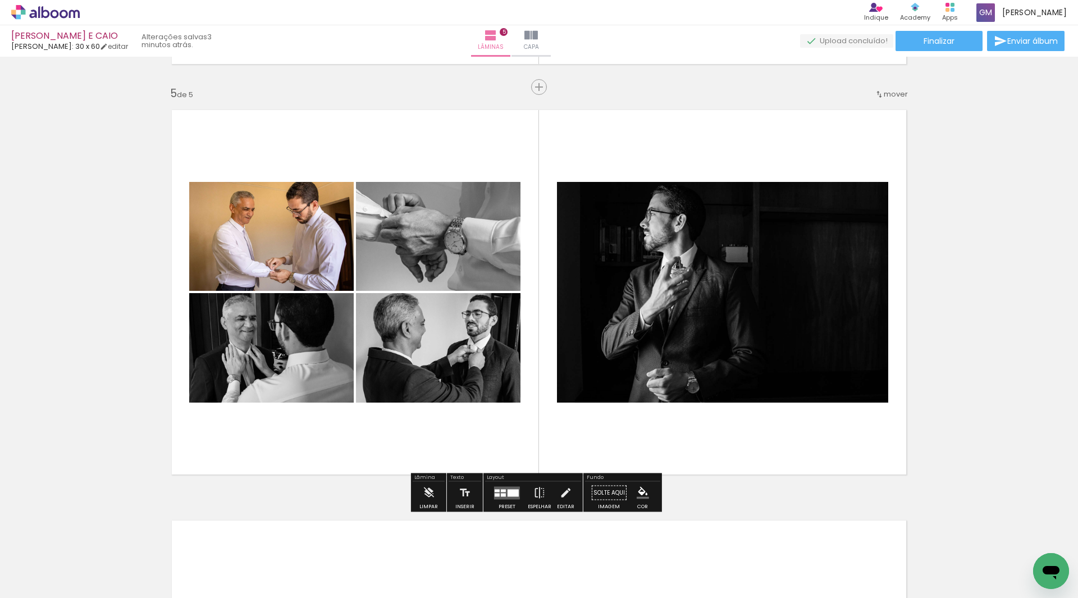
click at [0, 0] on slot "P&B" at bounding box center [0, 0] width 0 height 0
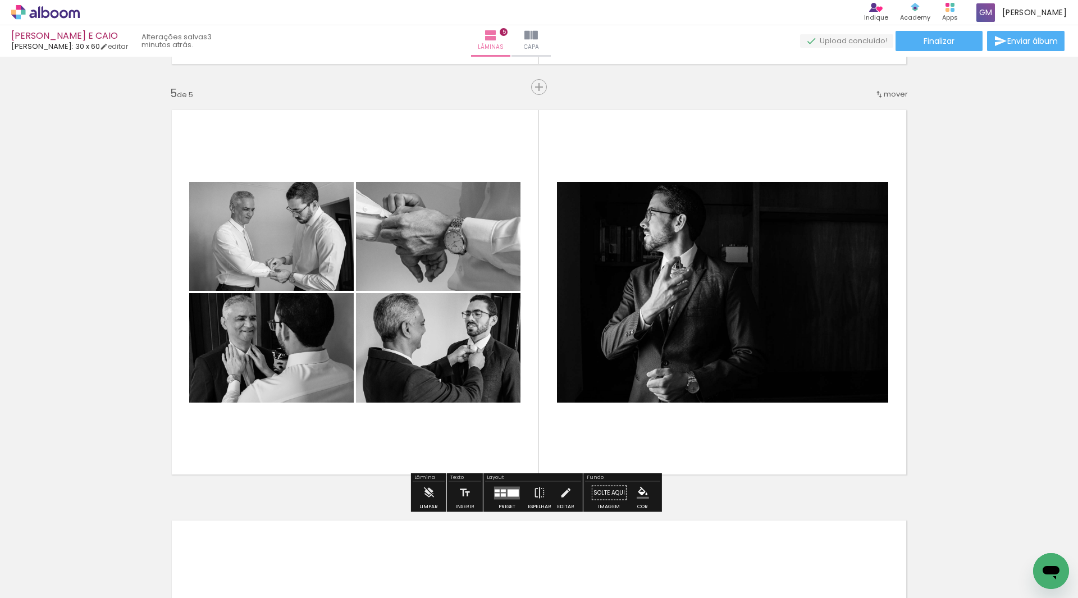
click at [0, 0] on slot "P&B" at bounding box center [0, 0] width 0 height 0
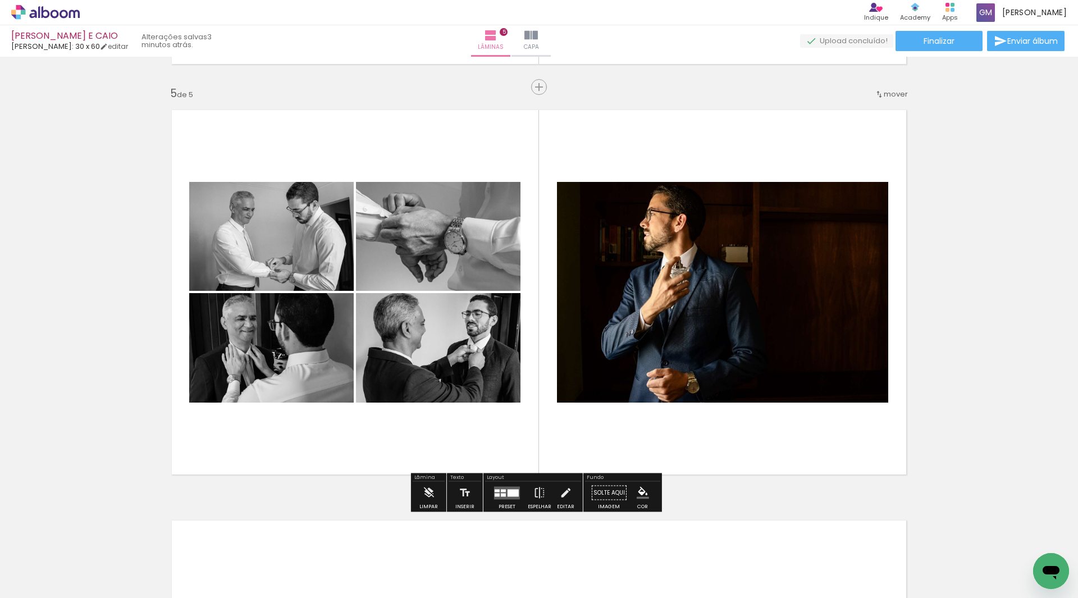
click at [0, 0] on slot "P&B" at bounding box center [0, 0] width 0 height 0
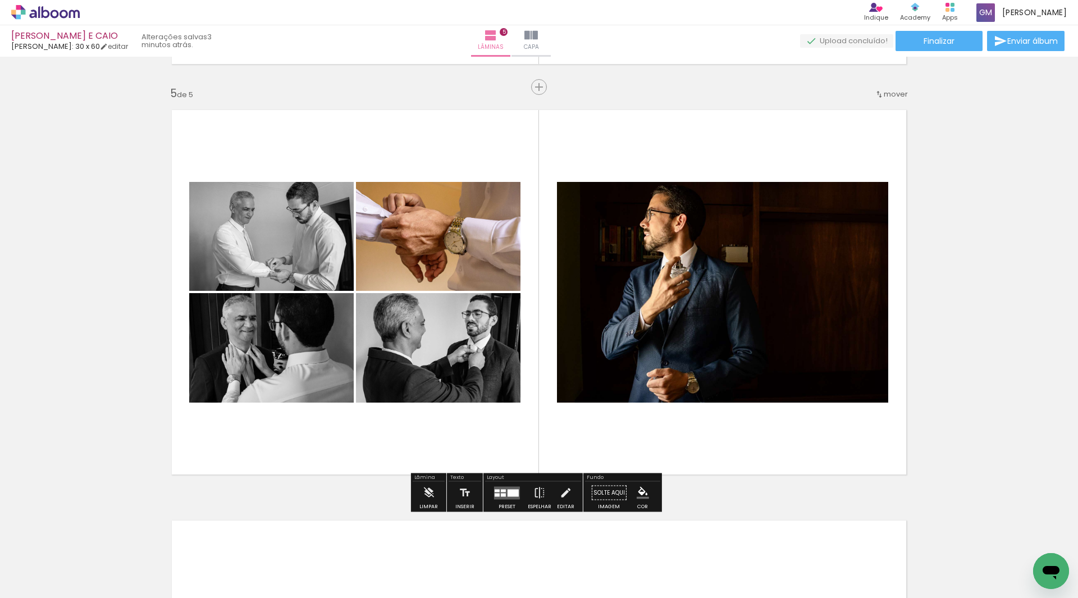
click at [0, 0] on slot "P&B" at bounding box center [0, 0] width 0 height 0
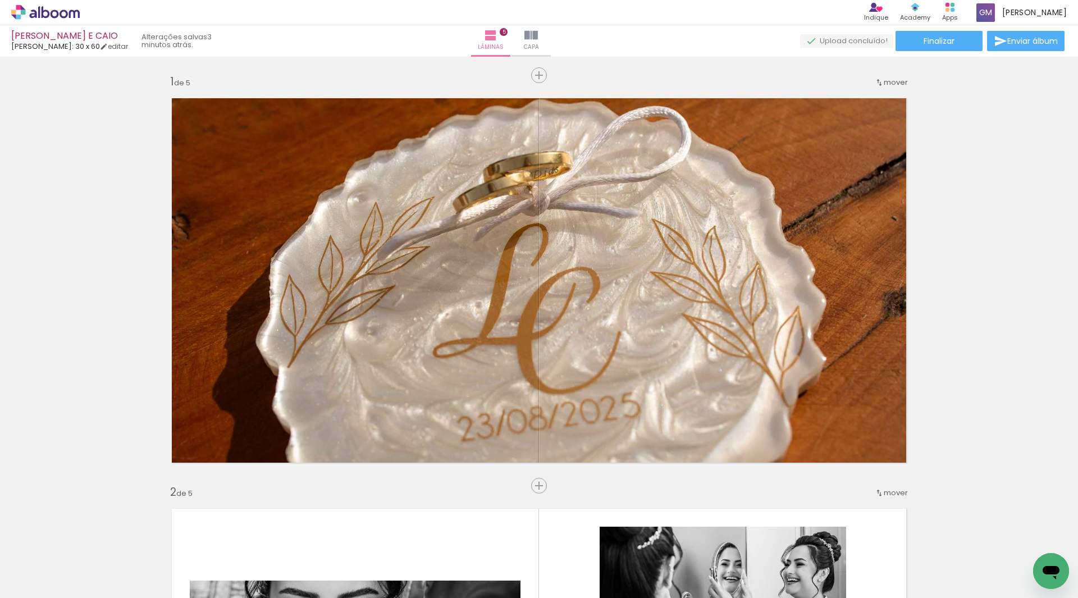
scroll to position [0, 1089]
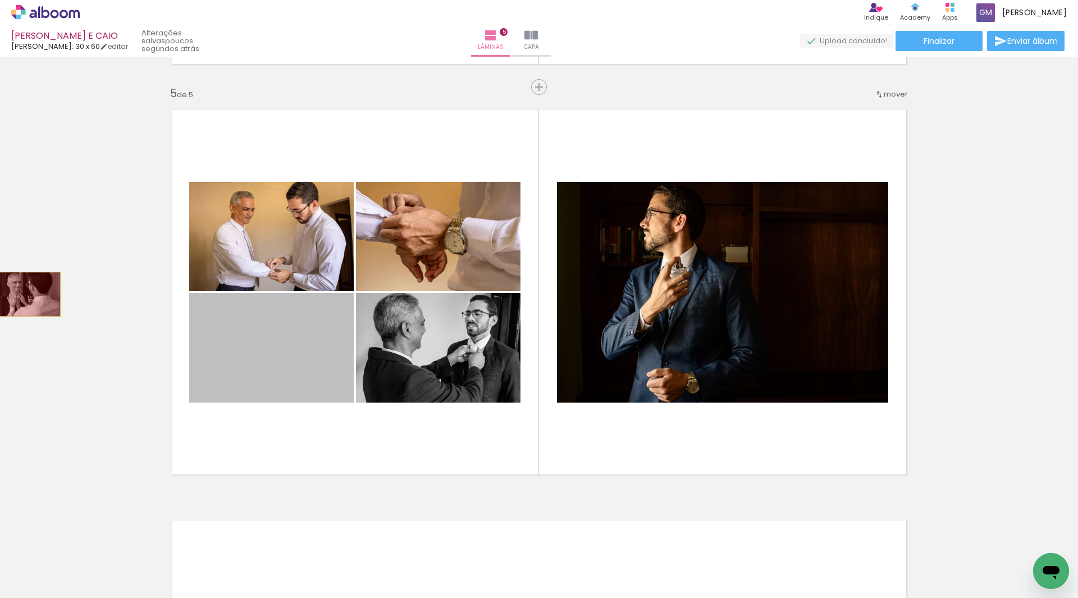
drag, startPoint x: 289, startPoint y: 335, endPoint x: 23, endPoint y: 294, distance: 268.7
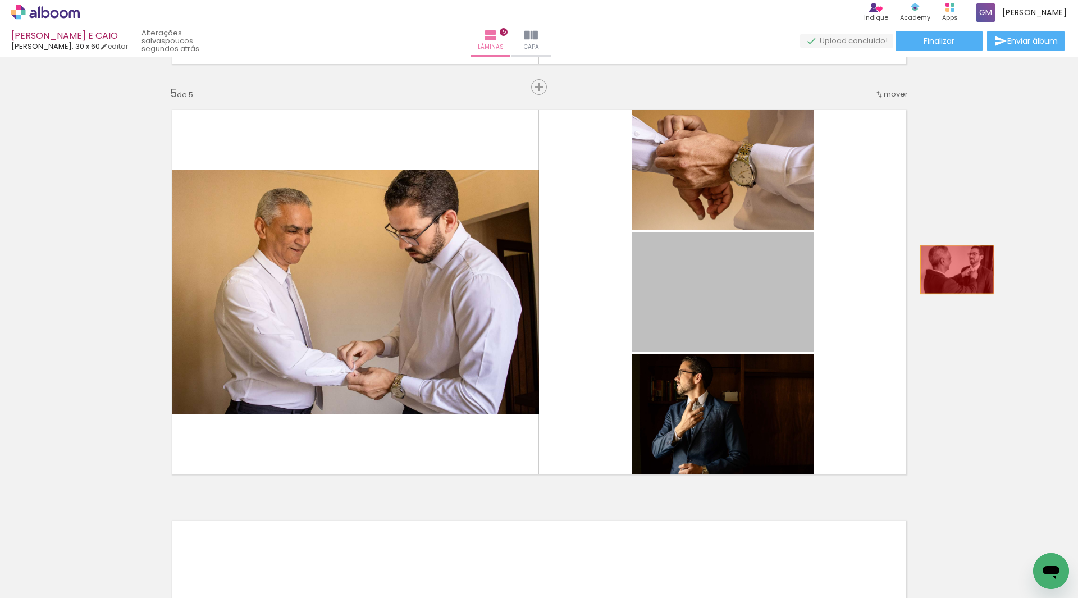
drag, startPoint x: 720, startPoint y: 287, endPoint x: 953, endPoint y: 269, distance: 233.1
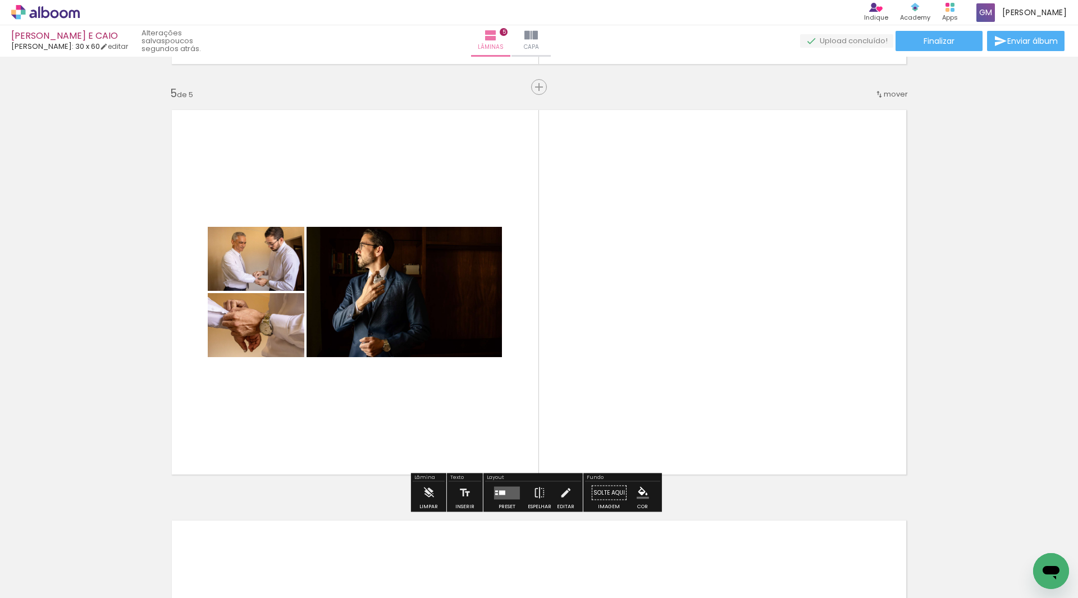
click at [506, 493] on quentale-layouter at bounding box center [507, 492] width 26 height 13
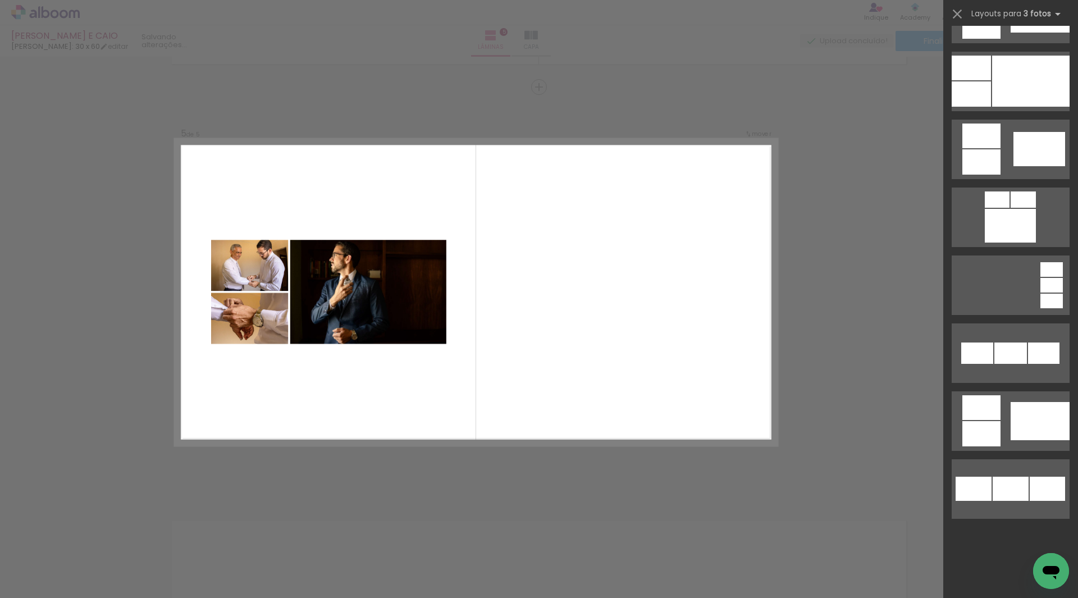
scroll to position [0, 0]
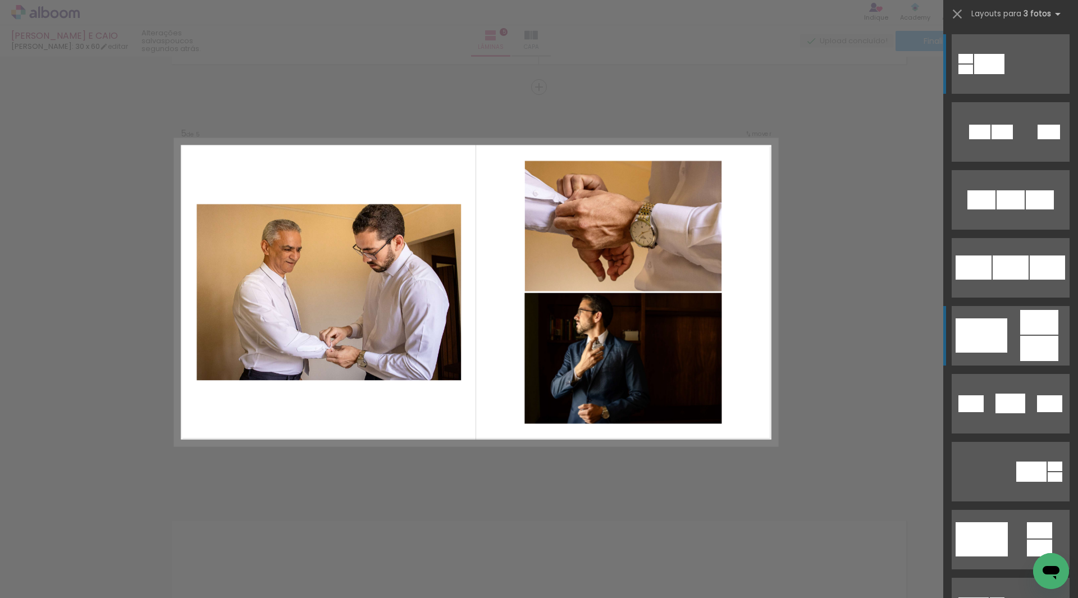
click at [1008, 333] on quentale-layouter at bounding box center [1011, 336] width 118 height 60
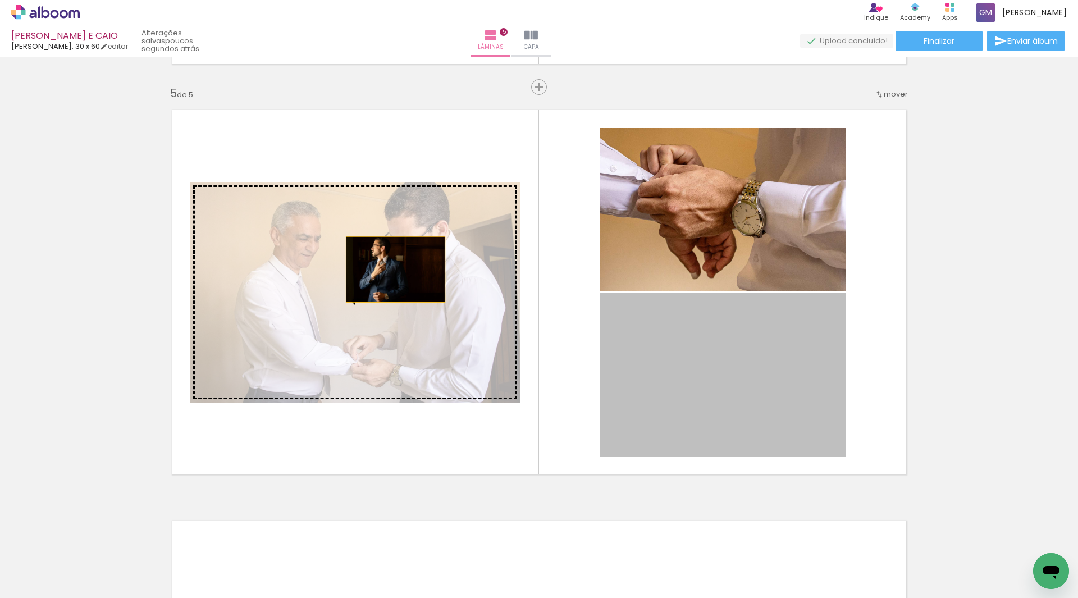
drag, startPoint x: 696, startPoint y: 346, endPoint x: 402, endPoint y: 281, distance: 301.2
click at [0, 0] on slot at bounding box center [0, 0] width 0 height 0
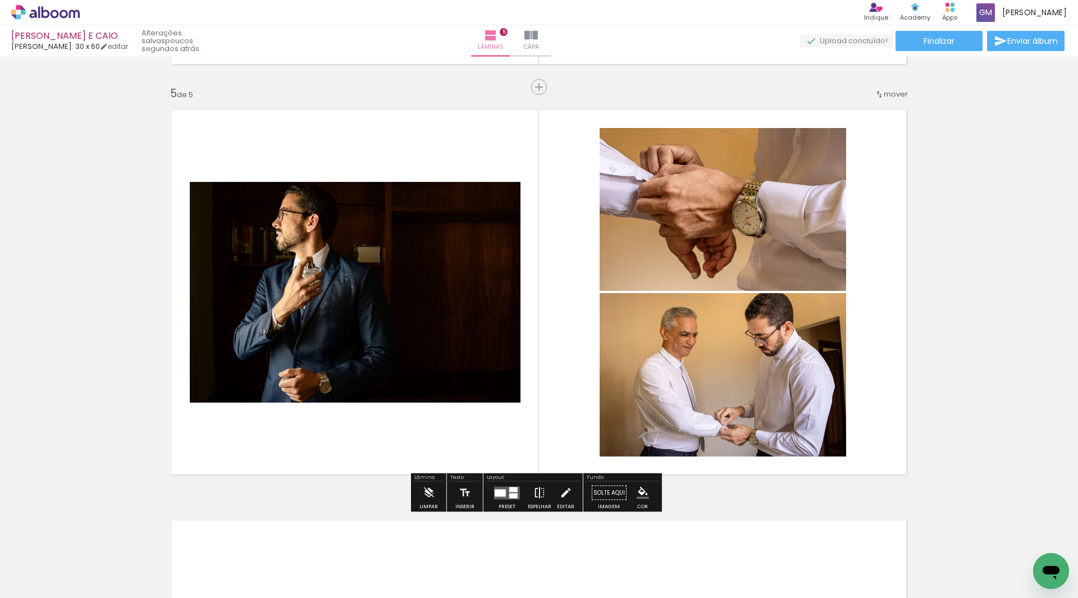
click at [535, 494] on iron-icon at bounding box center [539, 493] width 12 height 22
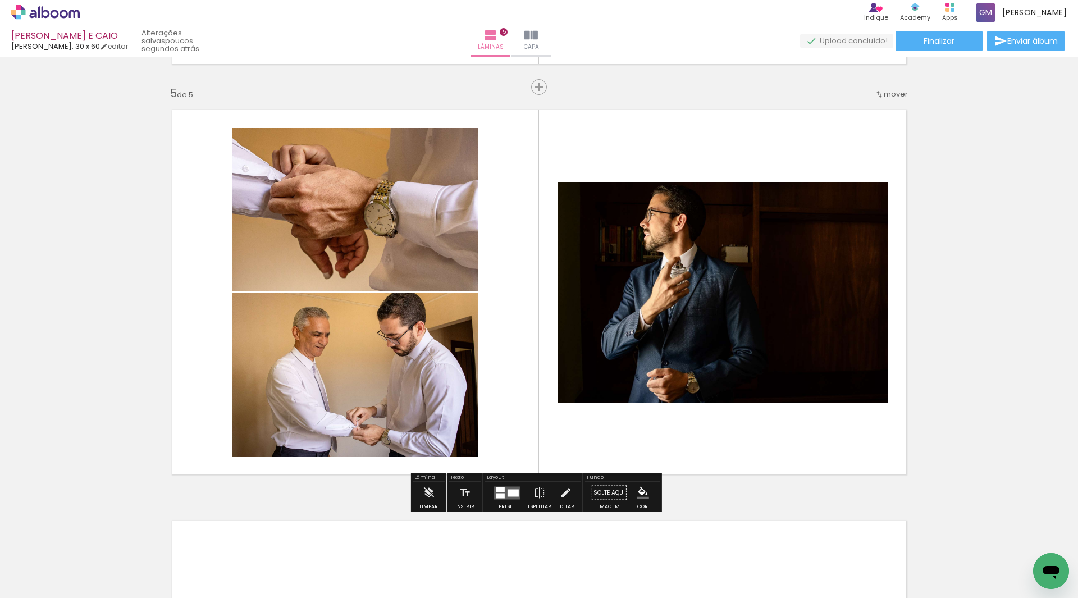
click at [501, 492] on quentale-layouter at bounding box center [507, 492] width 26 height 13
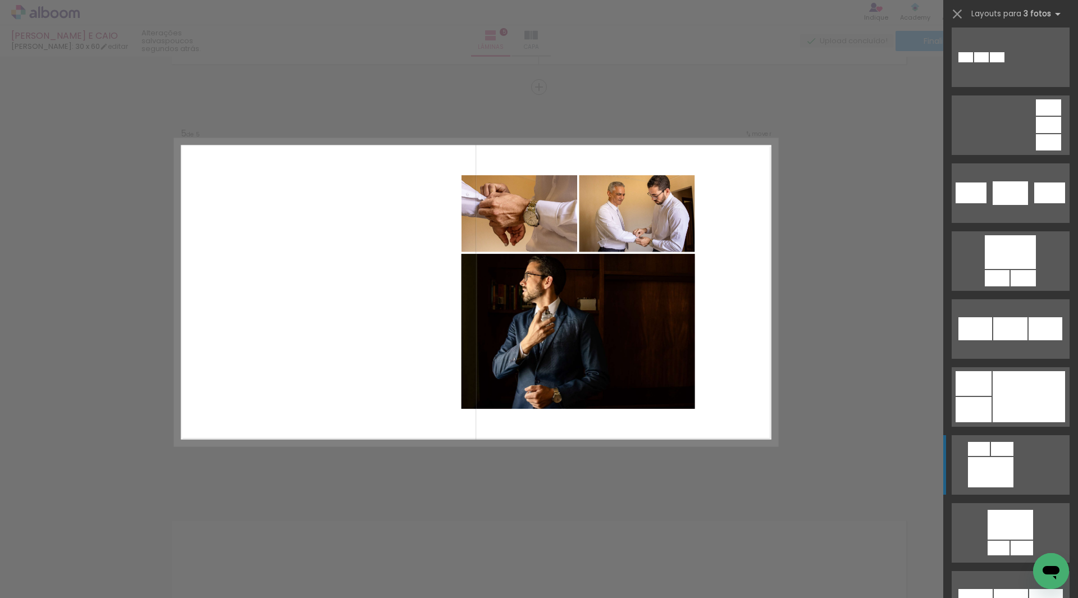
scroll to position [2405, 0]
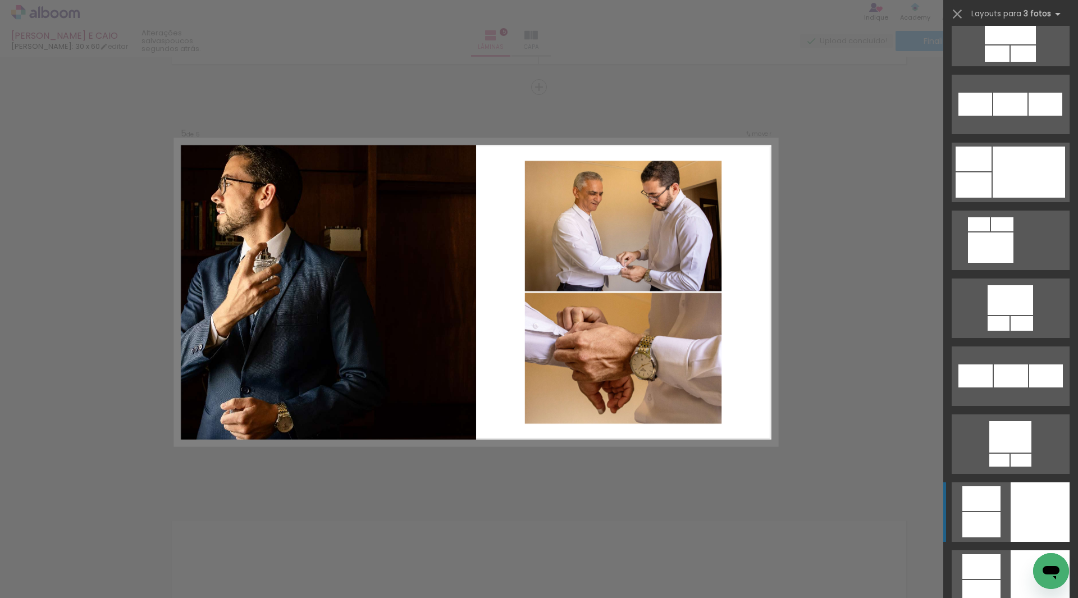
click at [1021, 497] on div at bounding box center [1040, 512] width 59 height 60
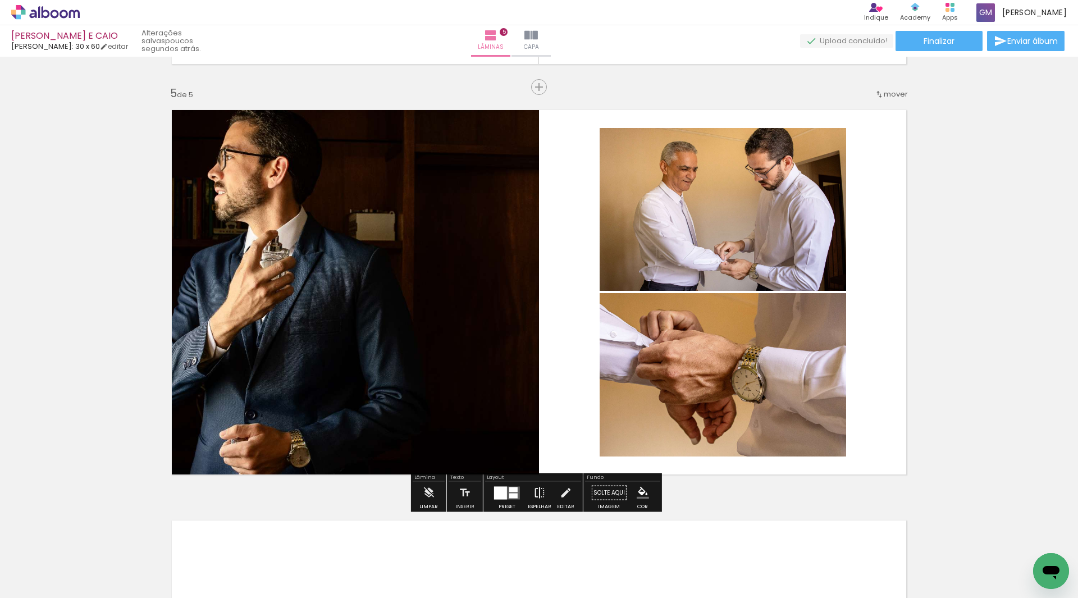
click at [533, 490] on iron-icon at bounding box center [539, 493] width 12 height 22
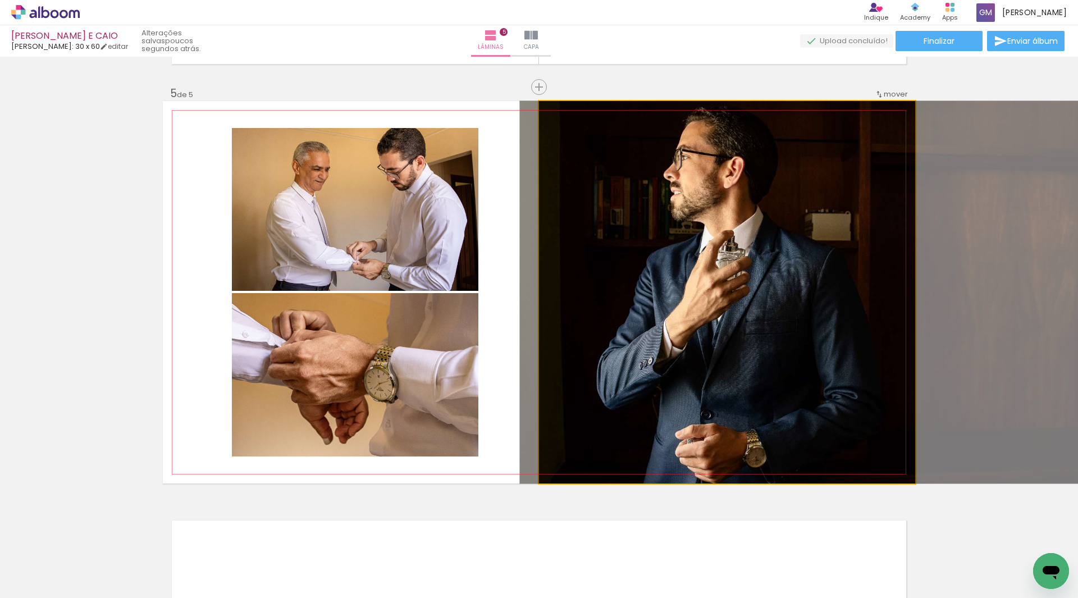
drag, startPoint x: 598, startPoint y: 375, endPoint x: 678, endPoint y: 375, distance: 79.7
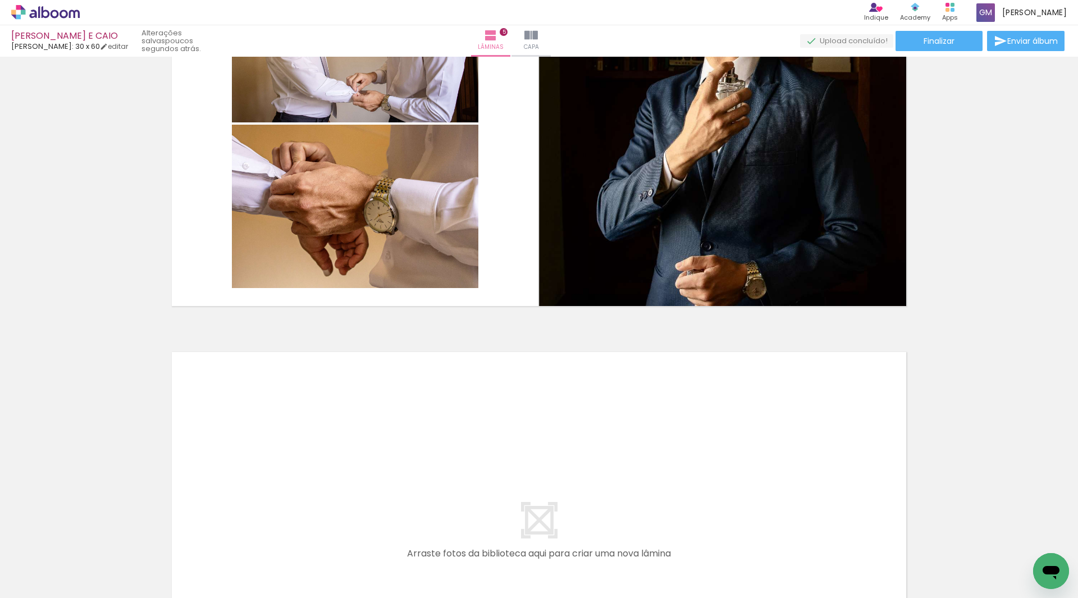
scroll to position [1967, 0]
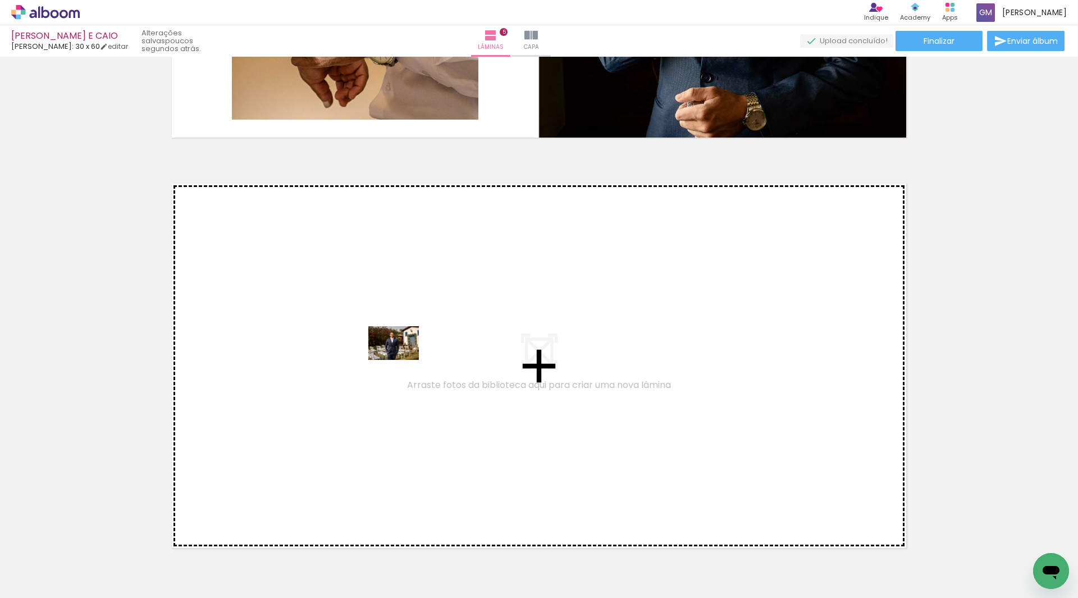
drag, startPoint x: 374, startPoint y: 559, endPoint x: 402, endPoint y: 360, distance: 200.6
click at [402, 360] on quentale-workspace at bounding box center [539, 299] width 1078 height 598
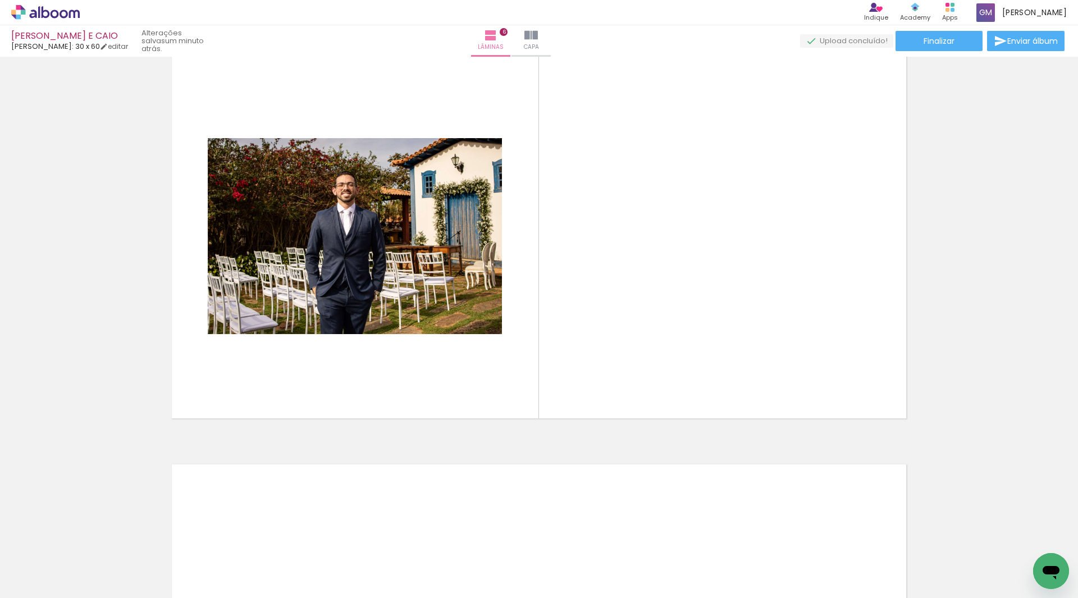
scroll to position [0, 1743]
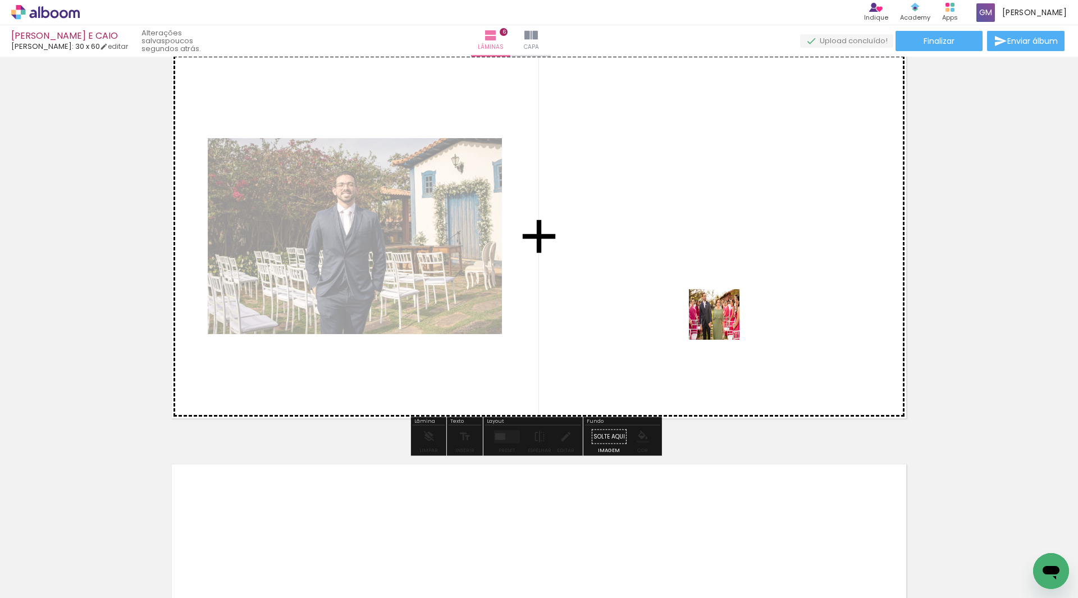
drag, startPoint x: 391, startPoint y: 564, endPoint x: 724, endPoint y: 321, distance: 412.1
click at [724, 321] on quentale-workspace at bounding box center [539, 299] width 1078 height 598
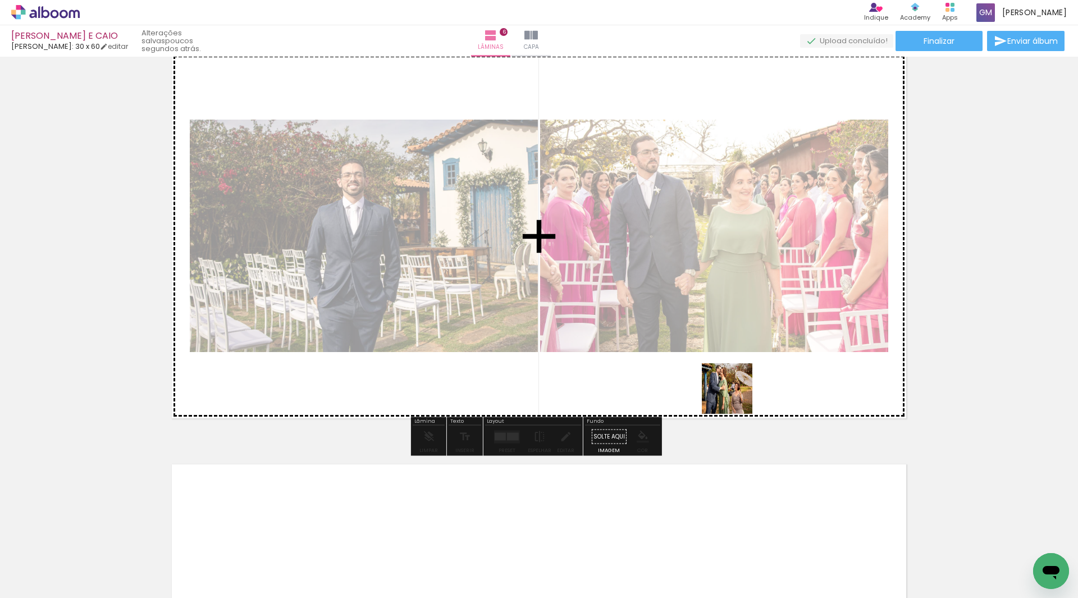
drag, startPoint x: 472, startPoint y: 546, endPoint x: 582, endPoint y: 435, distance: 157.2
click at [749, 384] on quentale-workspace at bounding box center [539, 299] width 1078 height 598
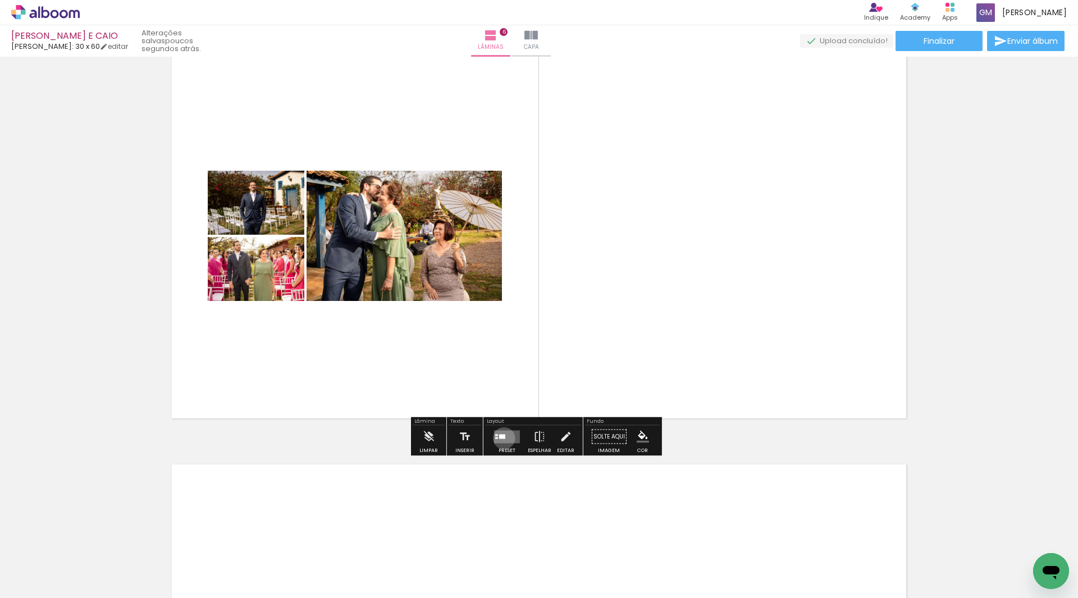
click at [501, 438] on div at bounding box center [502, 436] width 6 height 4
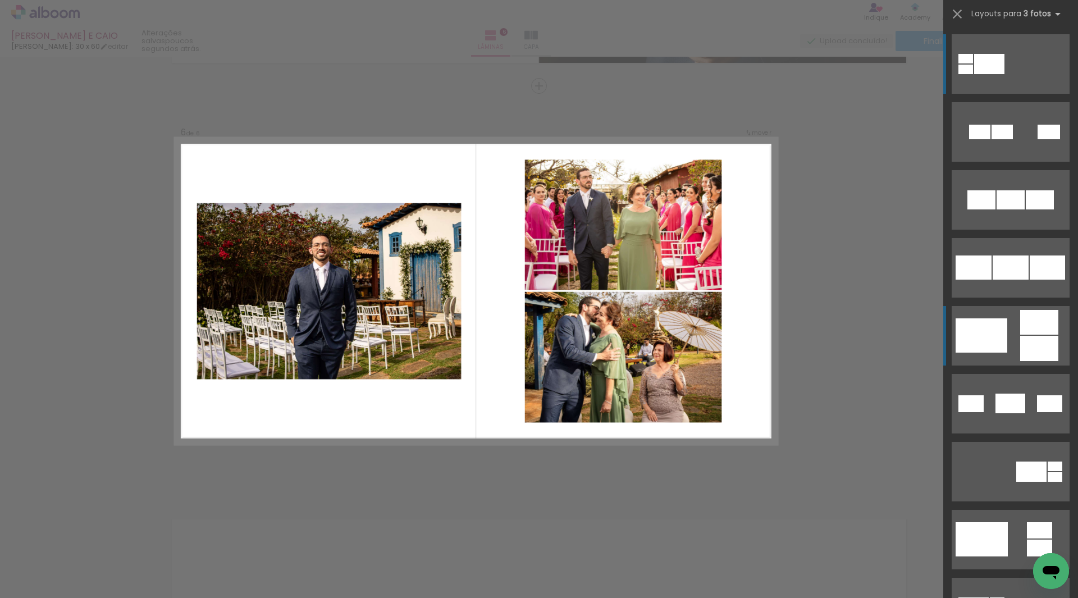
scroll to position [2040, 0]
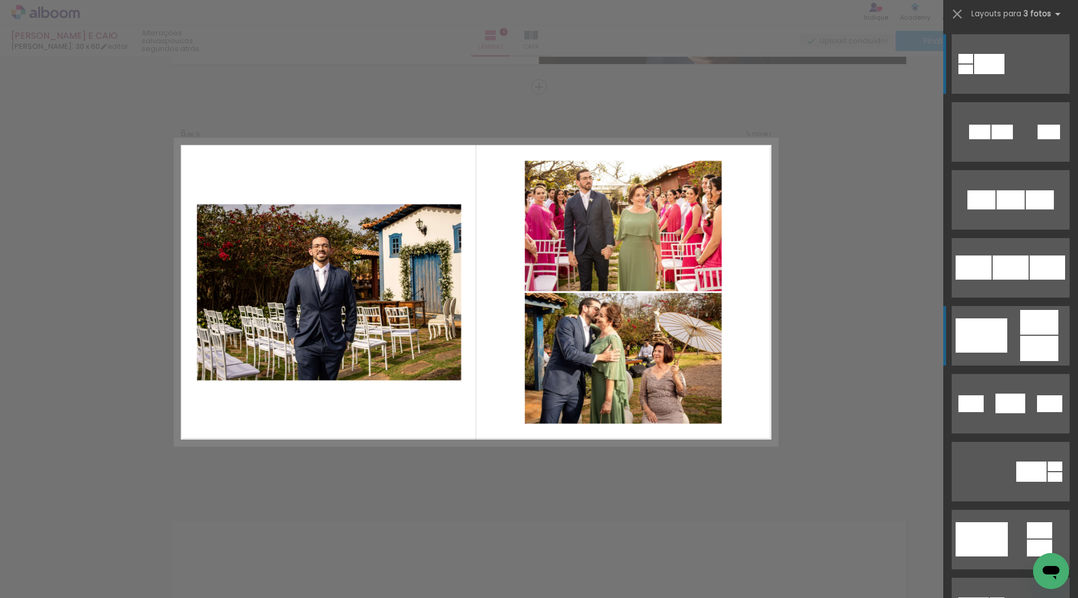
click at [1020, 332] on div at bounding box center [1039, 322] width 38 height 25
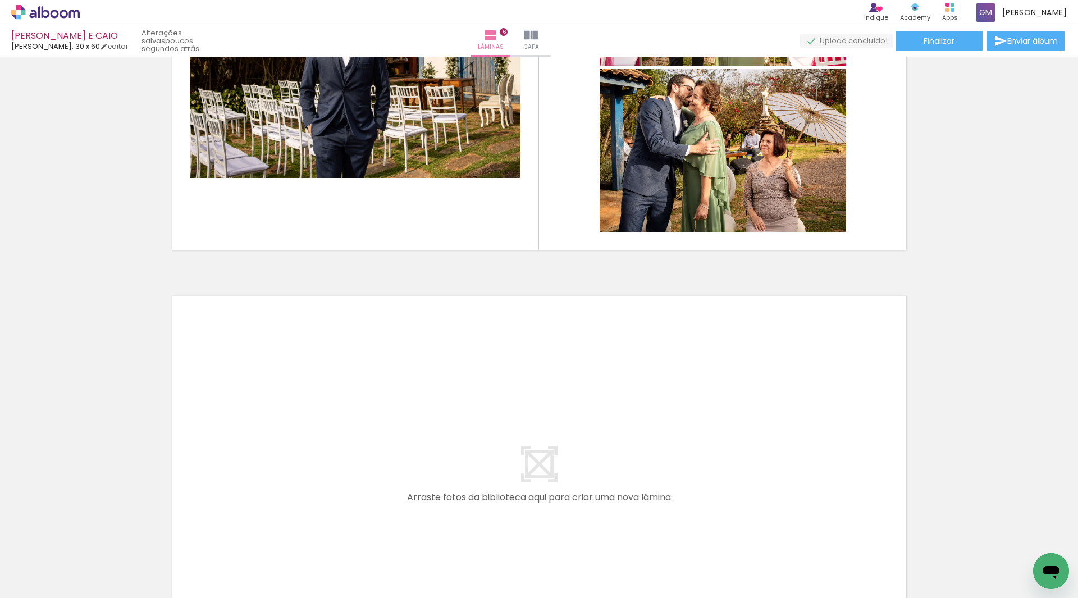
scroll to position [0, 1912]
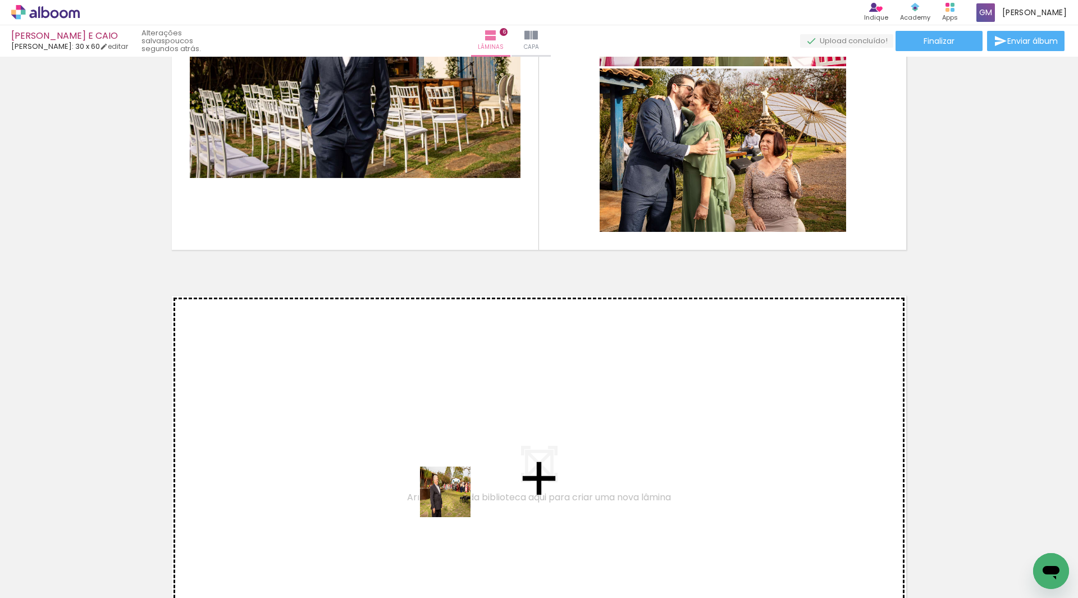
drag, startPoint x: 471, startPoint y: 566, endPoint x: 443, endPoint y: 442, distance: 127.2
click at [443, 442] on quentale-workspace at bounding box center [539, 299] width 1078 height 598
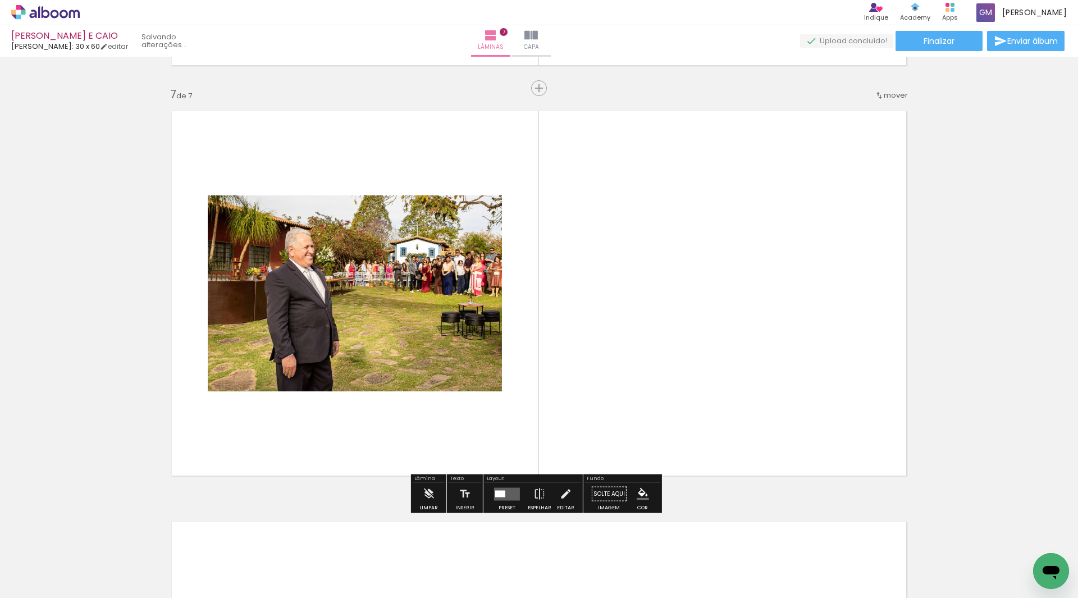
scroll to position [2451, 0]
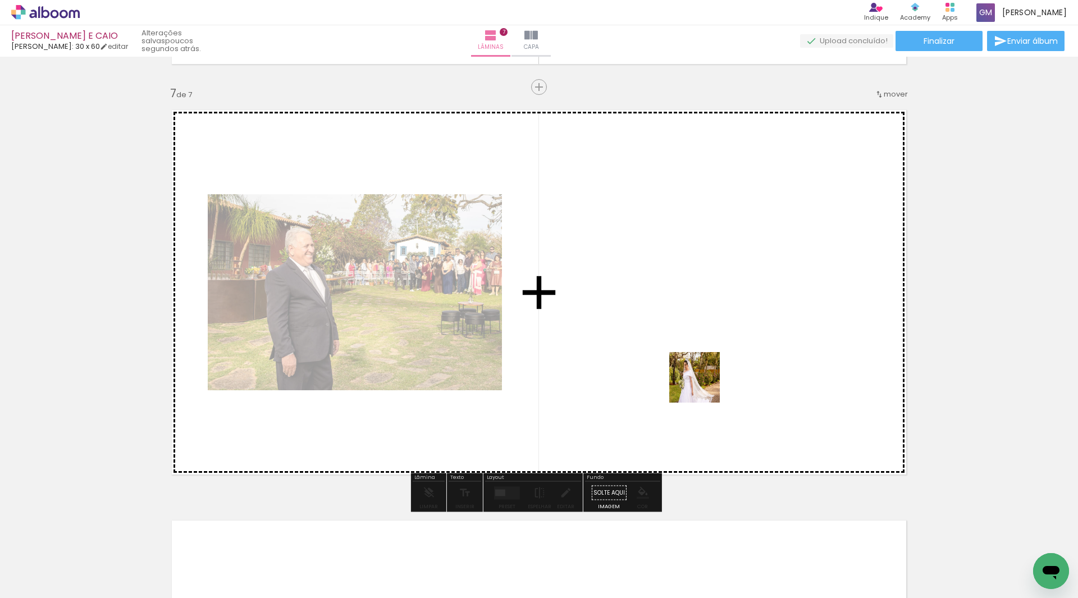
drag, startPoint x: 524, startPoint y: 558, endPoint x: 703, endPoint y: 386, distance: 248.2
click at [703, 386] on quentale-workspace at bounding box center [539, 299] width 1078 height 598
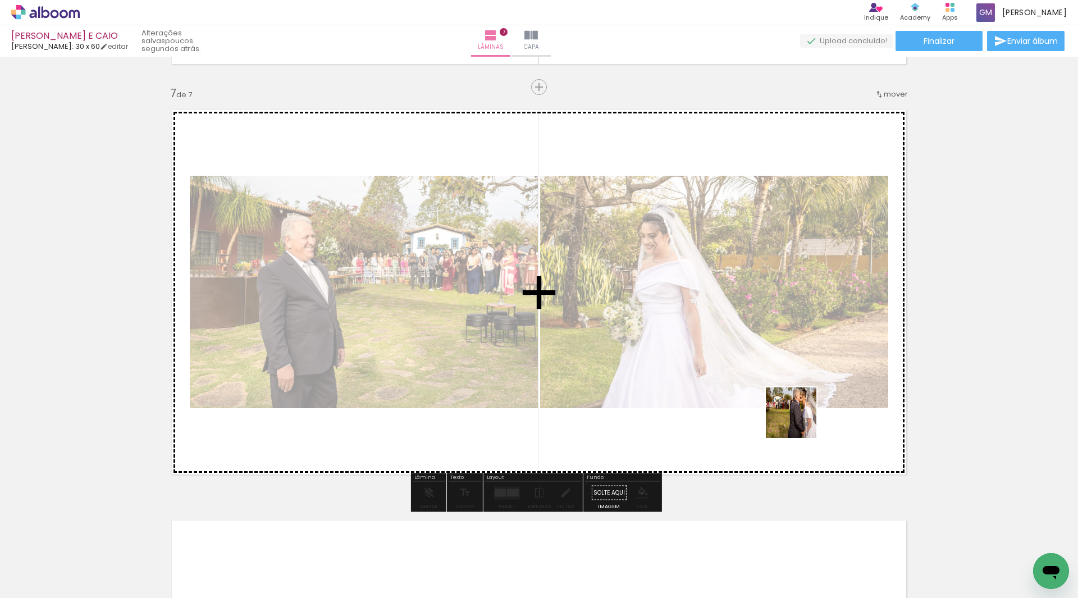
drag, startPoint x: 647, startPoint y: 558, endPoint x: 668, endPoint y: 467, distance: 93.4
click at [798, 421] on quentale-workspace at bounding box center [539, 299] width 1078 height 598
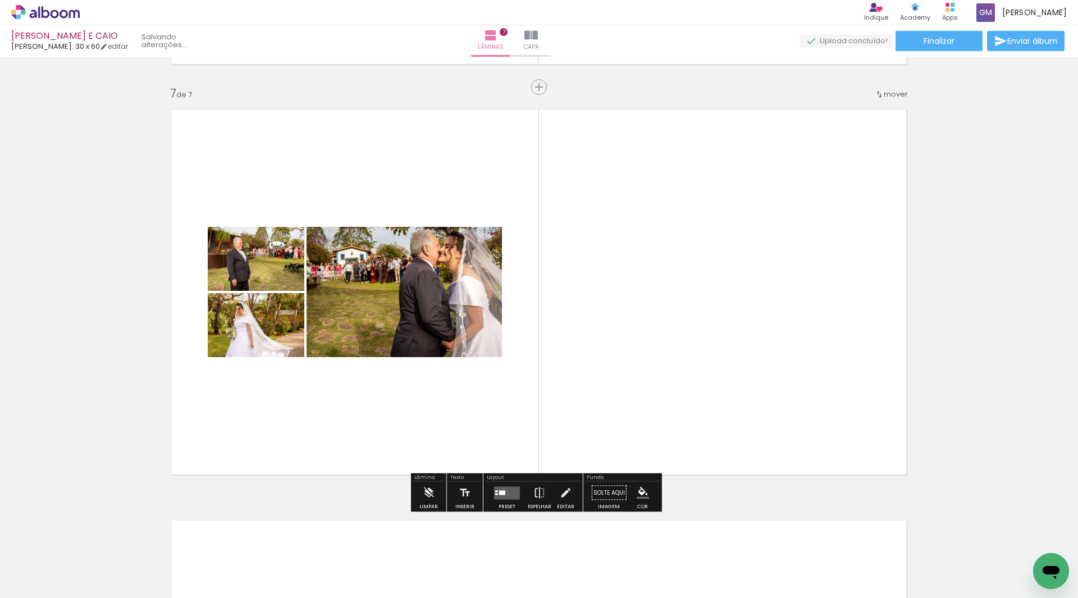
click at [505, 495] on quentale-layouter at bounding box center [507, 492] width 26 height 13
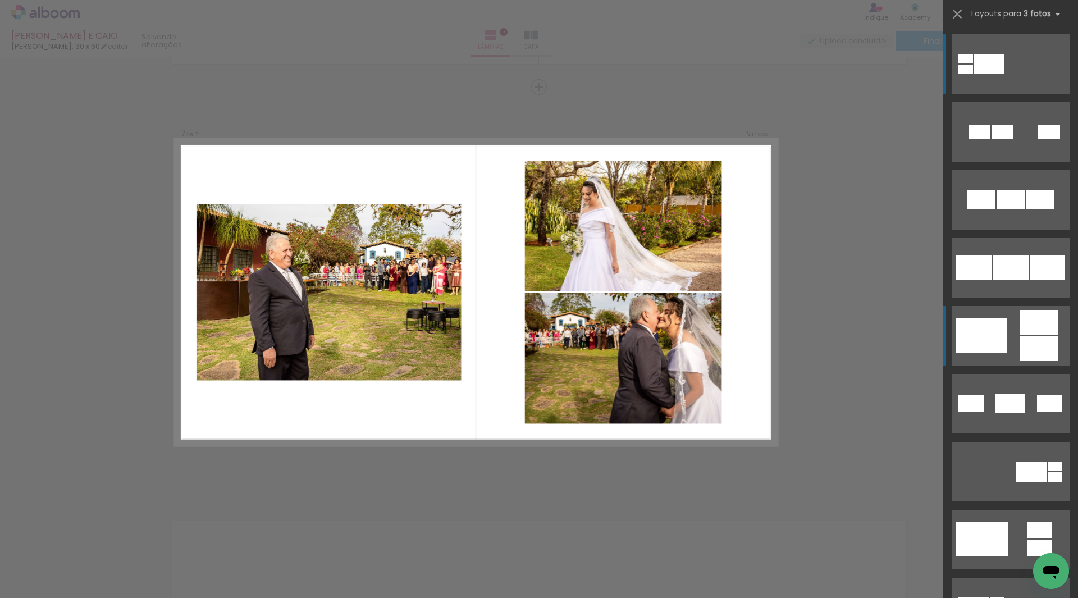
click at [1027, 354] on div at bounding box center [1039, 348] width 38 height 25
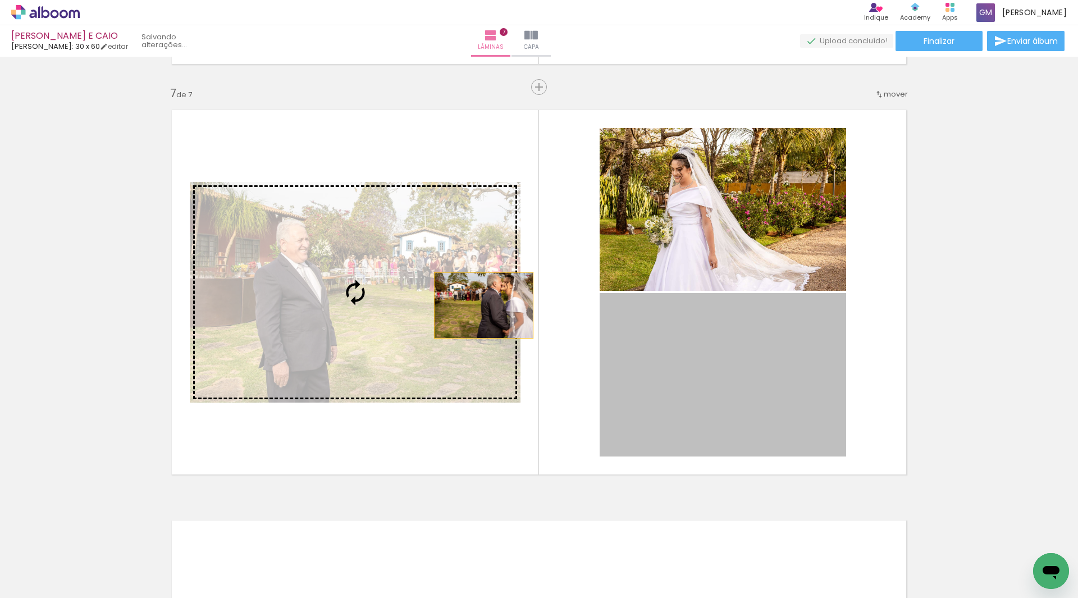
drag, startPoint x: 758, startPoint y: 386, endPoint x: 468, endPoint y: 310, distance: 299.9
click at [0, 0] on slot at bounding box center [0, 0] width 0 height 0
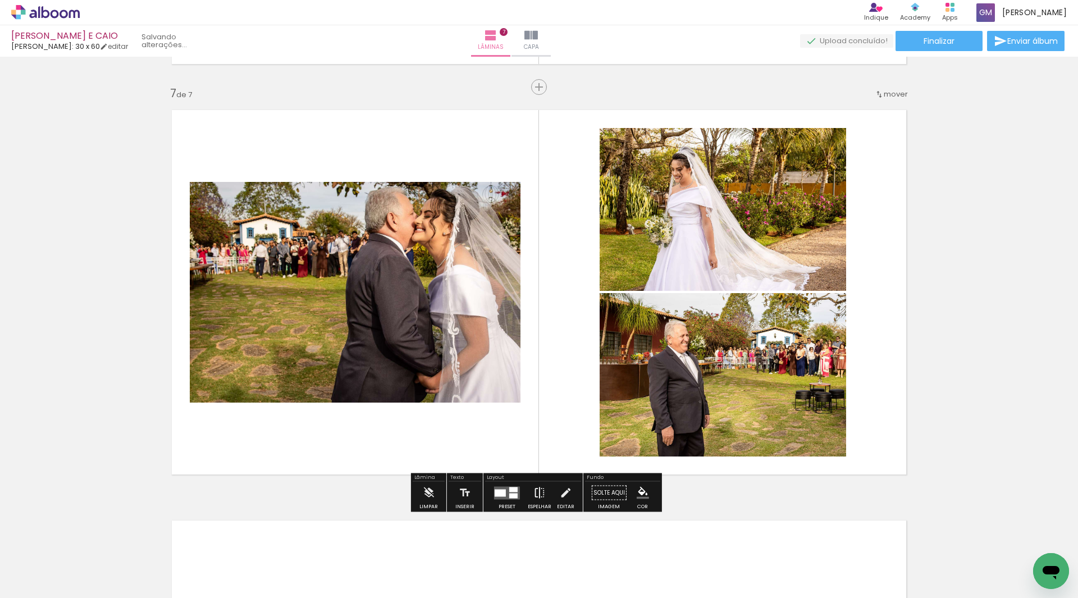
click at [540, 496] on iron-icon at bounding box center [539, 493] width 12 height 22
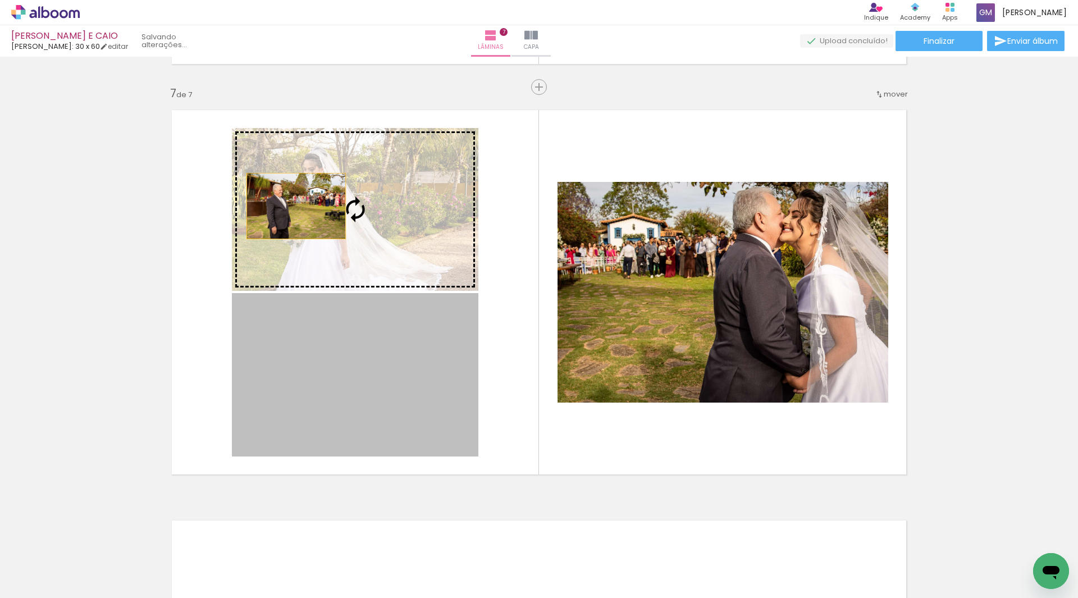
drag, startPoint x: 297, startPoint y: 376, endPoint x: 292, endPoint y: 205, distance: 171.3
click at [0, 0] on slot at bounding box center [0, 0] width 0 height 0
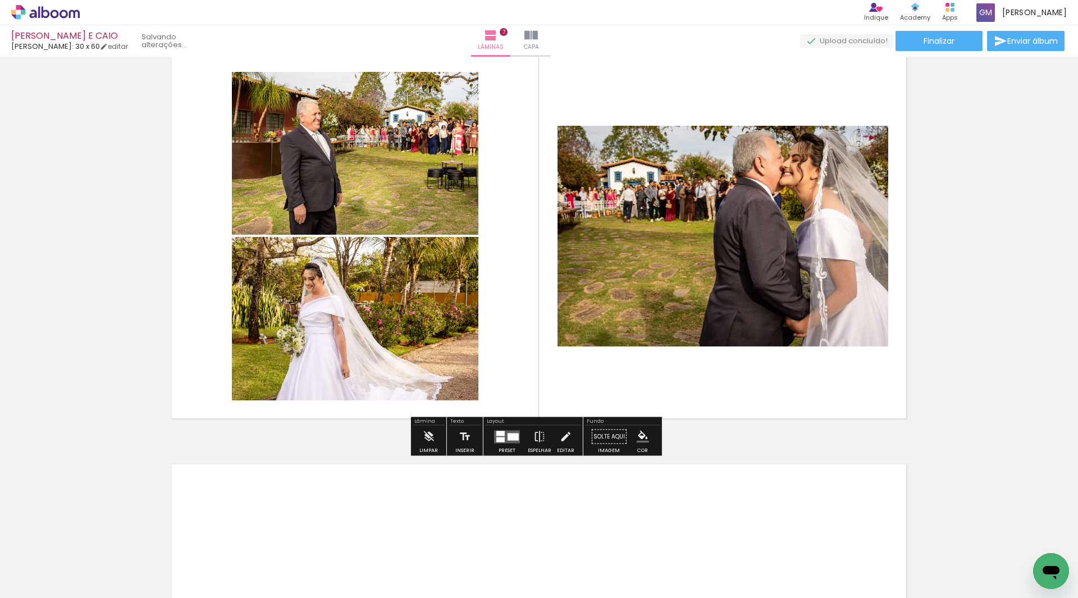
scroll to position [2619, 0]
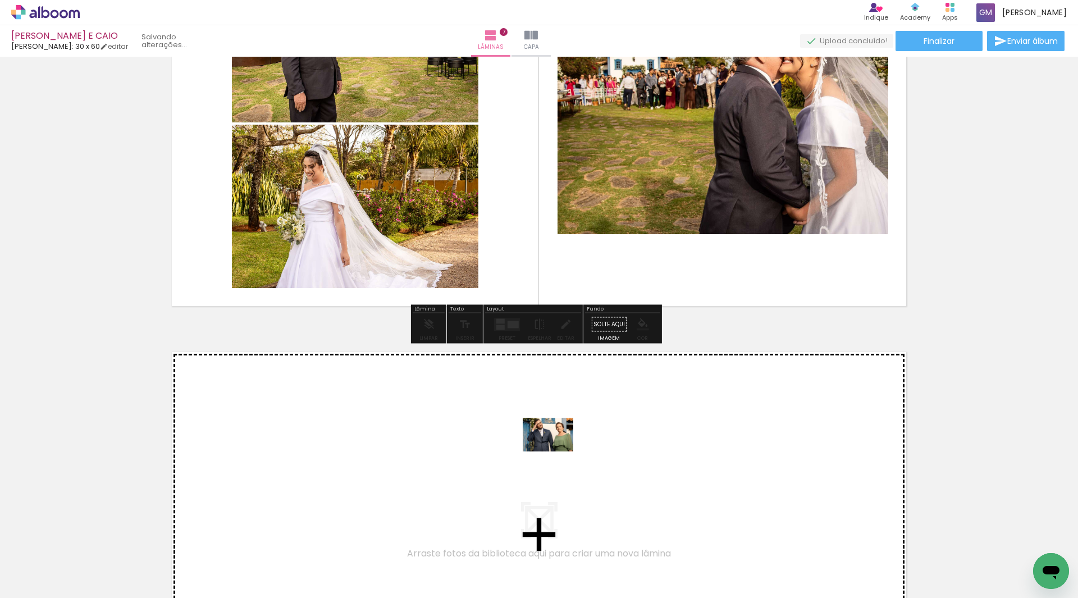
drag, startPoint x: 771, startPoint y: 558, endPoint x: 556, endPoint y: 451, distance: 239.5
click at [556, 451] on quentale-workspace at bounding box center [539, 299] width 1078 height 598
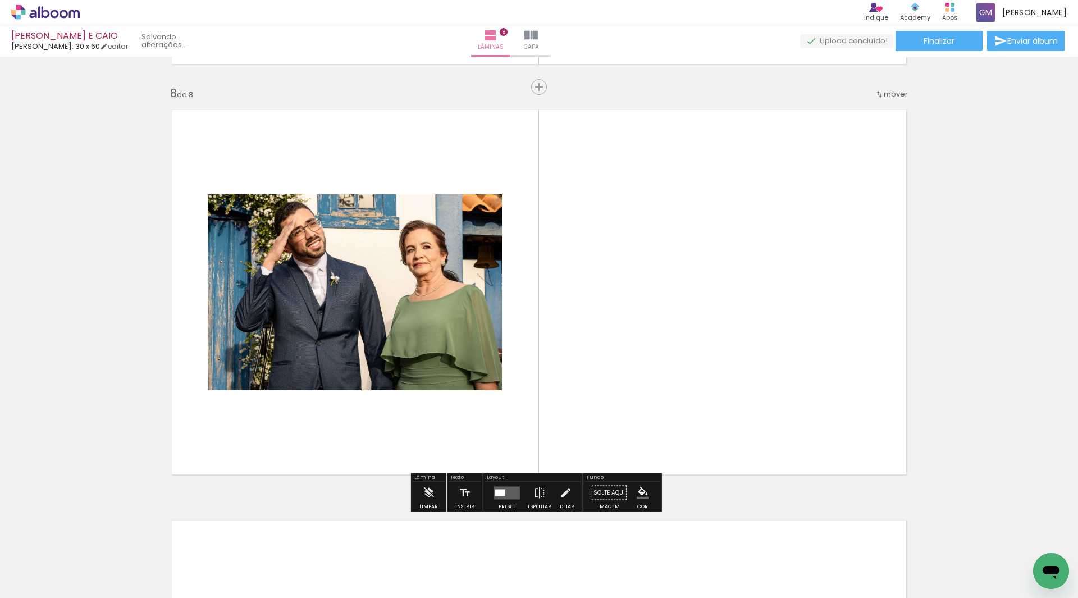
scroll to position [0, 2087]
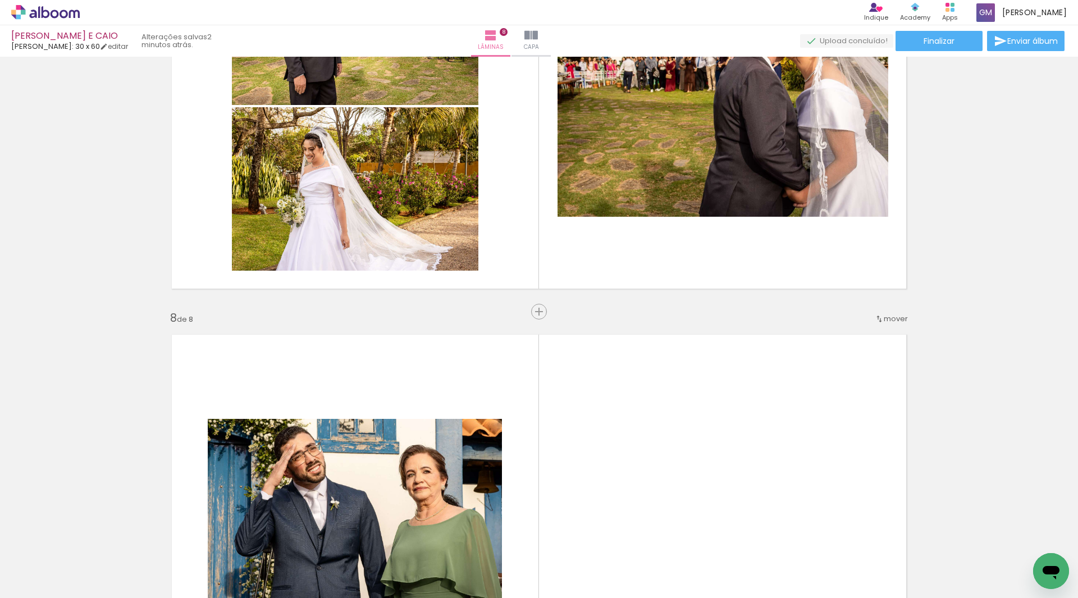
scroll to position [2524, 0]
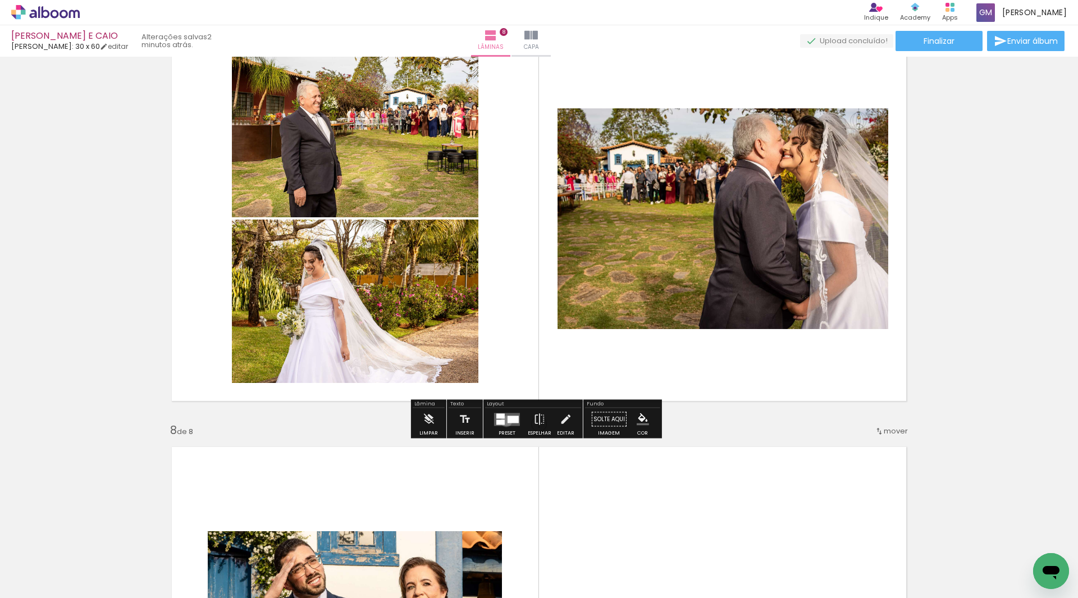
click at [504, 421] on quentale-layouter at bounding box center [507, 419] width 26 height 13
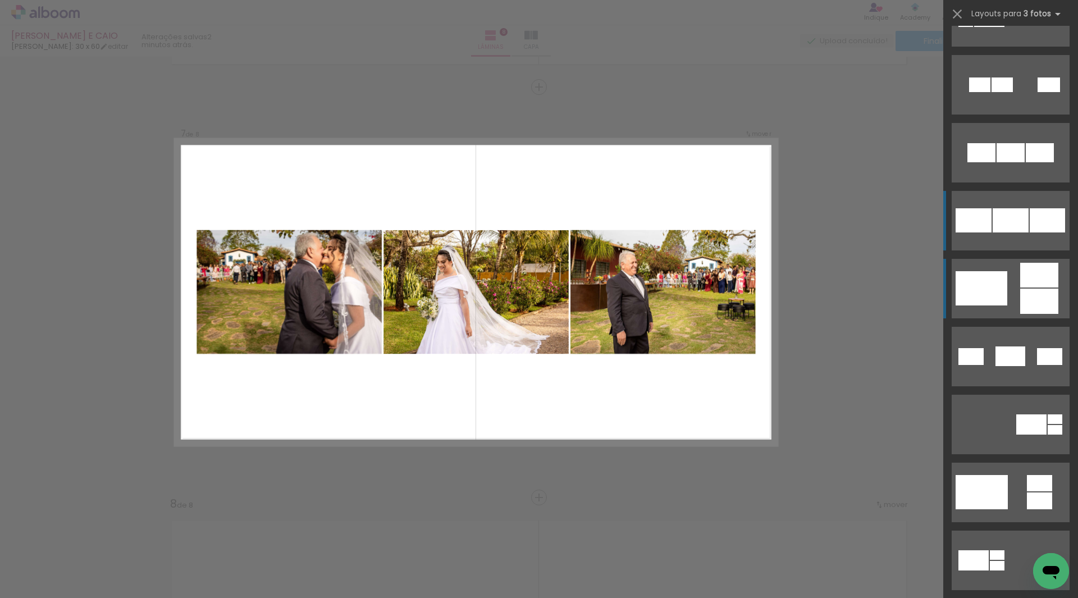
scroll to position [0, 0]
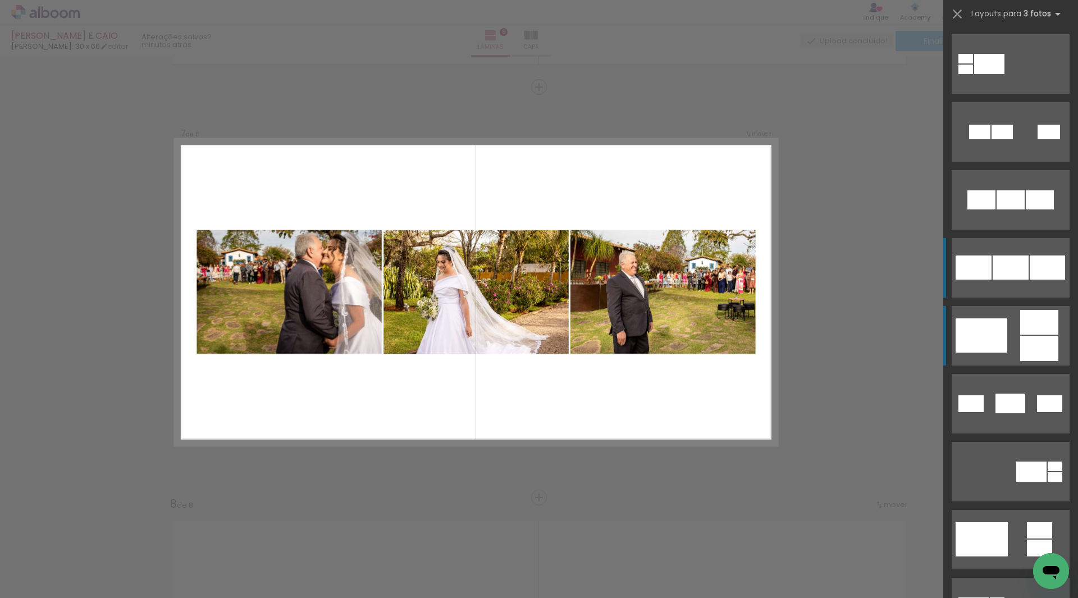
click at [1041, 257] on div at bounding box center [1047, 267] width 35 height 24
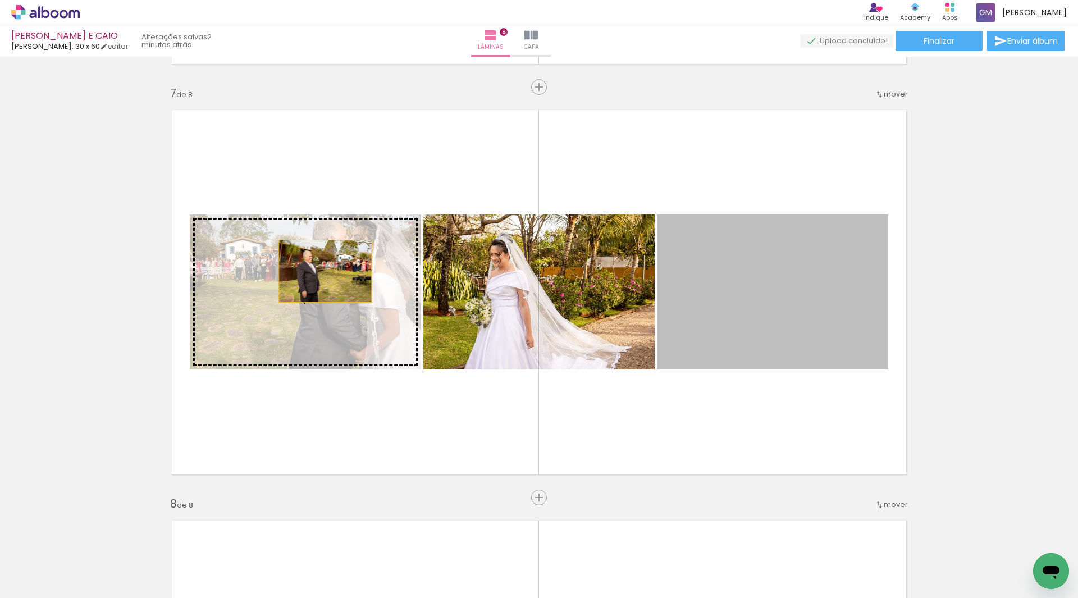
drag, startPoint x: 740, startPoint y: 288, endPoint x: 321, endPoint y: 271, distance: 419.2
click at [0, 0] on slot at bounding box center [0, 0] width 0 height 0
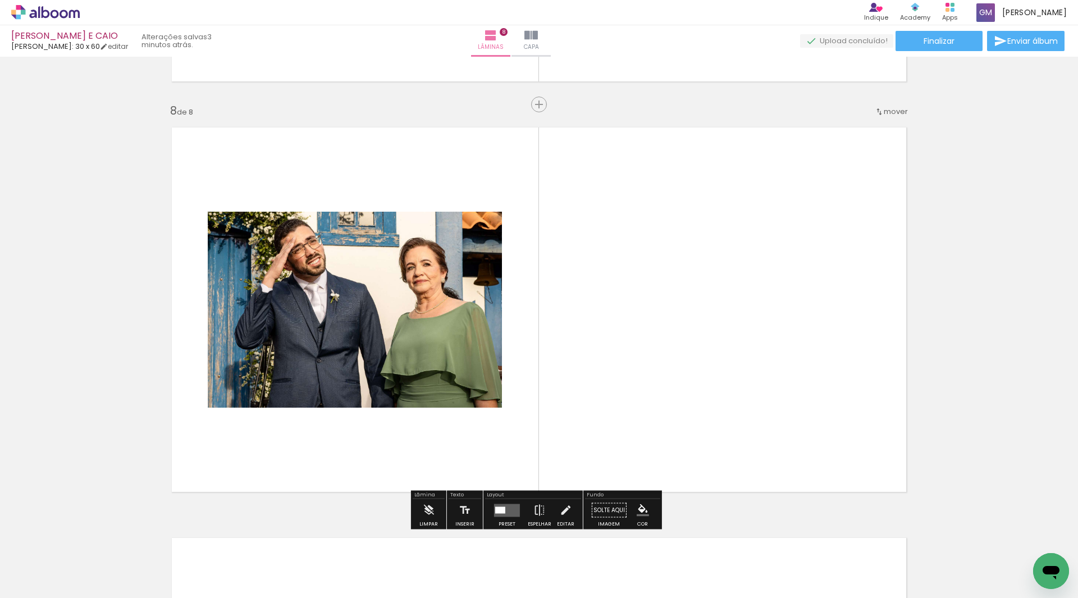
scroll to position [2900, 0]
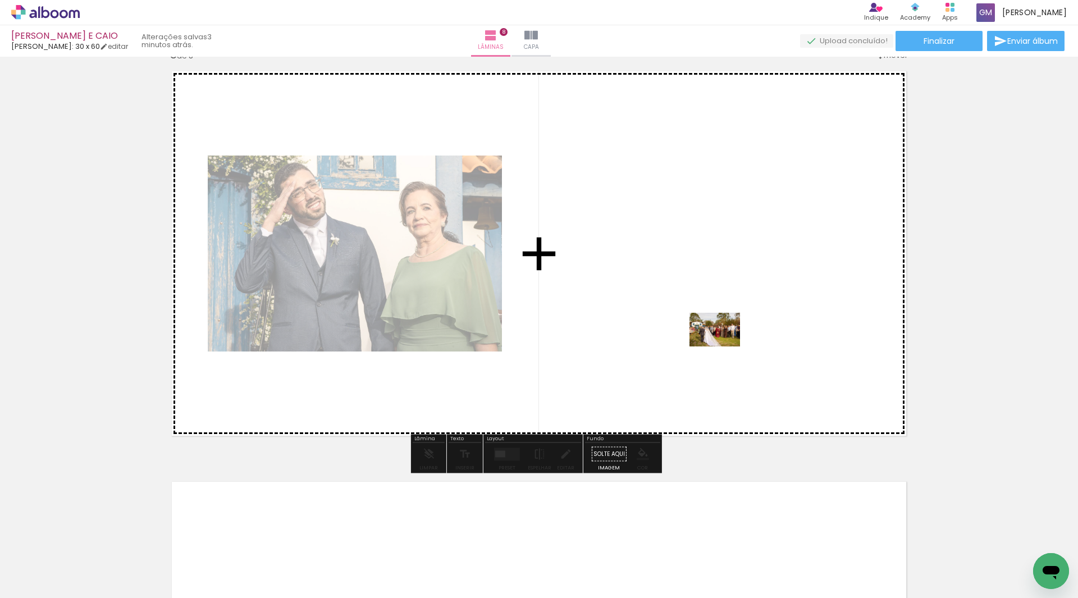
drag, startPoint x: 725, startPoint y: 565, endPoint x: 723, endPoint y: 346, distance: 218.4
click at [723, 346] on quentale-workspace at bounding box center [539, 299] width 1078 height 598
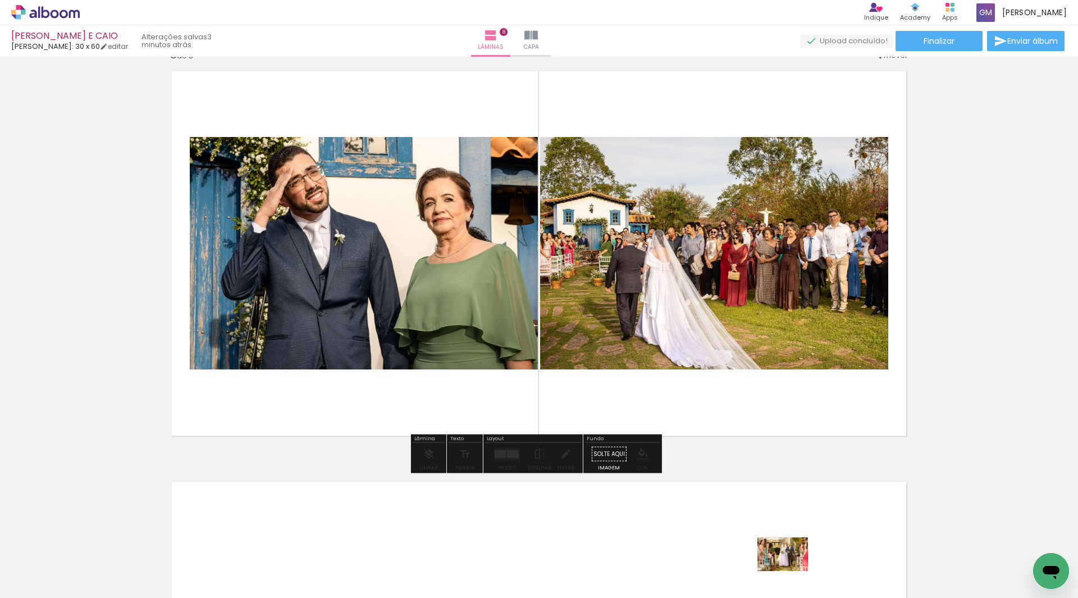
drag, startPoint x: 788, startPoint y: 559, endPoint x: 808, endPoint y: 564, distance: 21.0
click at [791, 570] on div at bounding box center [781, 560] width 56 height 37
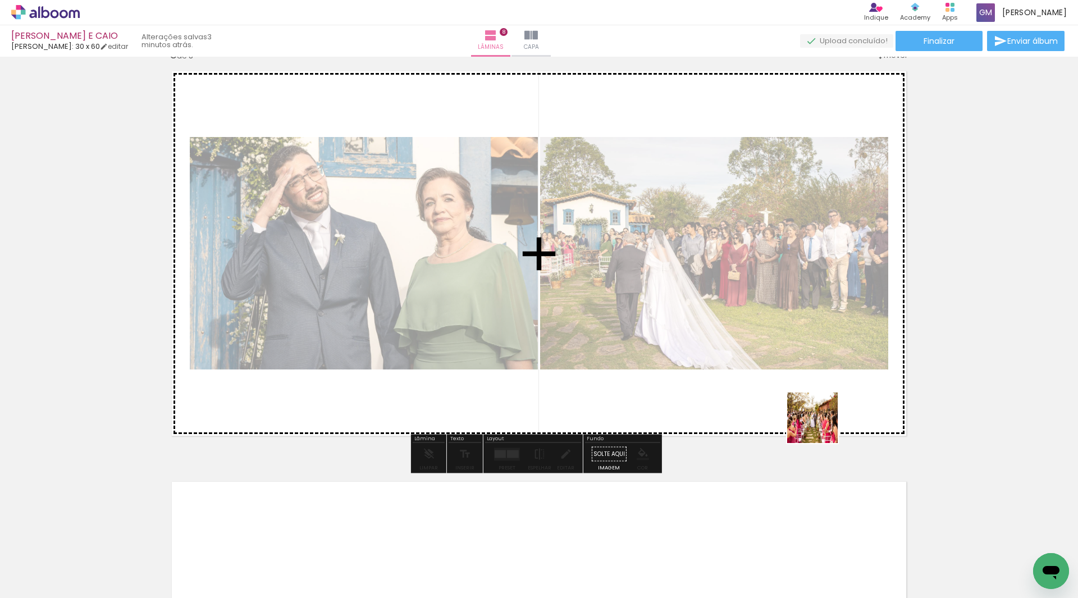
drag, startPoint x: 844, startPoint y: 519, endPoint x: 722, endPoint y: 415, distance: 160.1
click at [816, 401] on quentale-workspace at bounding box center [539, 299] width 1078 height 598
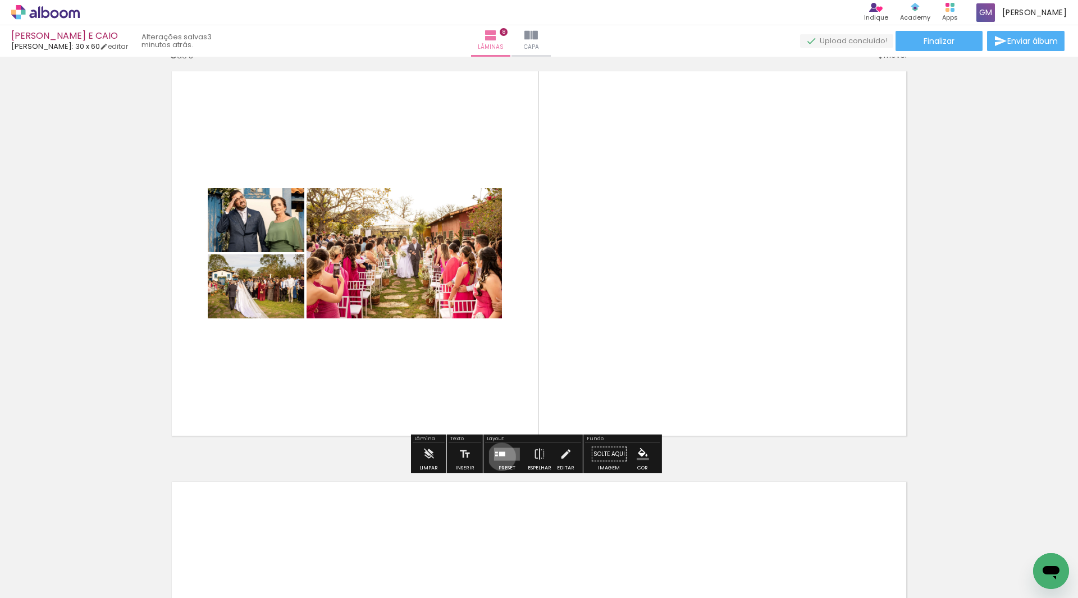
click at [499, 456] on quentale-layouter at bounding box center [507, 453] width 26 height 13
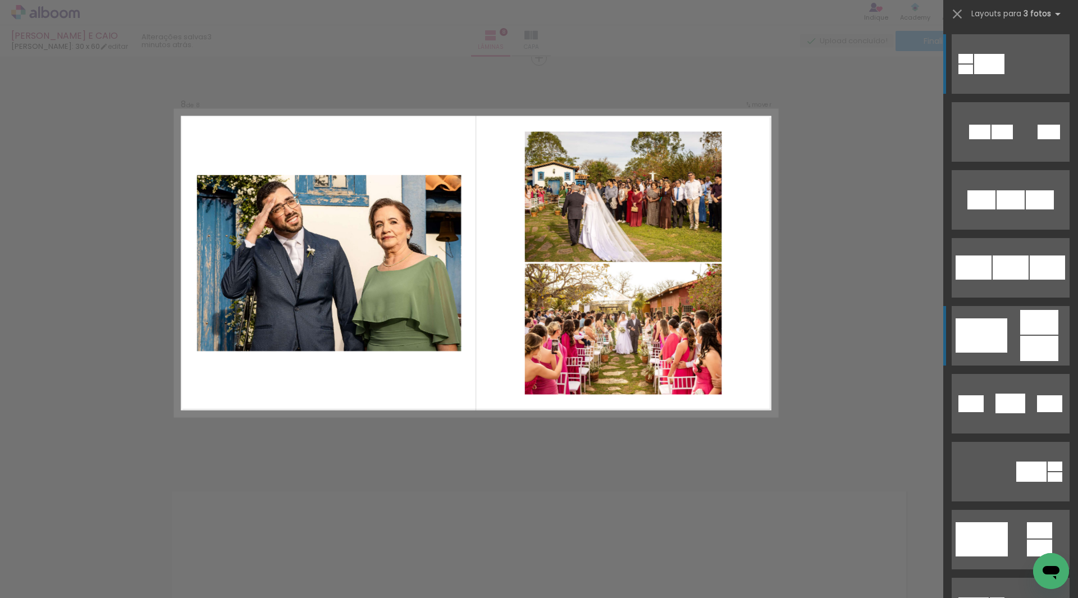
click at [993, 335] on div at bounding box center [982, 335] width 52 height 34
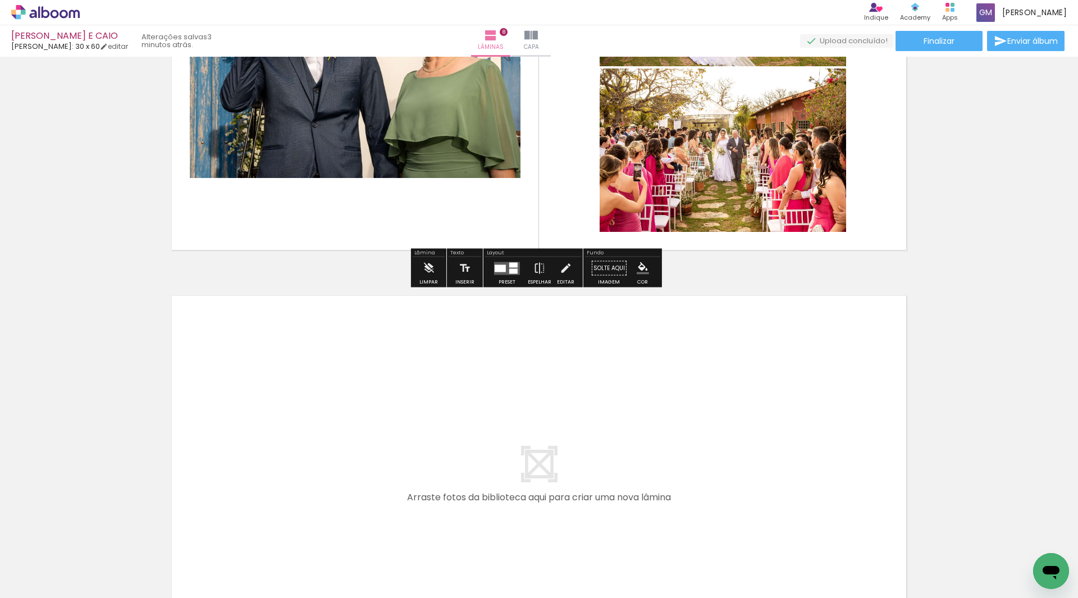
scroll to position [3198, 0]
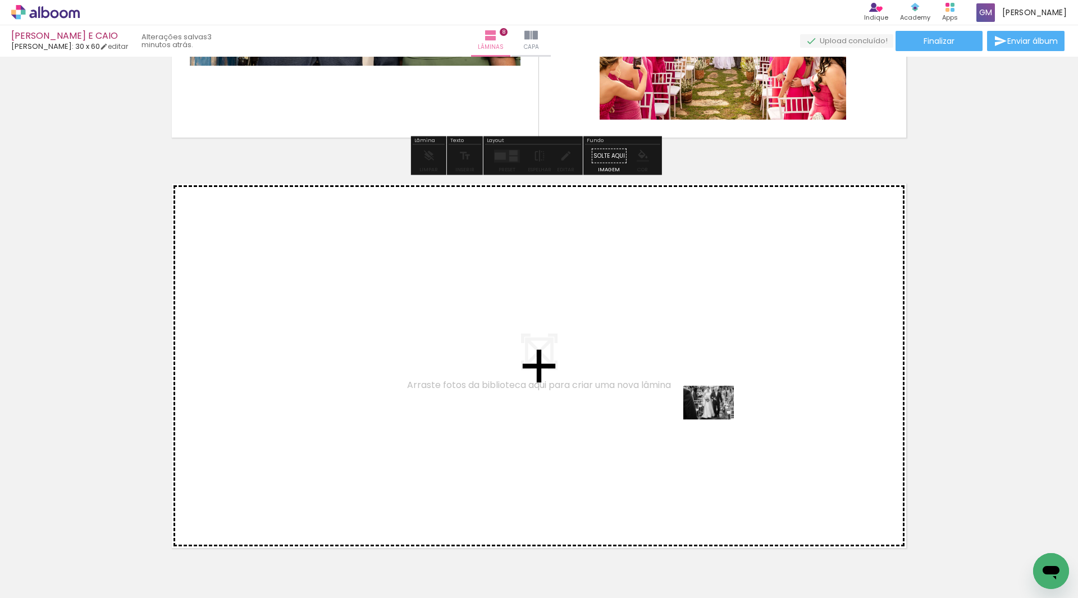
drag, startPoint x: 909, startPoint y: 561, endPoint x: 717, endPoint y: 419, distance: 238.8
click at [717, 419] on quentale-workspace at bounding box center [539, 299] width 1078 height 598
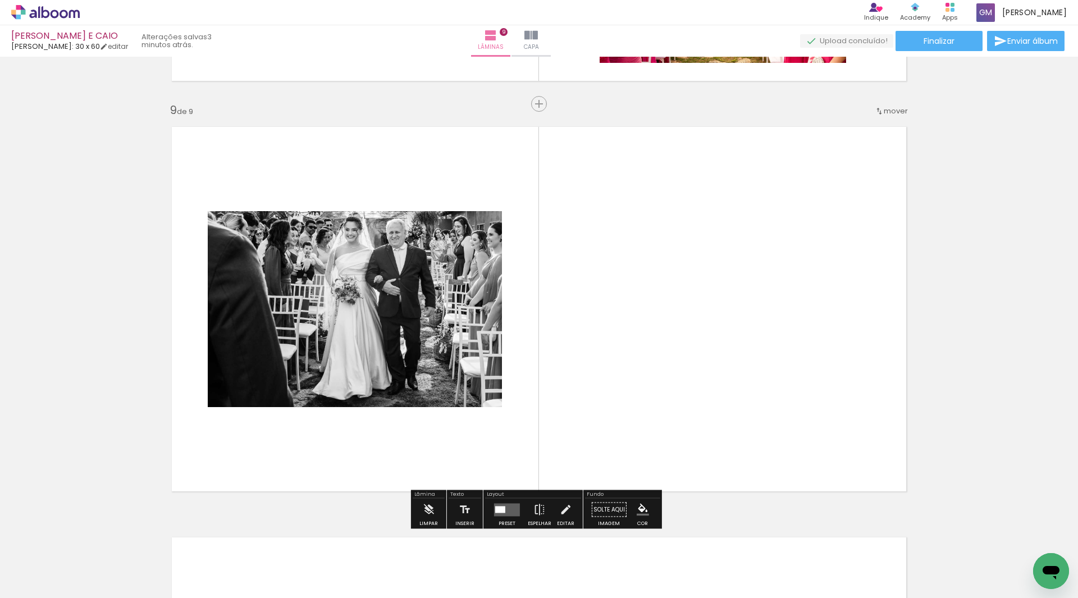
scroll to position [3271, 0]
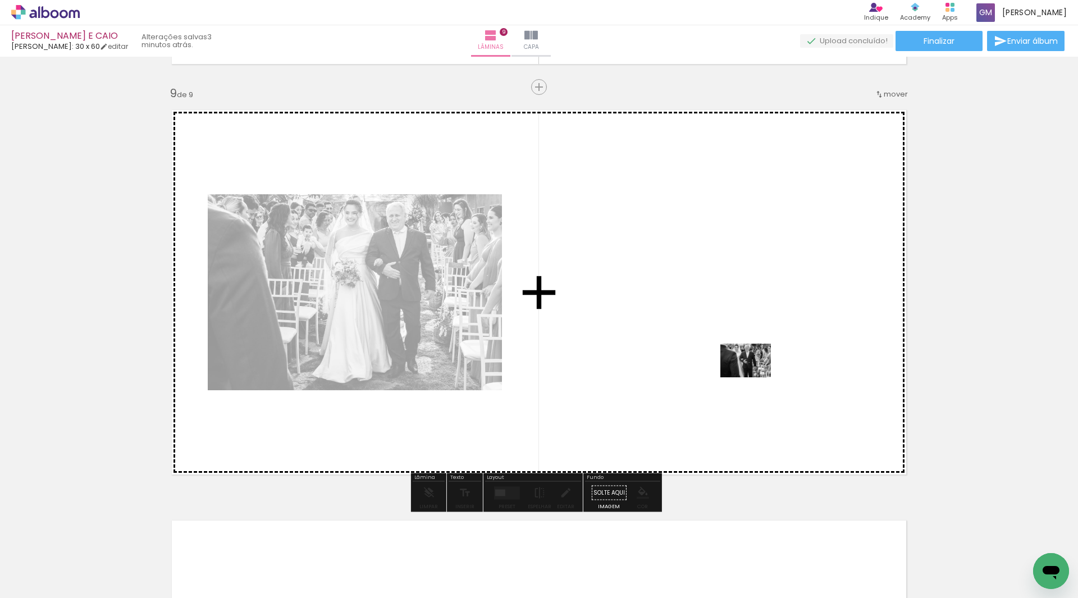
drag, startPoint x: 980, startPoint y: 561, endPoint x: 754, endPoint y: 377, distance: 291.3
click at [754, 377] on quentale-workspace at bounding box center [539, 299] width 1078 height 598
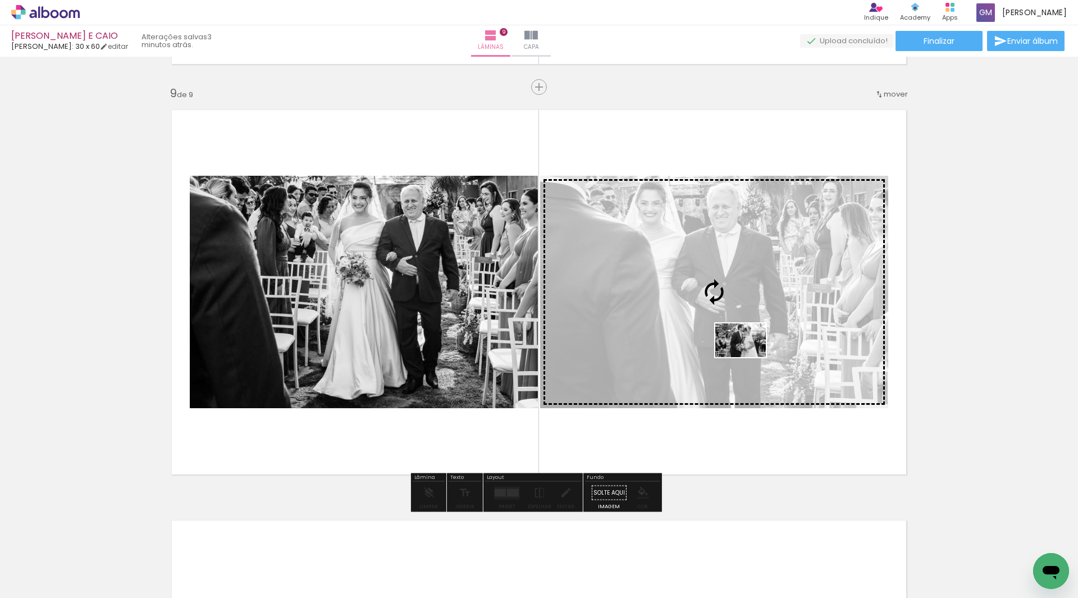
drag, startPoint x: 1032, startPoint y: 556, endPoint x: 749, endPoint y: 357, distance: 345.8
click at [749, 357] on quentale-workspace at bounding box center [539, 299] width 1078 height 598
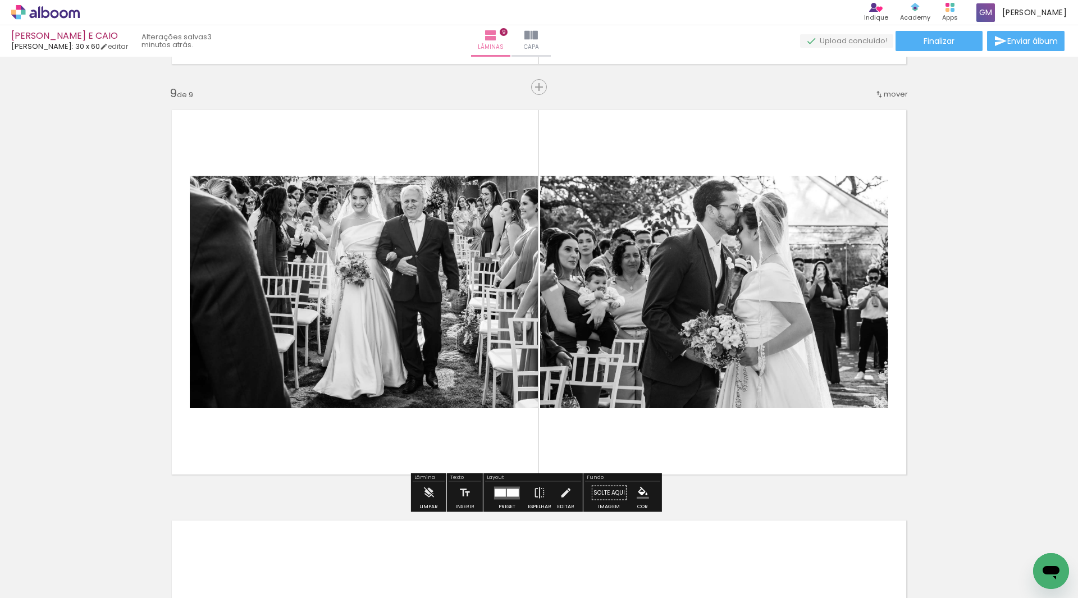
click at [511, 496] on div at bounding box center [513, 492] width 12 height 8
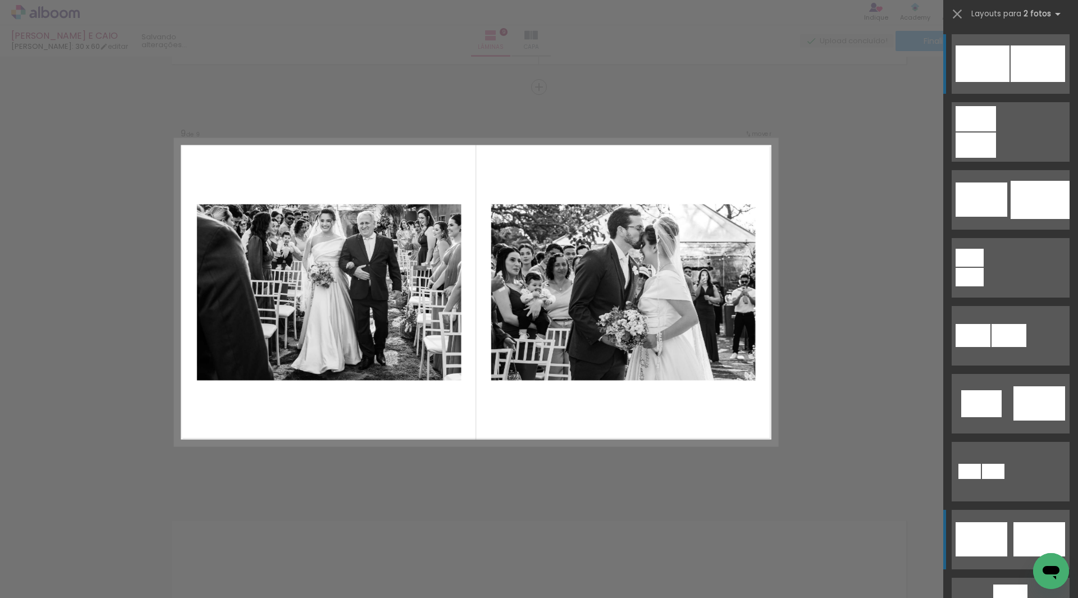
click at [1000, 536] on div at bounding box center [982, 539] width 52 height 34
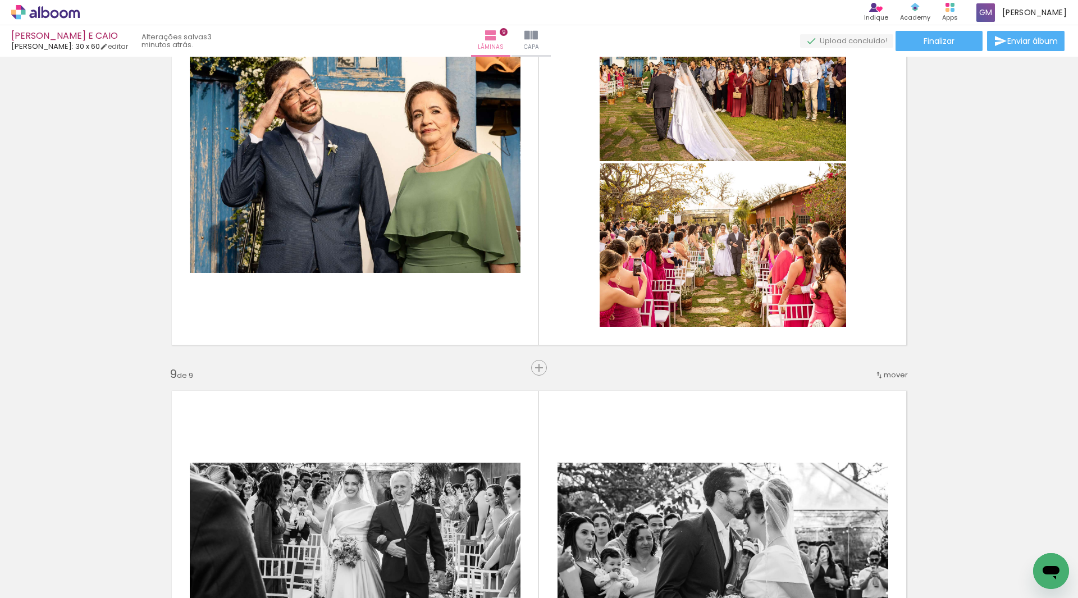
scroll to position [2878, 0]
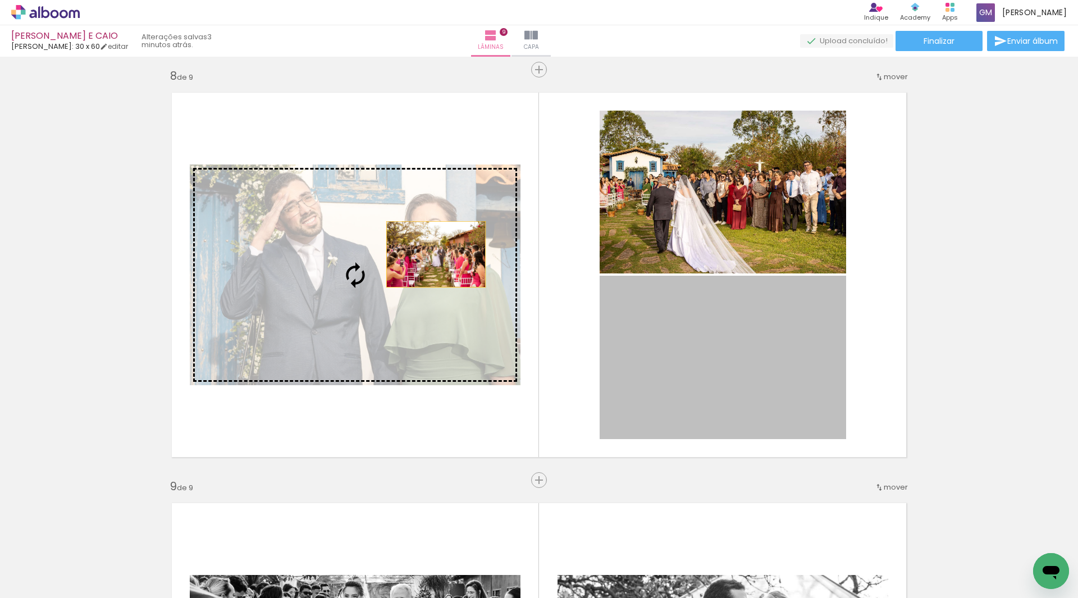
drag, startPoint x: 761, startPoint y: 372, endPoint x: 435, endPoint y: 269, distance: 342.4
click at [0, 0] on slot at bounding box center [0, 0] width 0 height 0
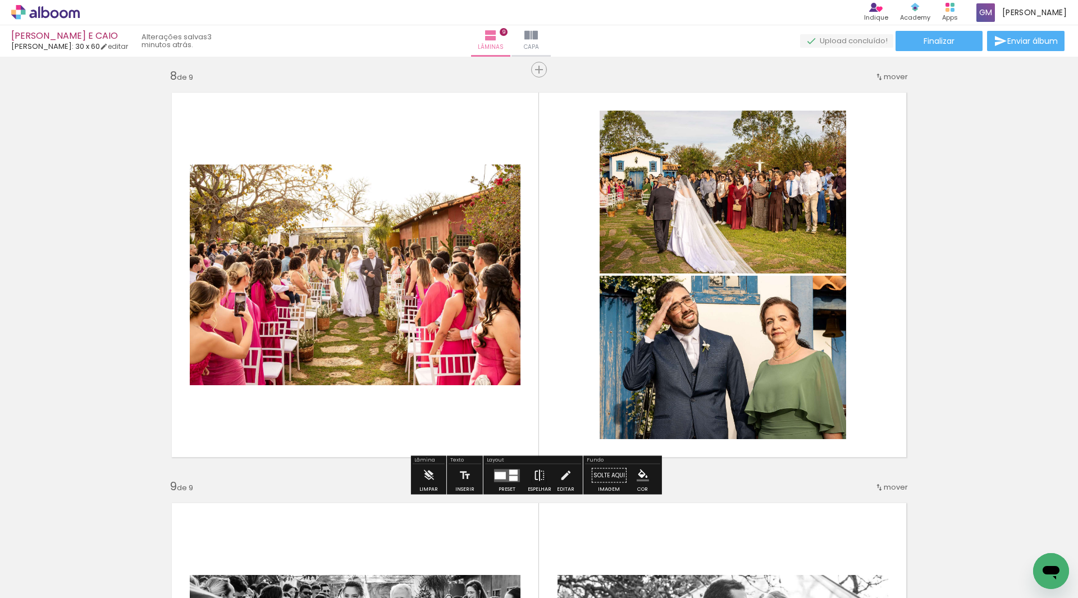
click at [534, 477] on iron-icon at bounding box center [539, 475] width 12 height 22
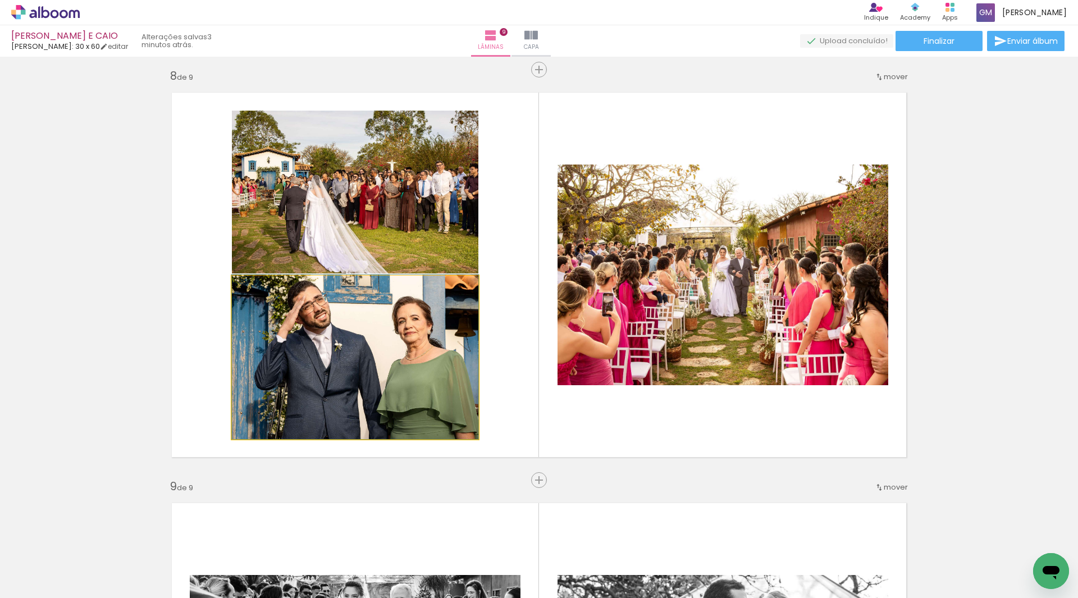
drag, startPoint x: 410, startPoint y: 360, endPoint x: 406, endPoint y: 235, distance: 125.8
click at [0, 0] on slot at bounding box center [0, 0] width 0 height 0
